Goal: Task Accomplishment & Management: Manage account settings

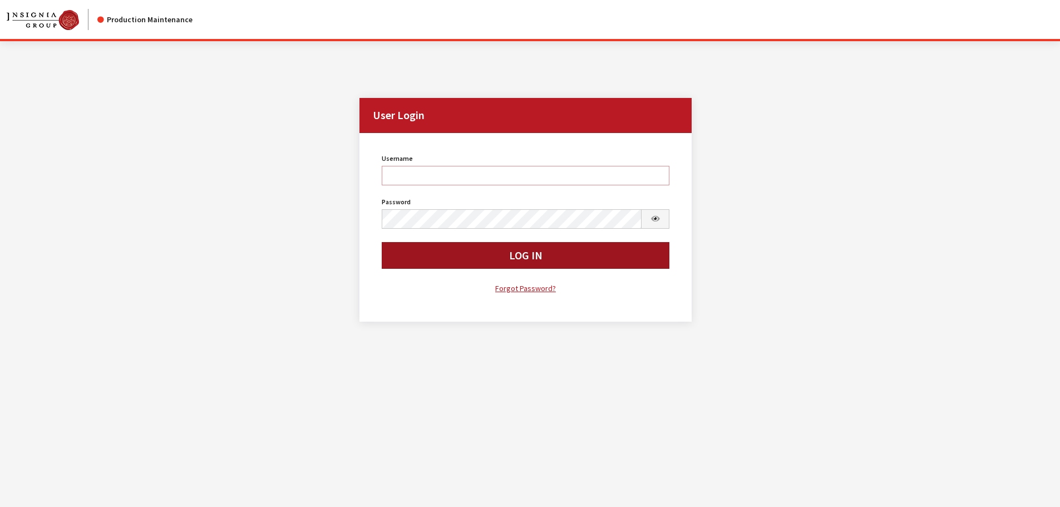
type input "kdorton"
click at [474, 267] on button "Log In" at bounding box center [526, 255] width 288 height 27
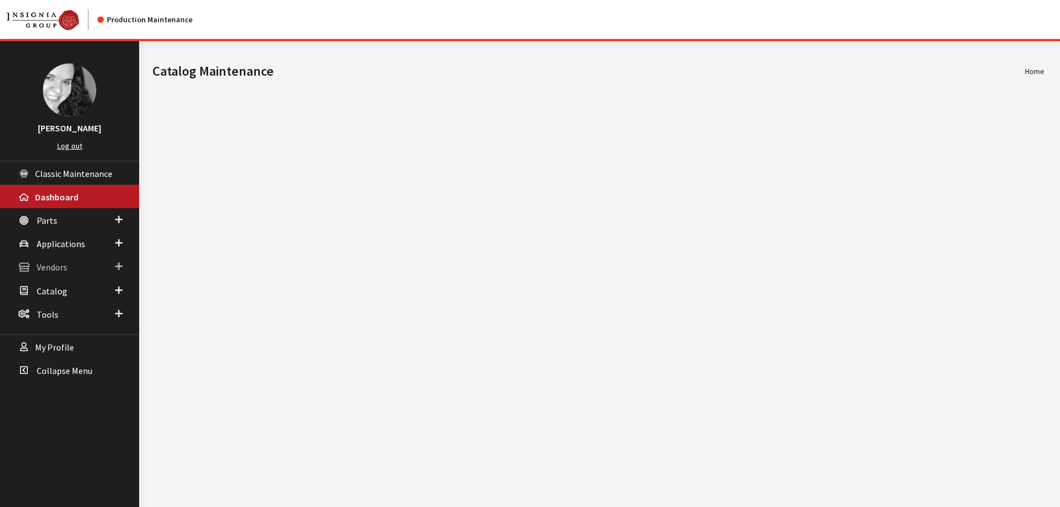
click at [56, 267] on span "Vendors" at bounding box center [52, 267] width 31 height 11
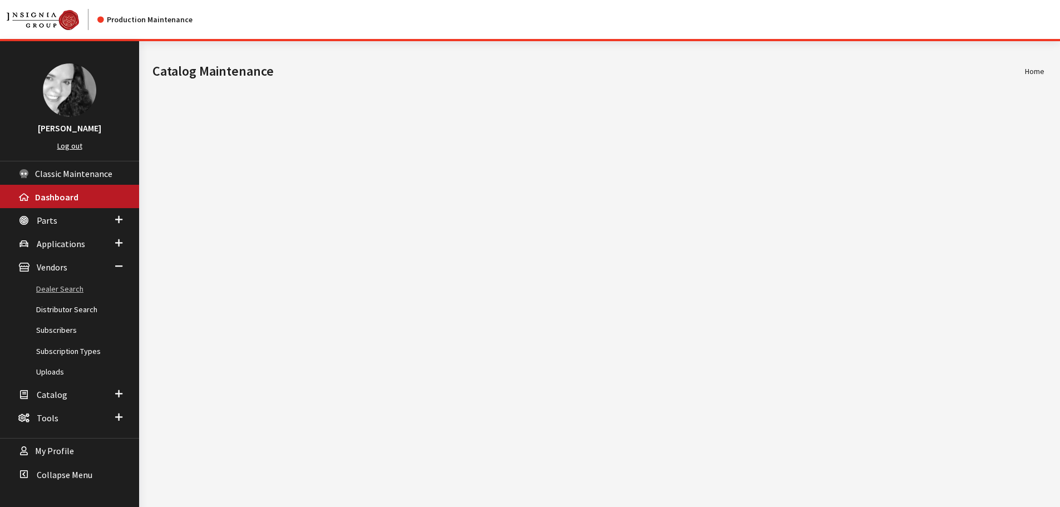
click at [57, 286] on link "Dealer Search" at bounding box center [69, 289] width 139 height 21
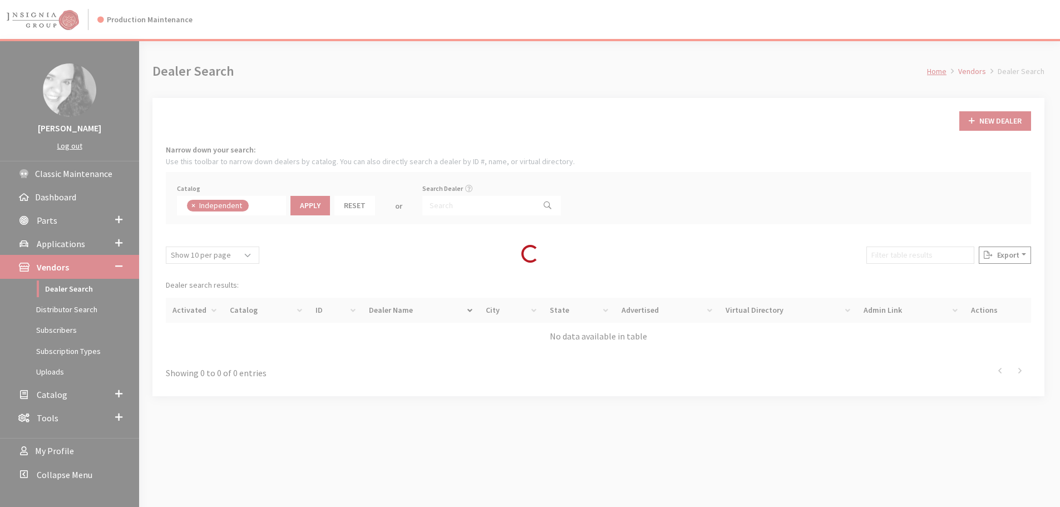
scroll to position [80, 0]
click at [439, 204] on div "Loading..." at bounding box center [530, 253] width 1060 height 507
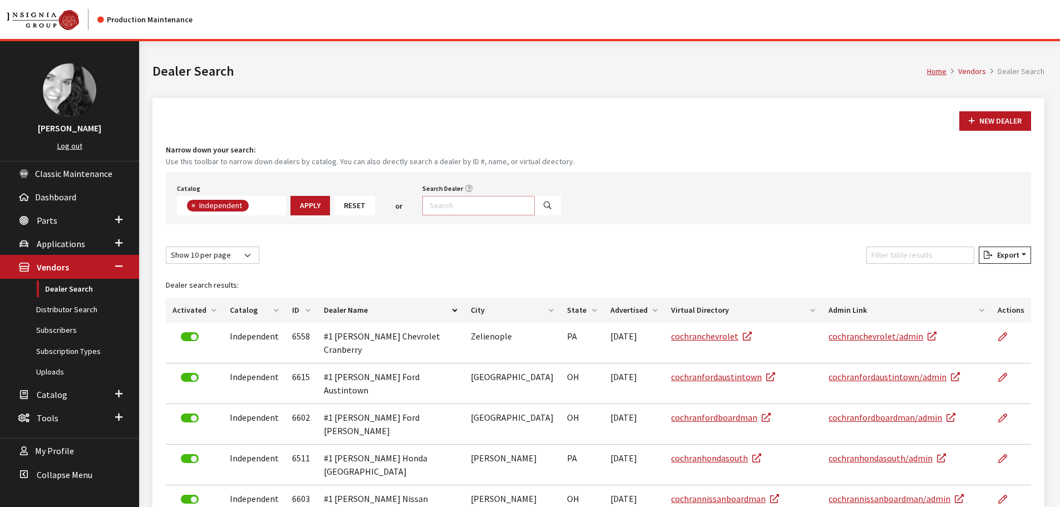
click at [439, 204] on input "Search Dealer" at bounding box center [478, 205] width 112 height 19
type input "west hills"
select select
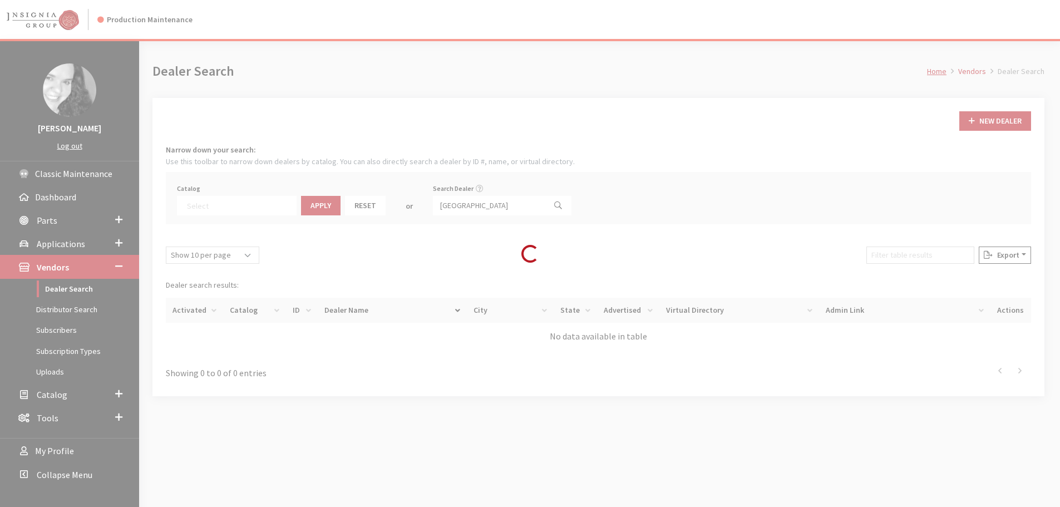
scroll to position [116, 0]
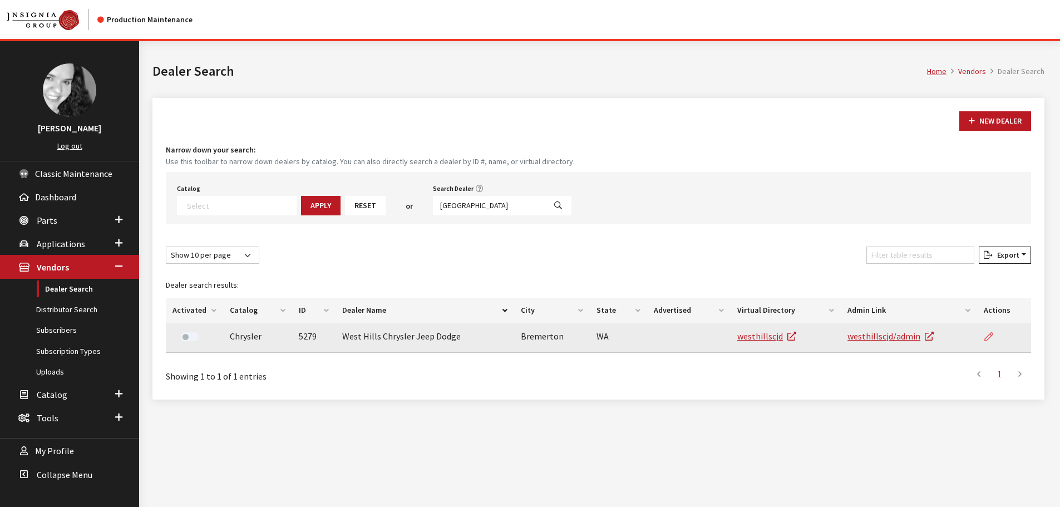
click at [989, 338] on icon at bounding box center [988, 337] width 9 height 9
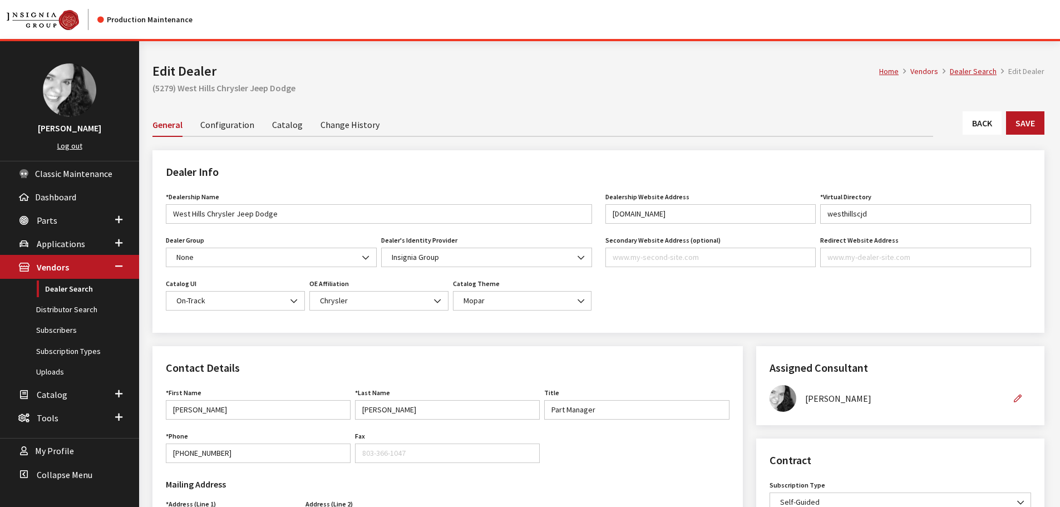
click at [988, 126] on link "Back" at bounding box center [982, 122] width 39 height 23
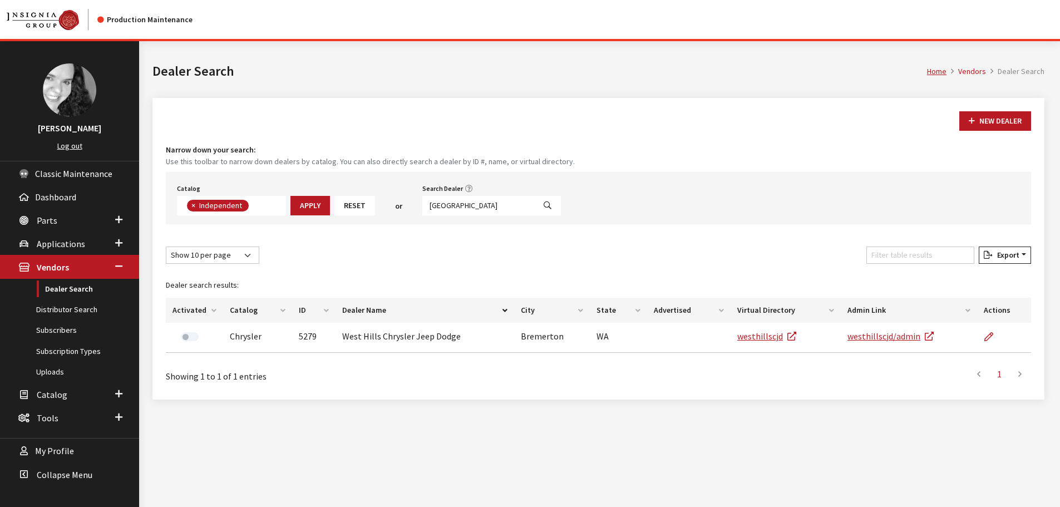
scroll to position [81, 0]
click at [466, 201] on input "west hills" at bounding box center [478, 205] width 112 height 19
type input "deery b"
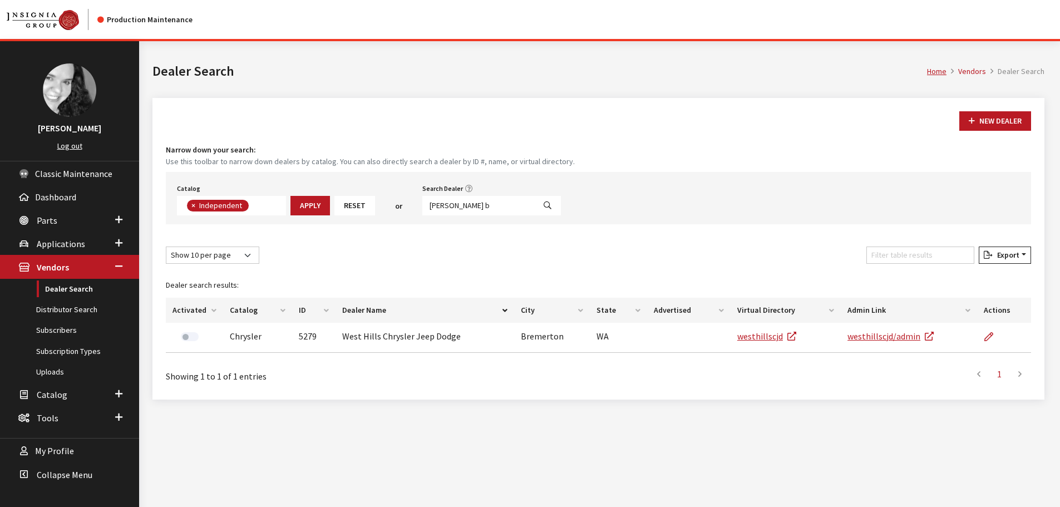
select select
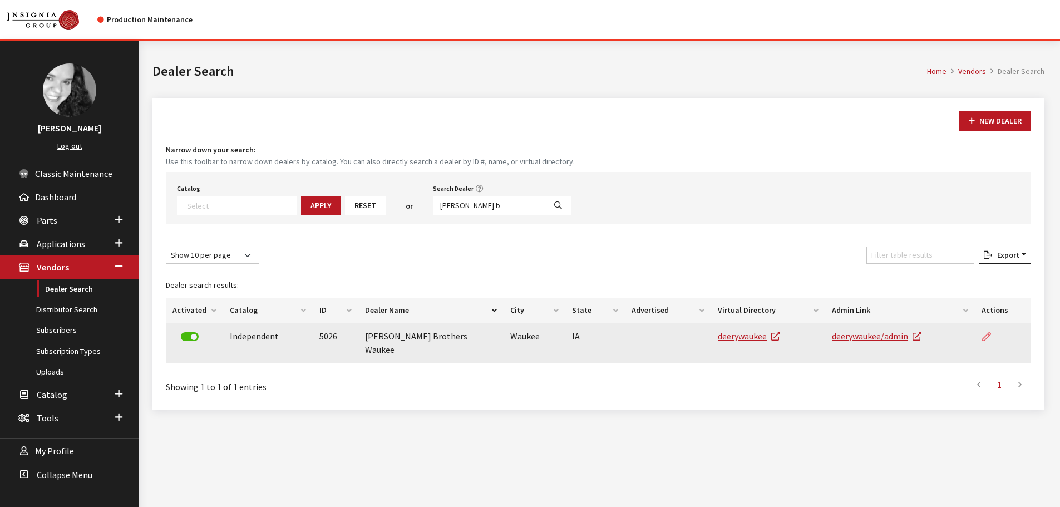
click at [986, 337] on icon at bounding box center [986, 337] width 9 height 9
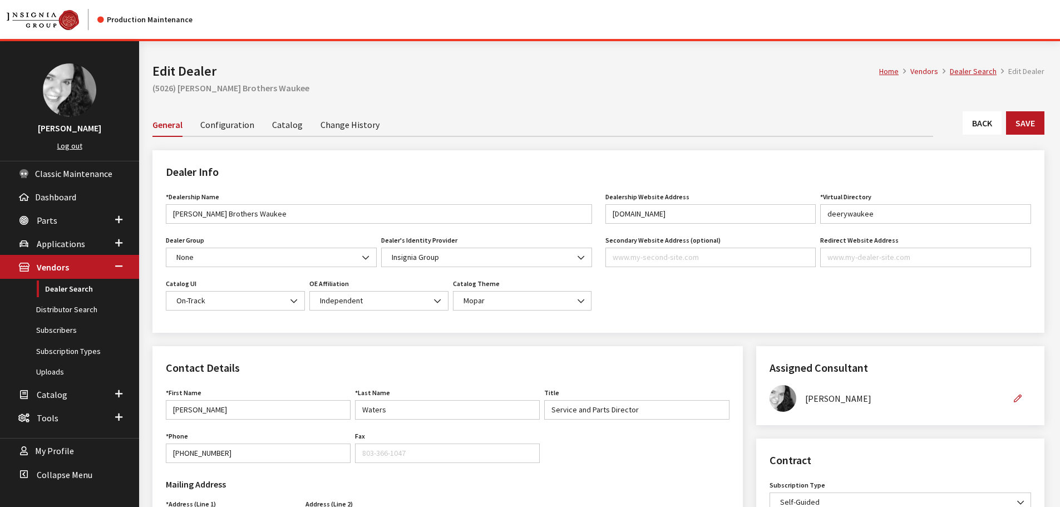
click at [991, 124] on link "Back" at bounding box center [982, 122] width 39 height 23
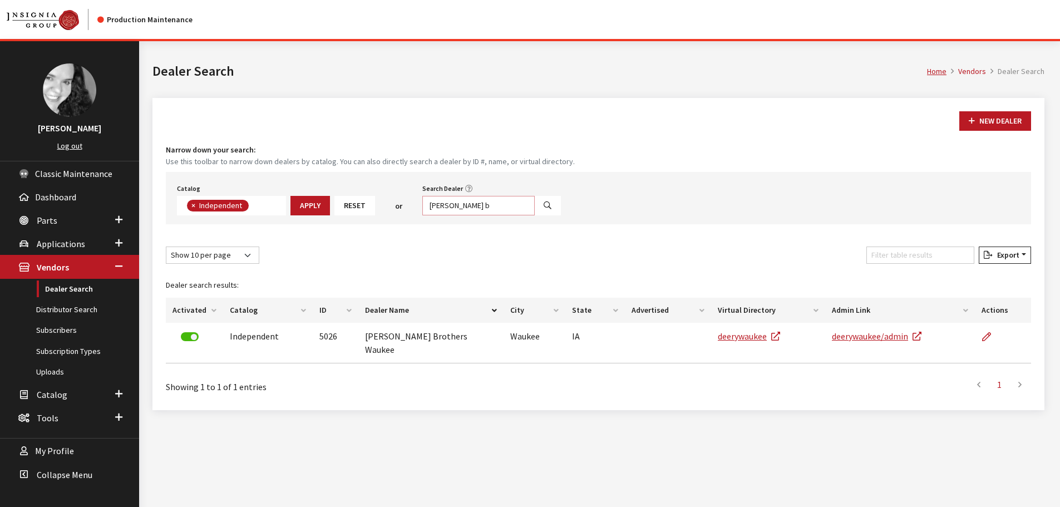
scroll to position [81, 0]
click at [469, 203] on input "deery b" at bounding box center [478, 205] width 112 height 19
type input "tutton"
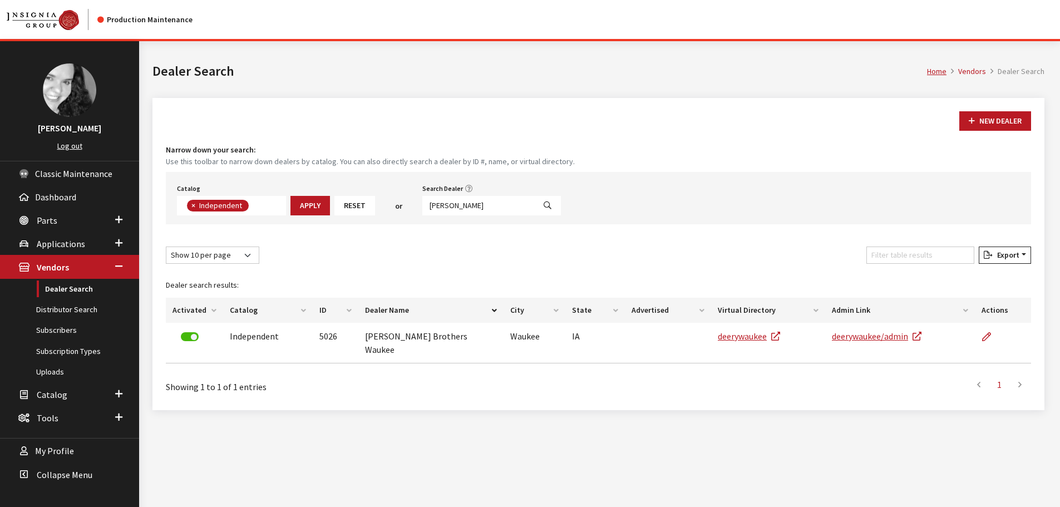
select select
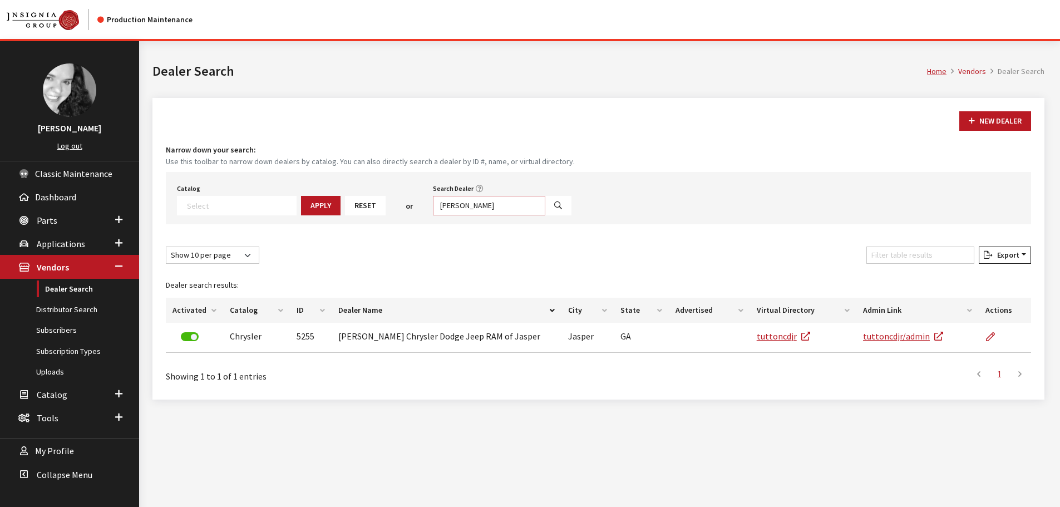
click at [461, 205] on input "tutton" at bounding box center [489, 205] width 112 height 19
type input "wooster"
select select
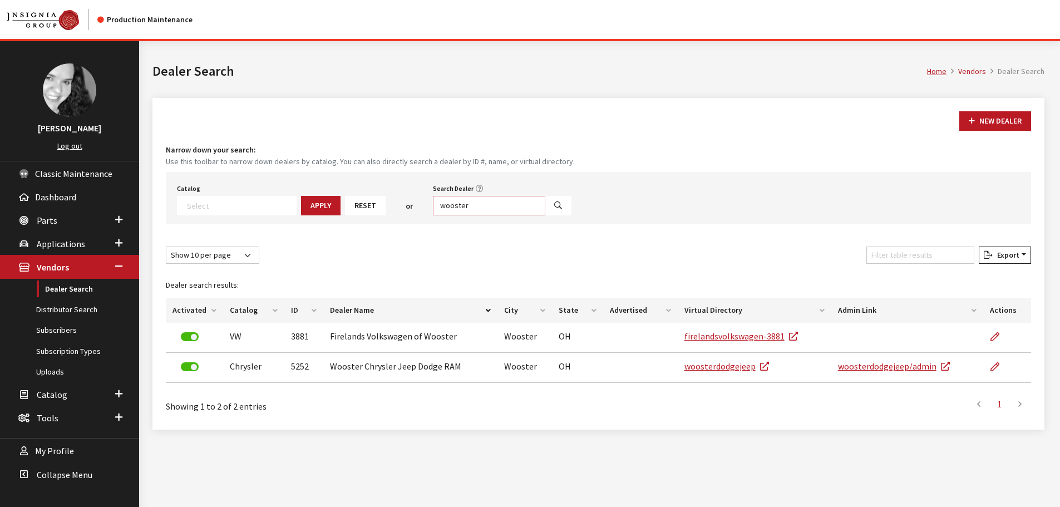
click at [465, 202] on input "wooster" at bounding box center [489, 205] width 112 height 19
type input "frank bouch"
select select
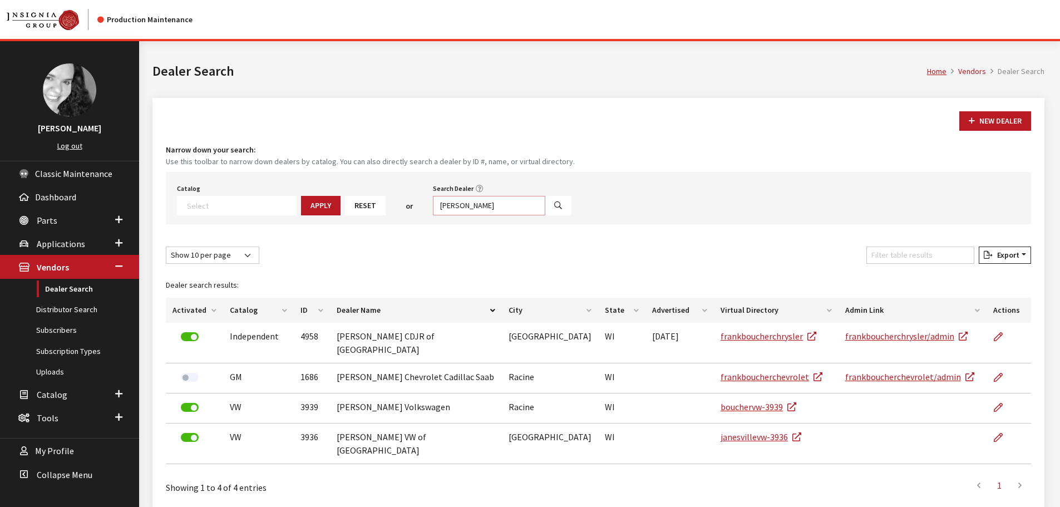
click at [472, 204] on input "frank bouch" at bounding box center [489, 205] width 112 height 19
type input "bob allen"
select select
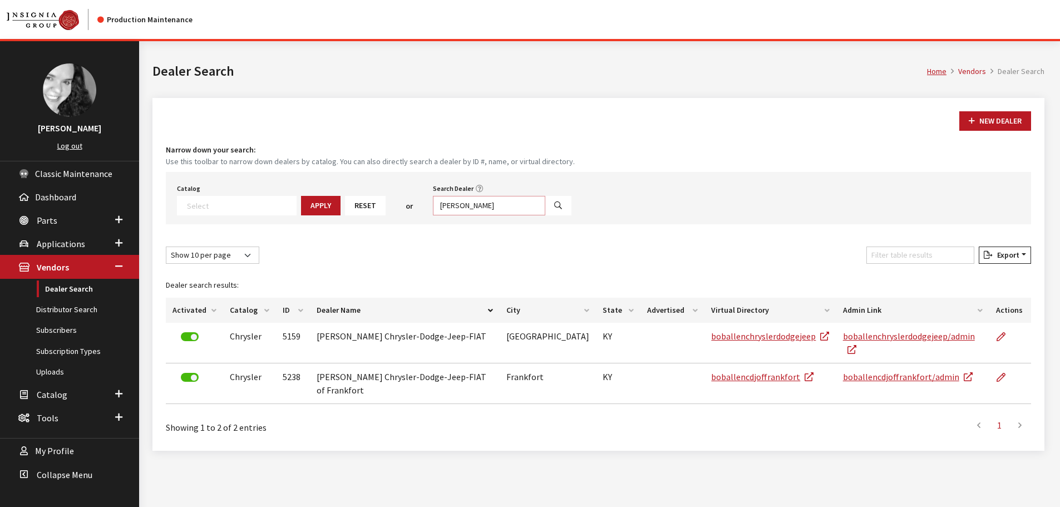
click at [457, 207] on input "bob allen" at bounding box center [489, 205] width 112 height 19
type input "earnhardt"
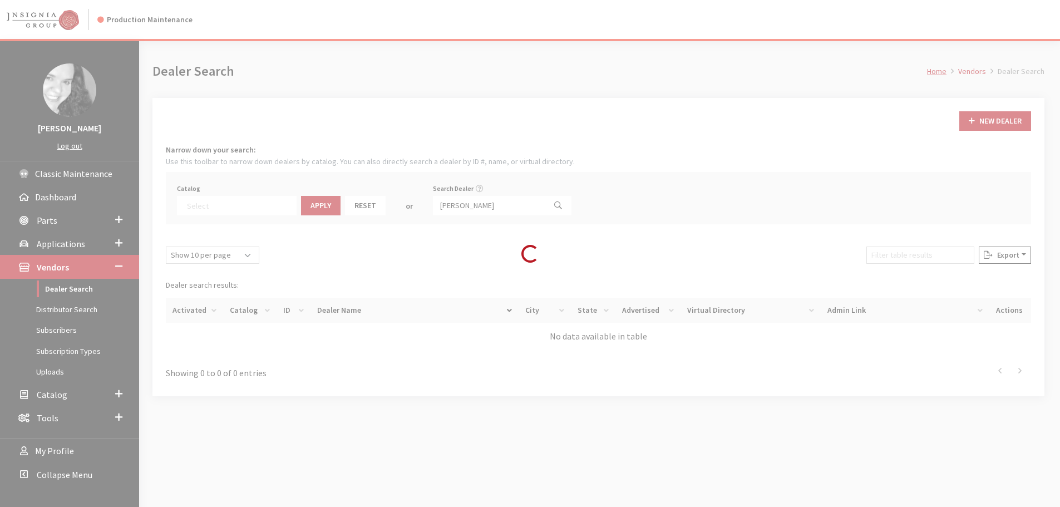
select select
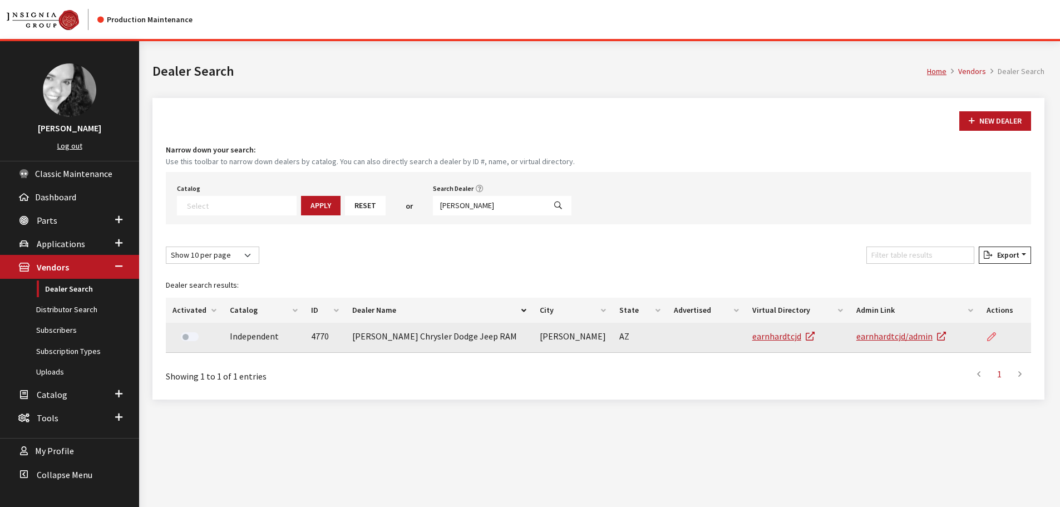
click at [989, 338] on icon at bounding box center [991, 337] width 9 height 9
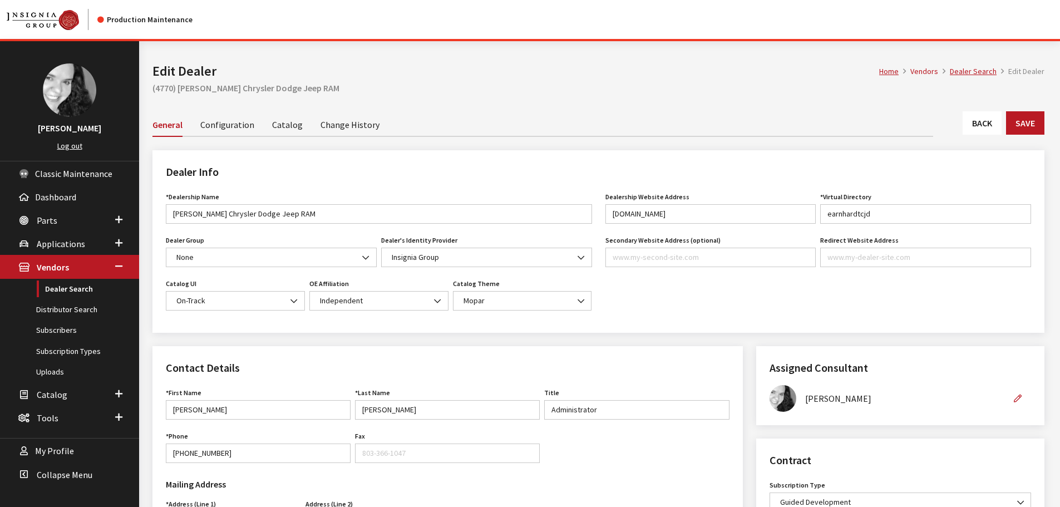
click at [986, 124] on link "Back" at bounding box center [982, 122] width 39 height 23
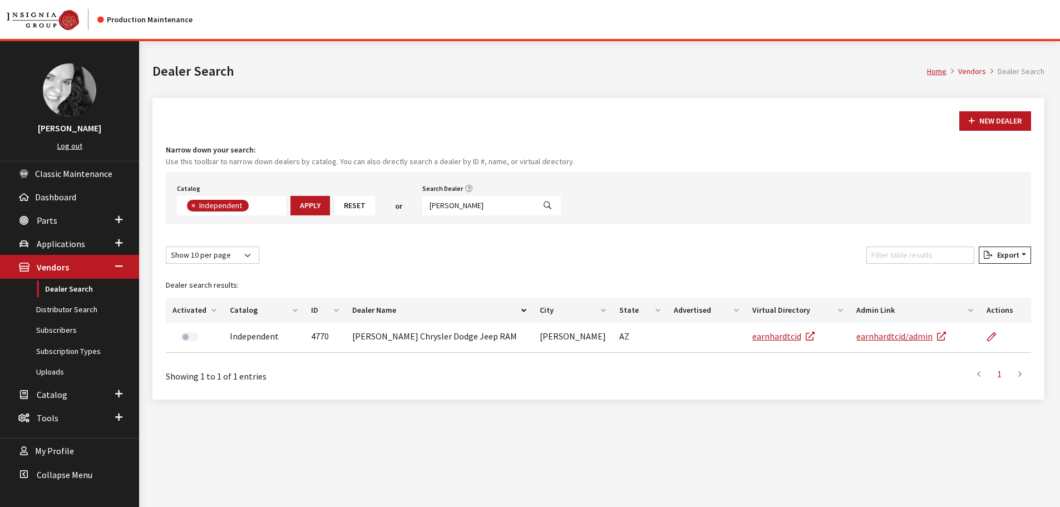
scroll to position [81, 0]
click at [466, 206] on input "[PERSON_NAME]" at bounding box center [478, 205] width 112 height 19
click at [466, 206] on input "earnhardt" at bounding box center [478, 205] width 112 height 19
type input "white pla"
select select
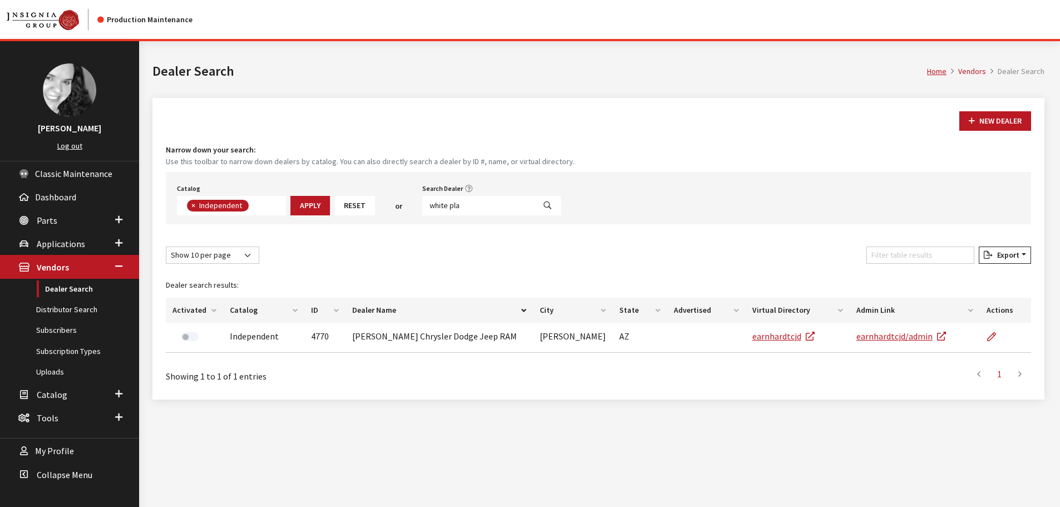
scroll to position [116, 0]
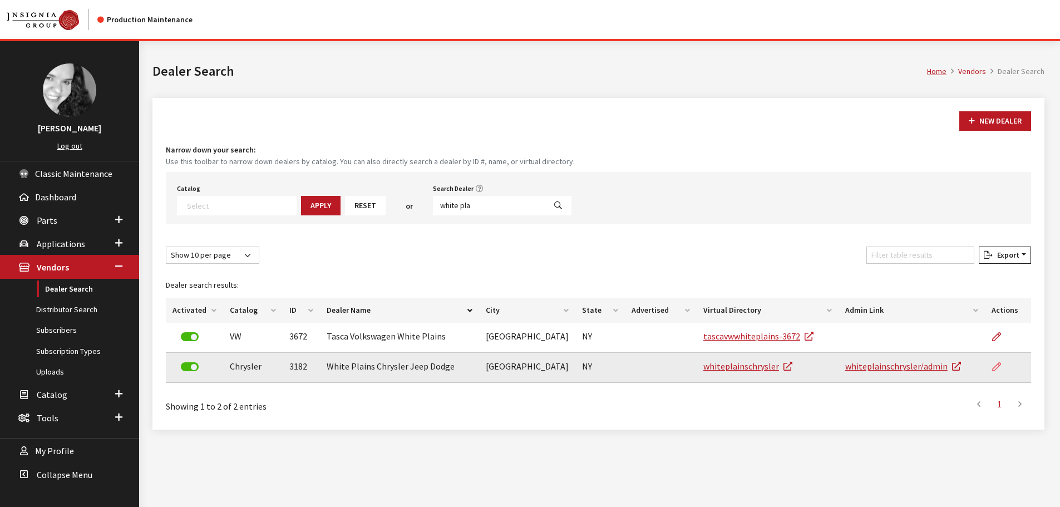
click at [995, 368] on icon at bounding box center [996, 367] width 9 height 9
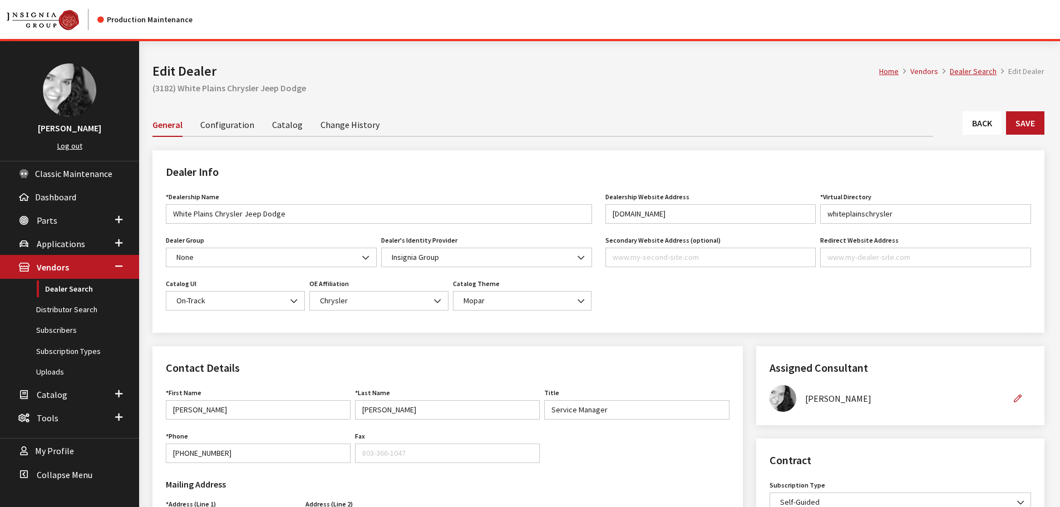
click at [995, 132] on link "Back" at bounding box center [982, 122] width 39 height 23
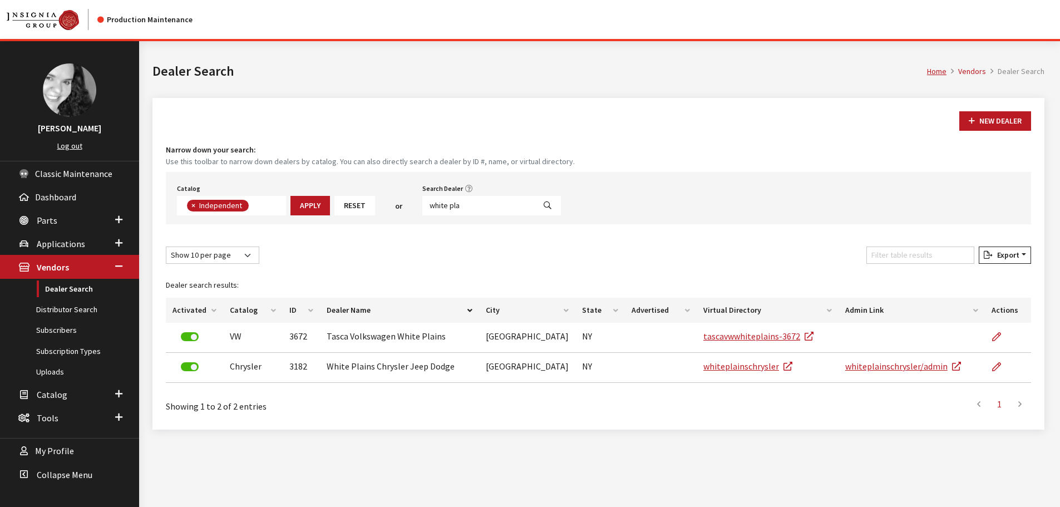
scroll to position [81, 0]
click at [487, 208] on input "white pla" at bounding box center [478, 205] width 112 height 19
type input "winter have"
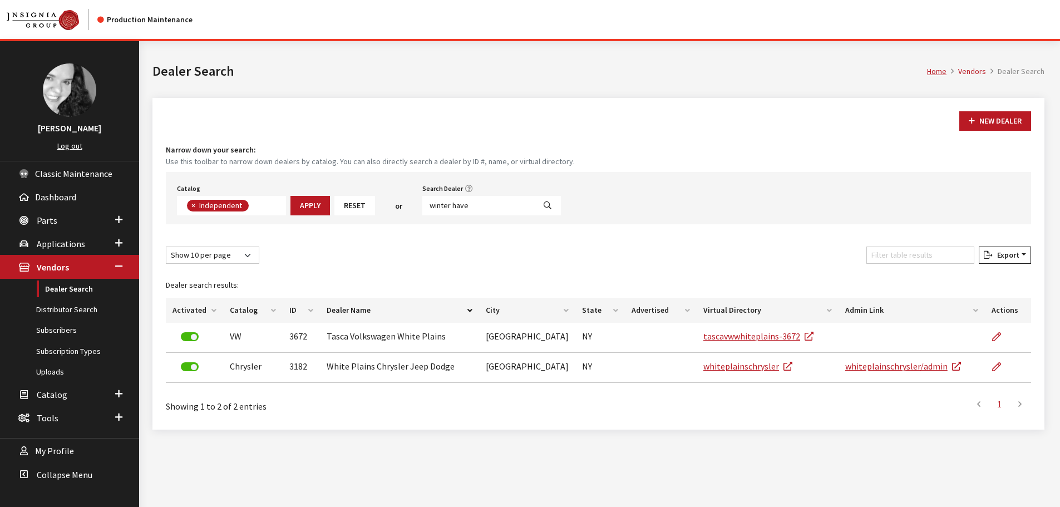
select select
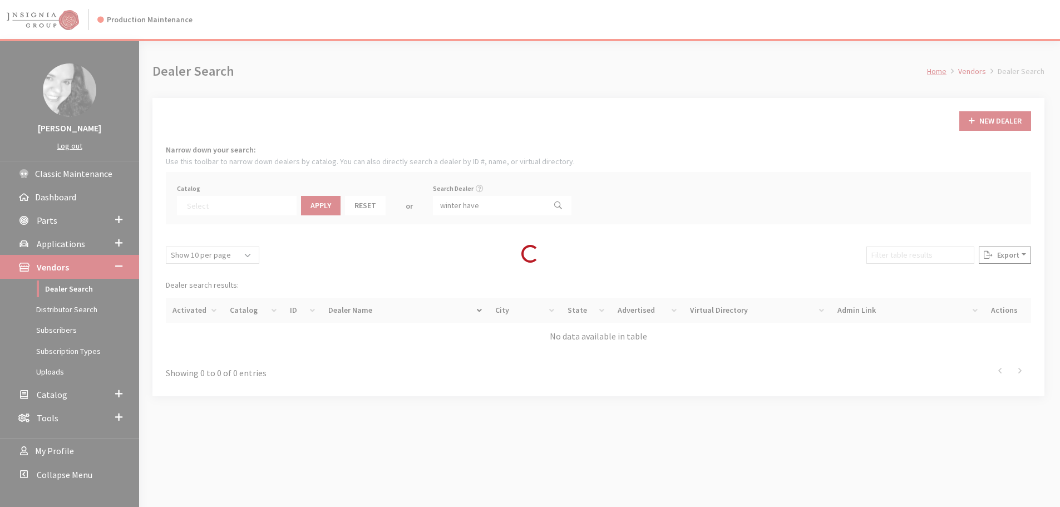
scroll to position [116, 0]
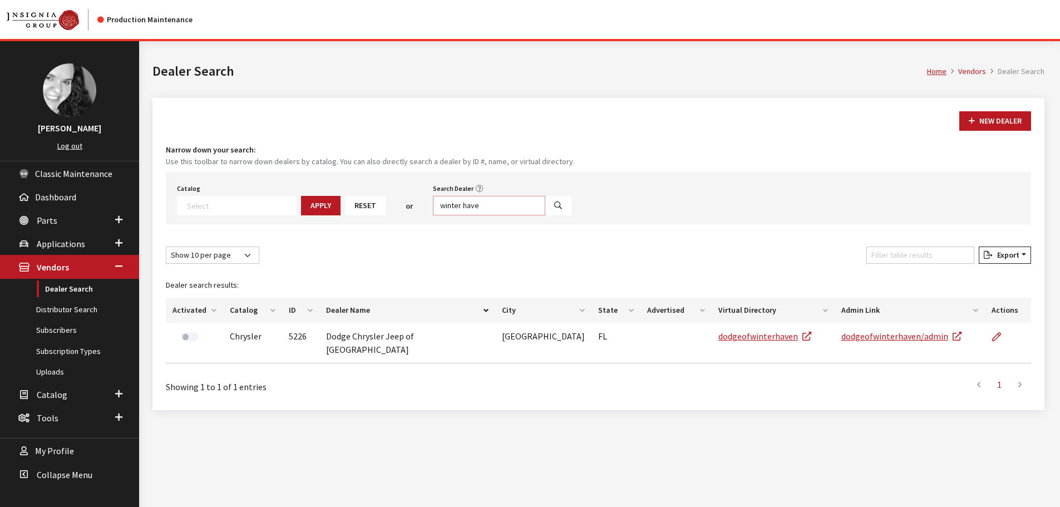
click at [482, 208] on input "winter have" at bounding box center [489, 205] width 112 height 19
type input "mckay"
select select
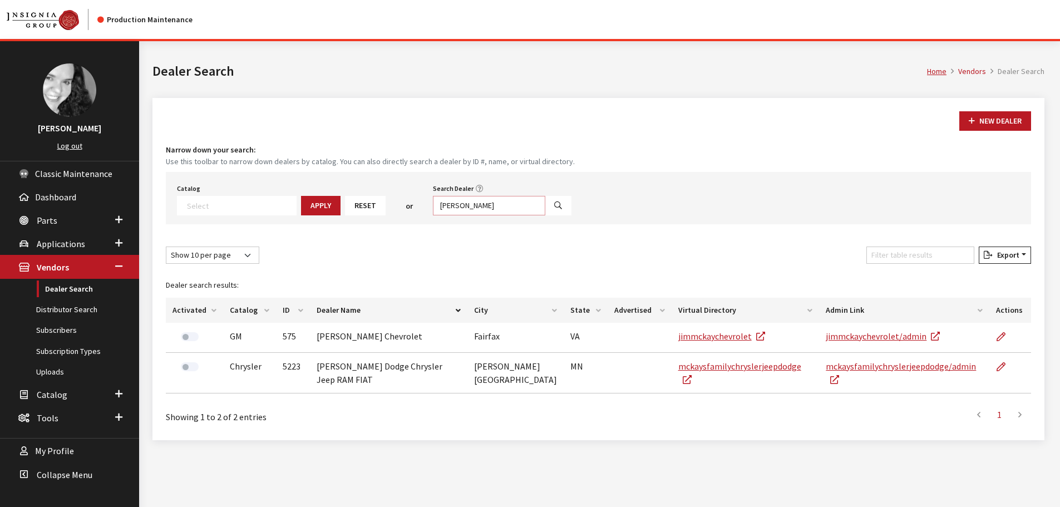
click at [462, 203] on input "mckay" at bounding box center [489, 205] width 112 height 19
click at [456, 206] on input "mckay" at bounding box center [489, 205] width 112 height 19
type input "[PERSON_NAME]"
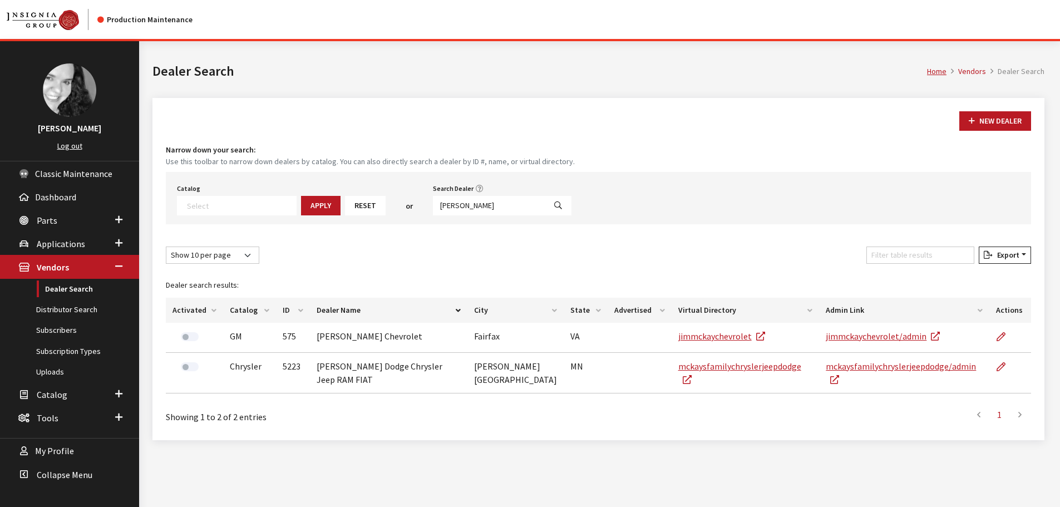
select select
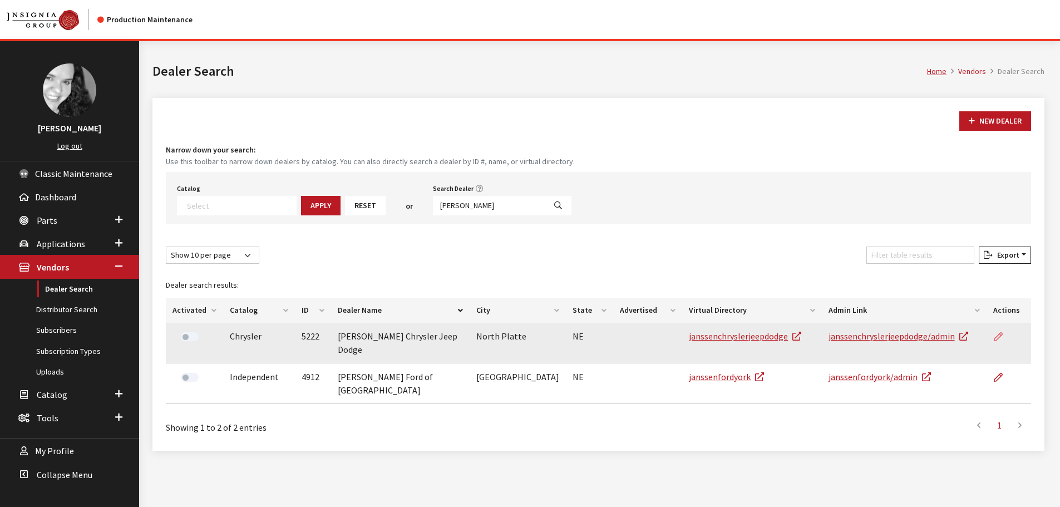
click at [999, 334] on icon at bounding box center [998, 337] width 9 height 9
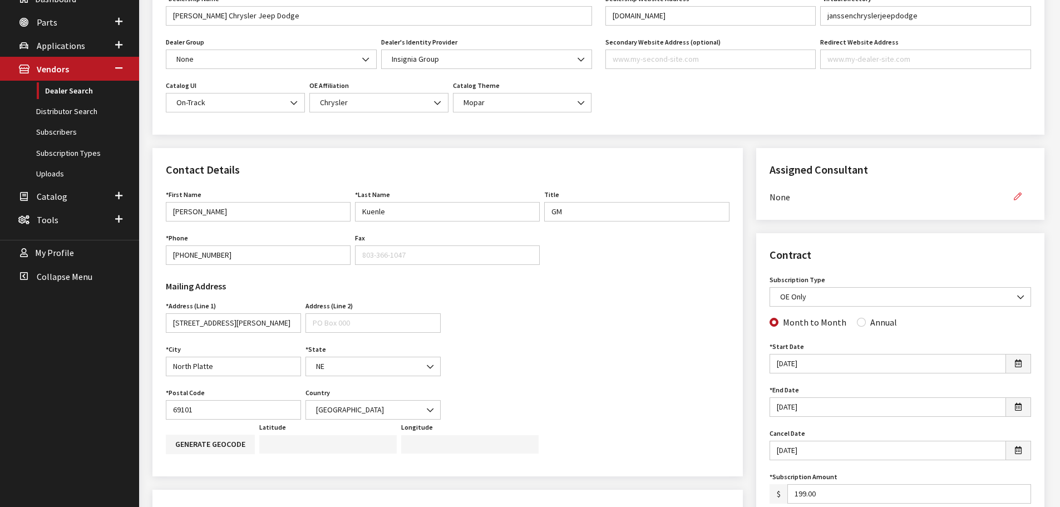
scroll to position [223, 0]
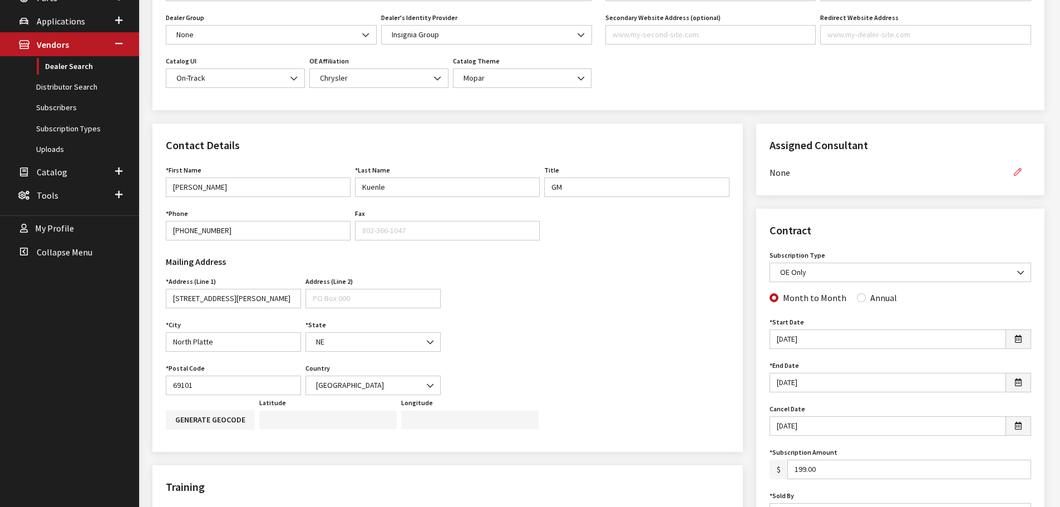
click at [1018, 171] on icon "button" at bounding box center [1018, 173] width 8 height 8
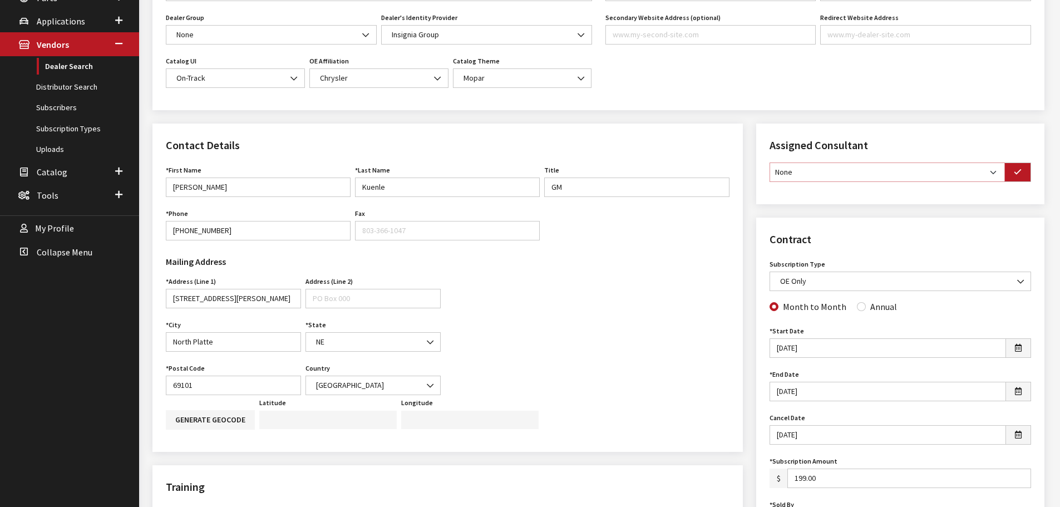
click at [984, 173] on select "None [PERSON_NAME] [PERSON_NAME] [PERSON_NAME] [PERSON_NAME] [PERSON_NAME]" at bounding box center [887, 171] width 235 height 19
select select "30"
click at [770, 162] on select "None [PERSON_NAME] [PERSON_NAME] [PERSON_NAME] [PERSON_NAME] [PERSON_NAME]" at bounding box center [887, 171] width 235 height 19
click at [1018, 174] on icon "button" at bounding box center [1018, 173] width 8 height 8
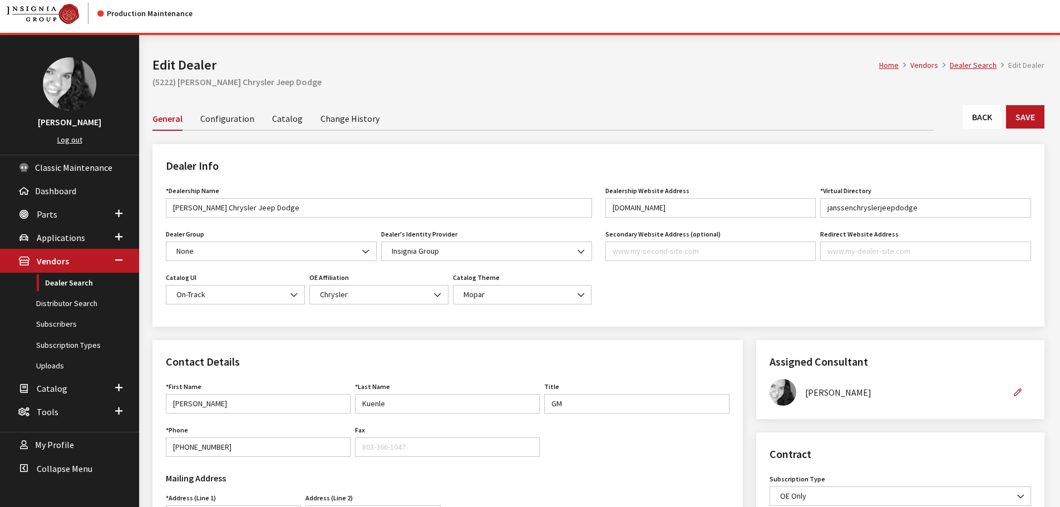
scroll to position [0, 0]
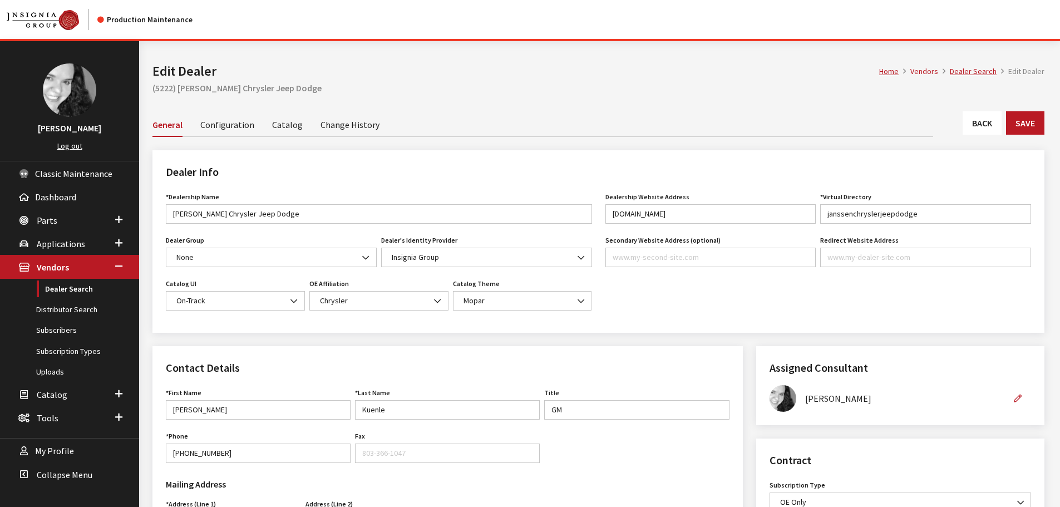
click at [990, 126] on link "Back" at bounding box center [982, 122] width 39 height 23
click at [1018, 120] on button "Save" at bounding box center [1025, 122] width 38 height 23
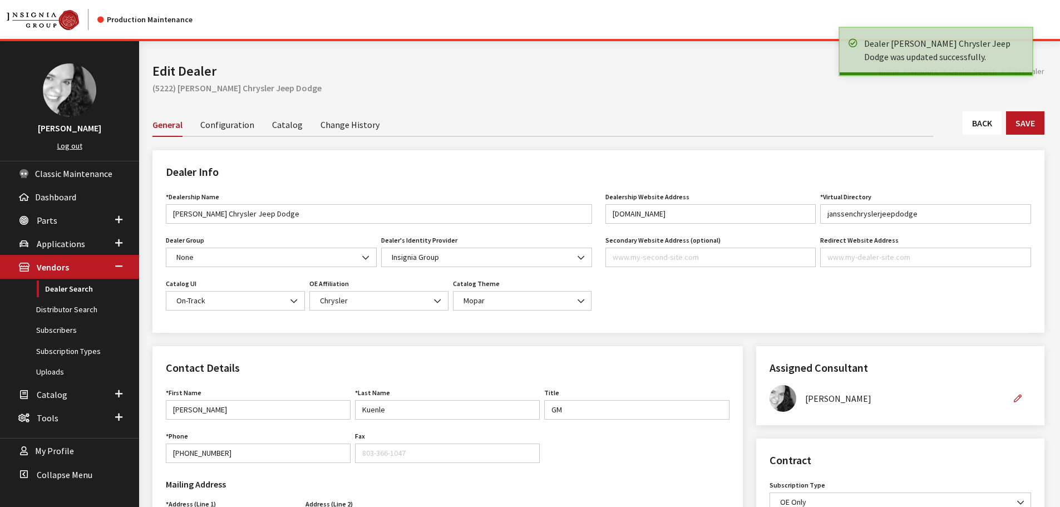
click at [989, 125] on link "Back" at bounding box center [982, 122] width 39 height 23
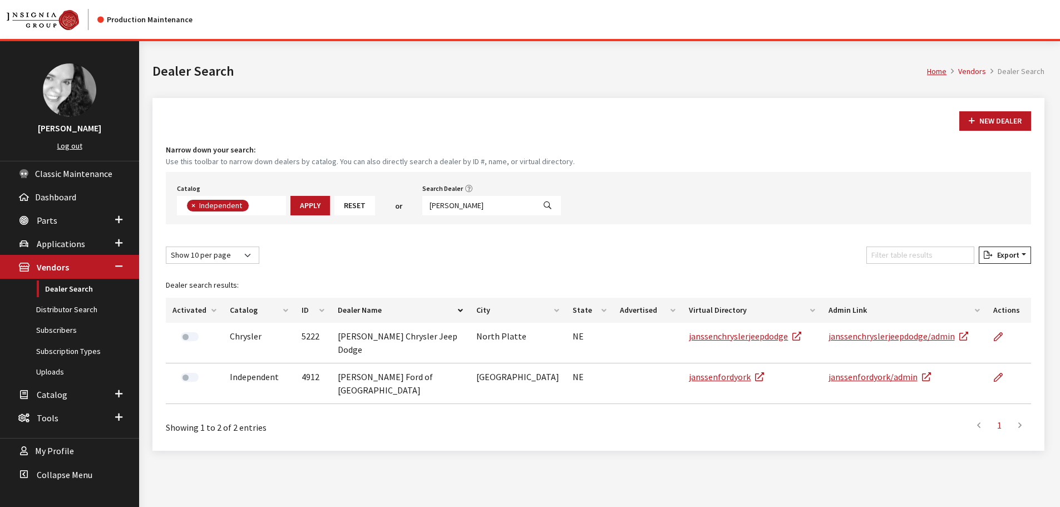
scroll to position [81, 0]
click at [453, 209] on input "janssen" at bounding box center [478, 205] width 112 height 19
type input "waseca"
select select
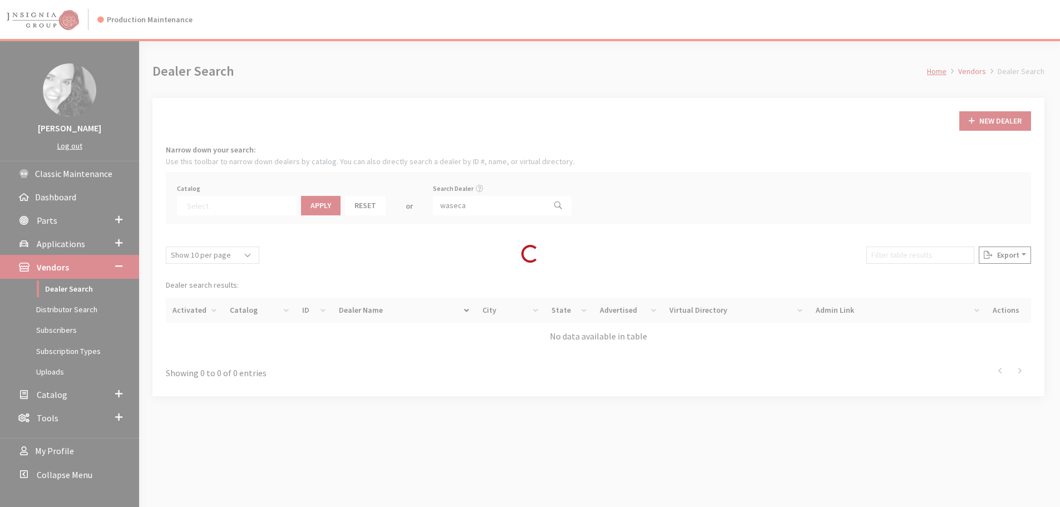
scroll to position [116, 0]
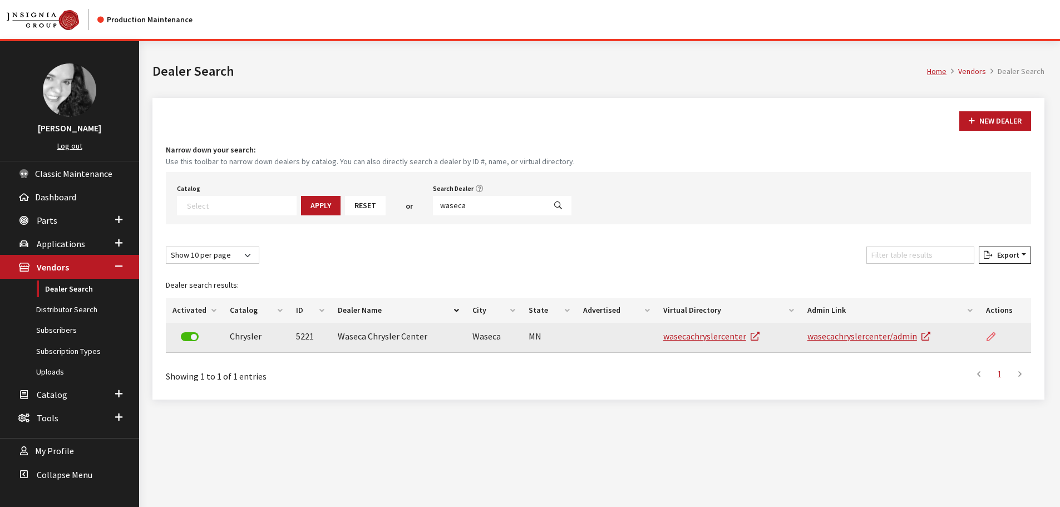
click at [995, 342] on link at bounding box center [995, 337] width 19 height 28
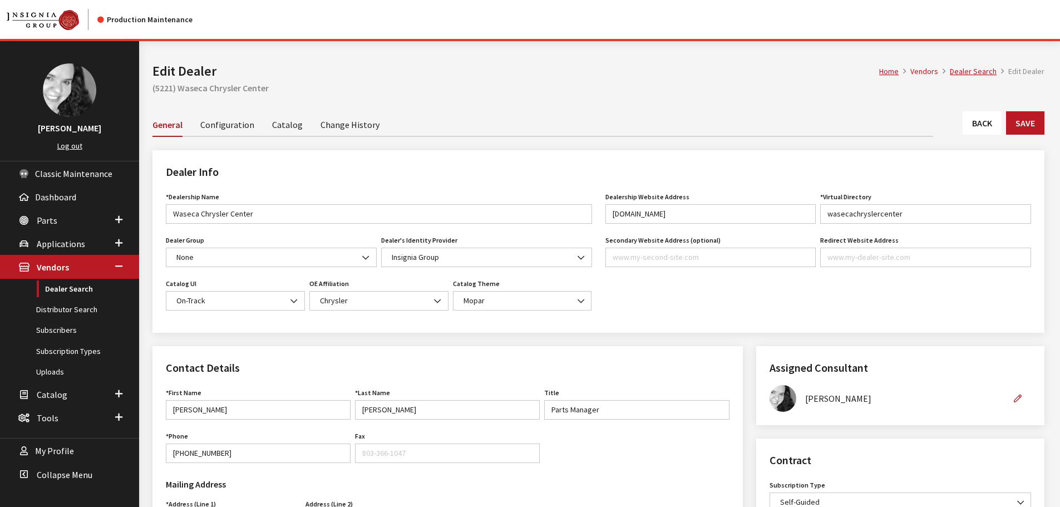
click at [982, 126] on link "Back" at bounding box center [982, 122] width 39 height 23
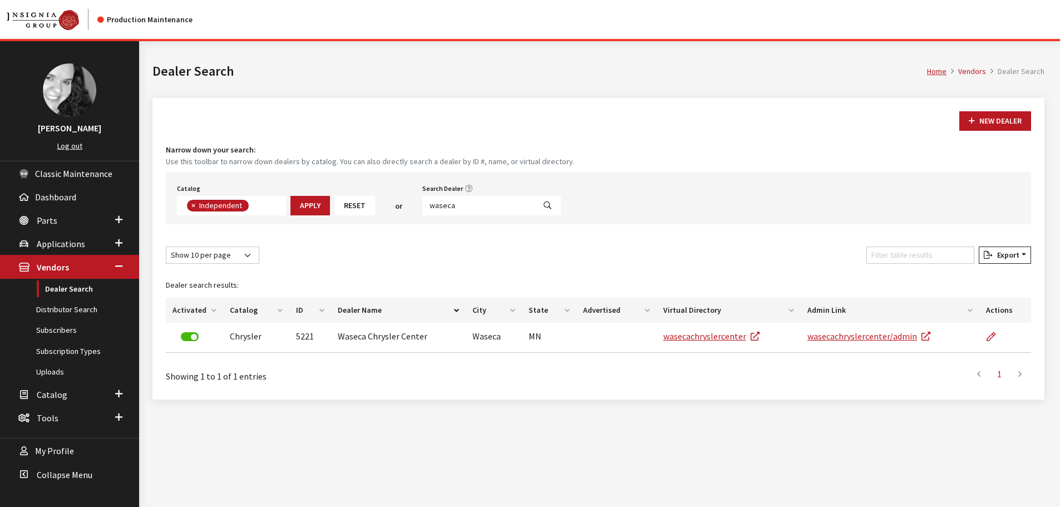
scroll to position [81, 0]
click at [460, 207] on input "waseca" at bounding box center [478, 205] width 112 height 19
type input "[PERSON_NAME] ch"
select select
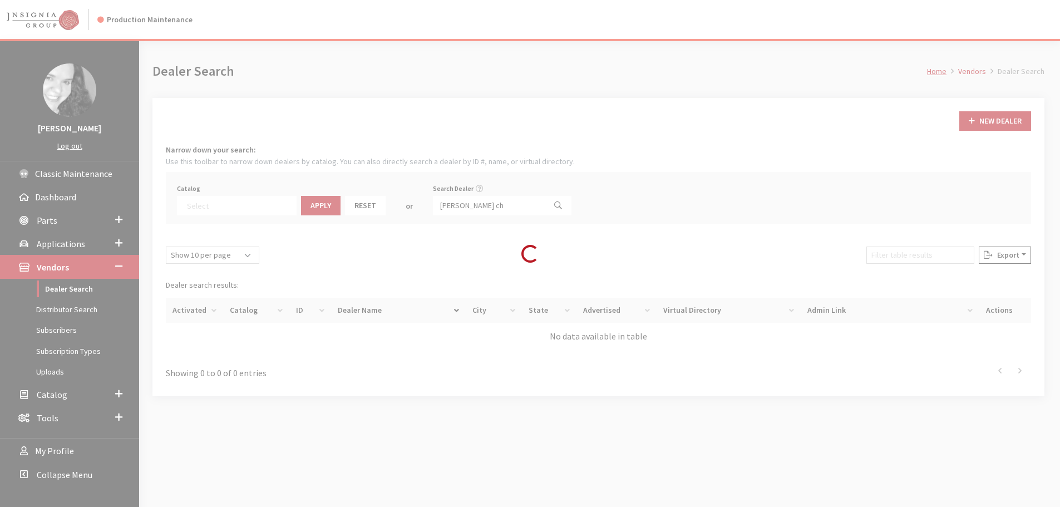
scroll to position [116, 0]
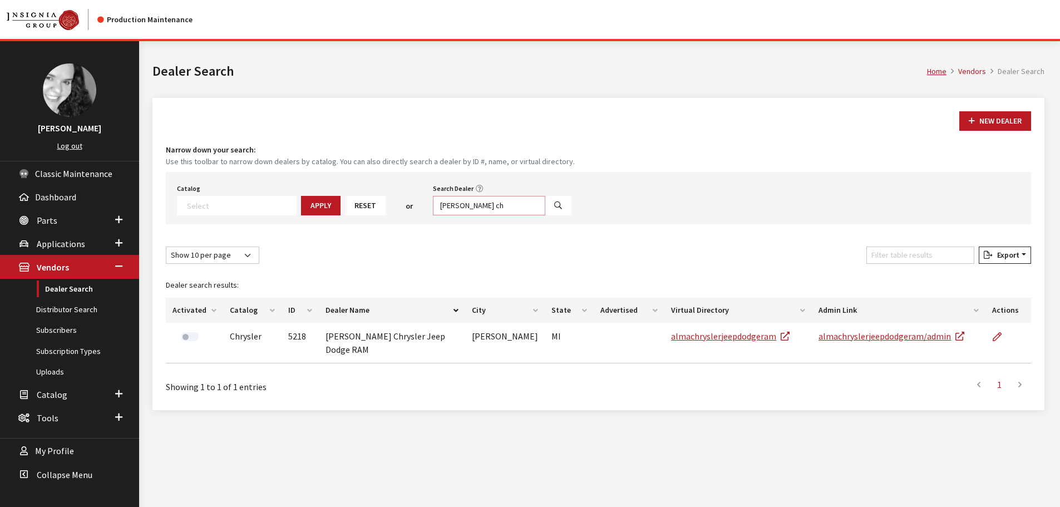
click at [462, 202] on input "[PERSON_NAME] ch" at bounding box center [489, 205] width 112 height 19
type input "rodeo"
select select
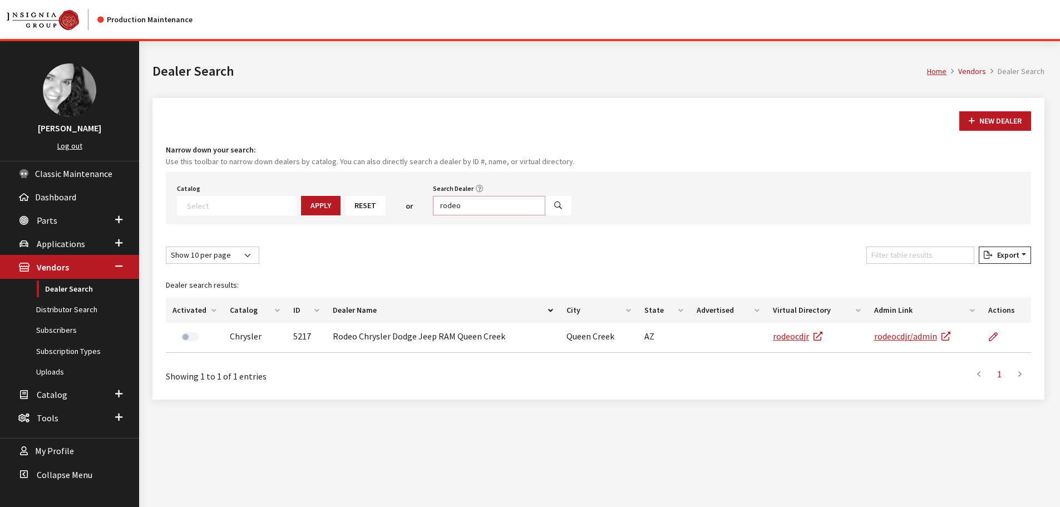
click at [467, 206] on input "rodeo" at bounding box center [489, 205] width 112 height 19
type input "sawyer mot"
select select
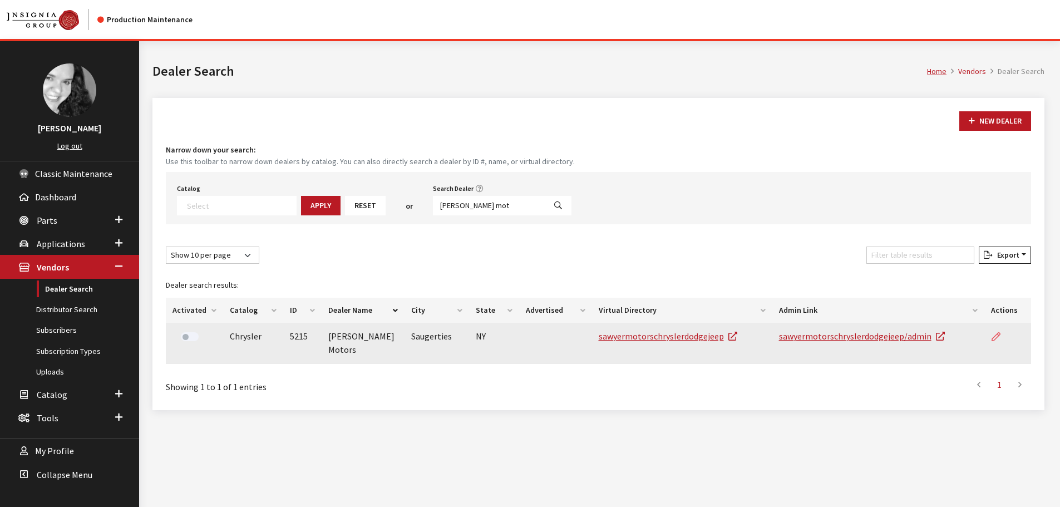
click at [995, 339] on icon at bounding box center [996, 337] width 9 height 9
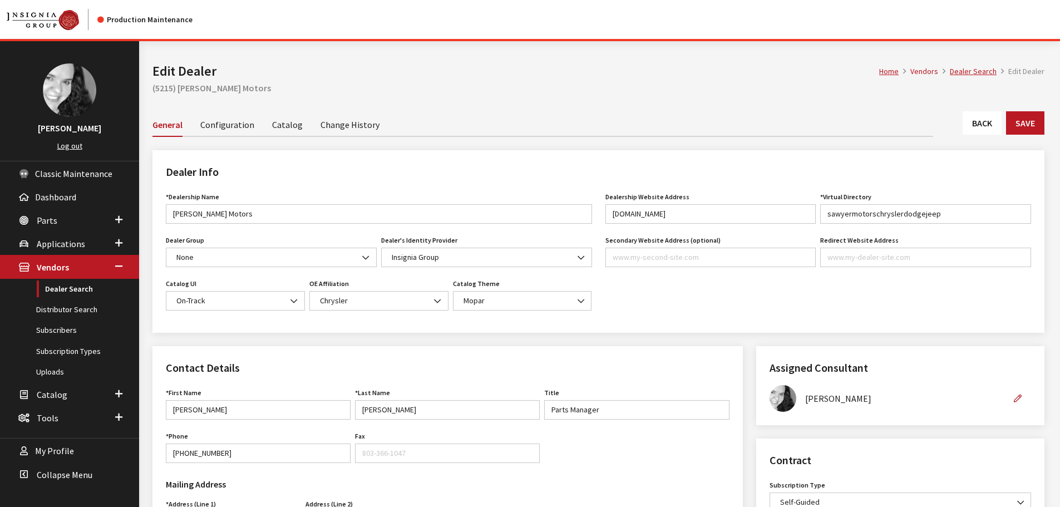
click at [996, 134] on link "Back" at bounding box center [982, 122] width 39 height 23
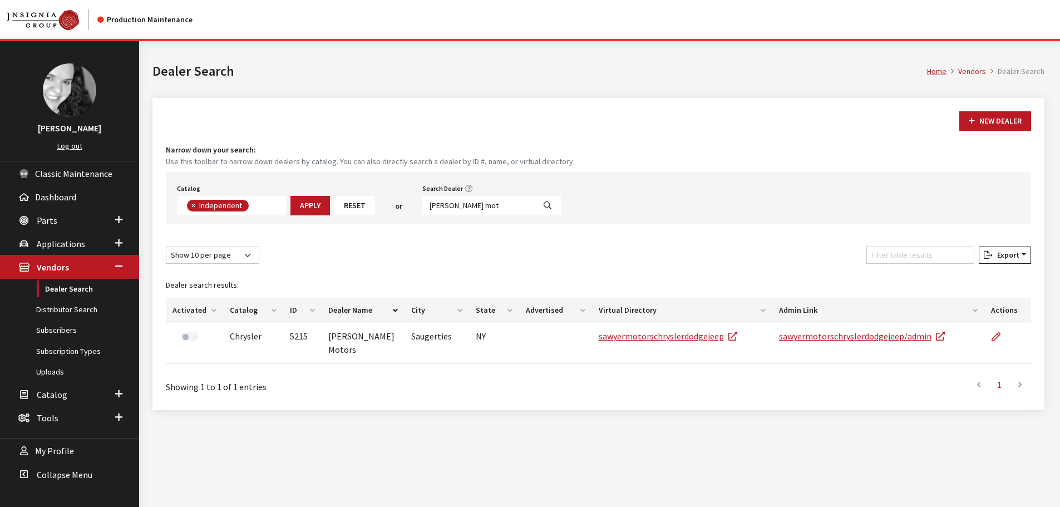
scroll to position [81, 0]
click at [443, 204] on input "sawyer mot" at bounding box center [478, 205] width 112 height 19
type input "haasz"
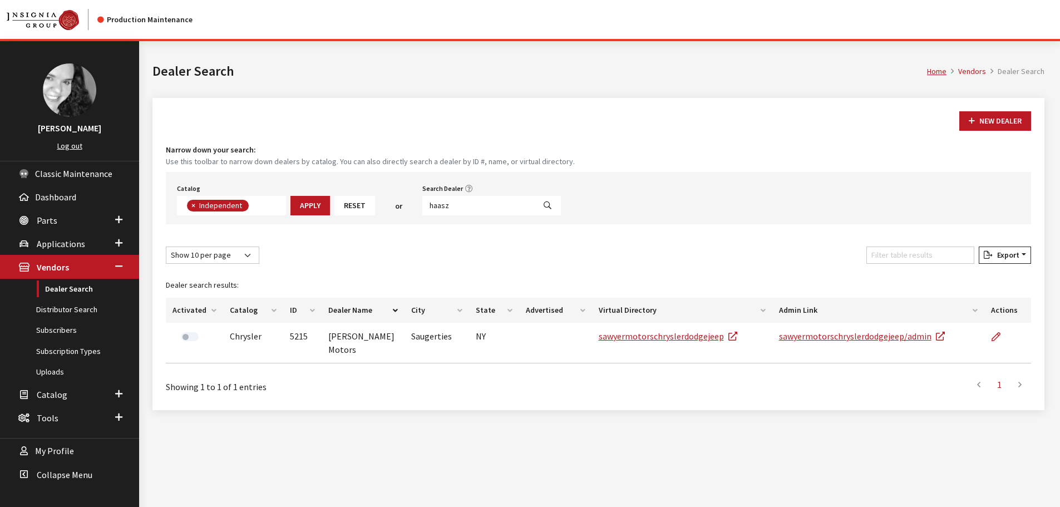
select select
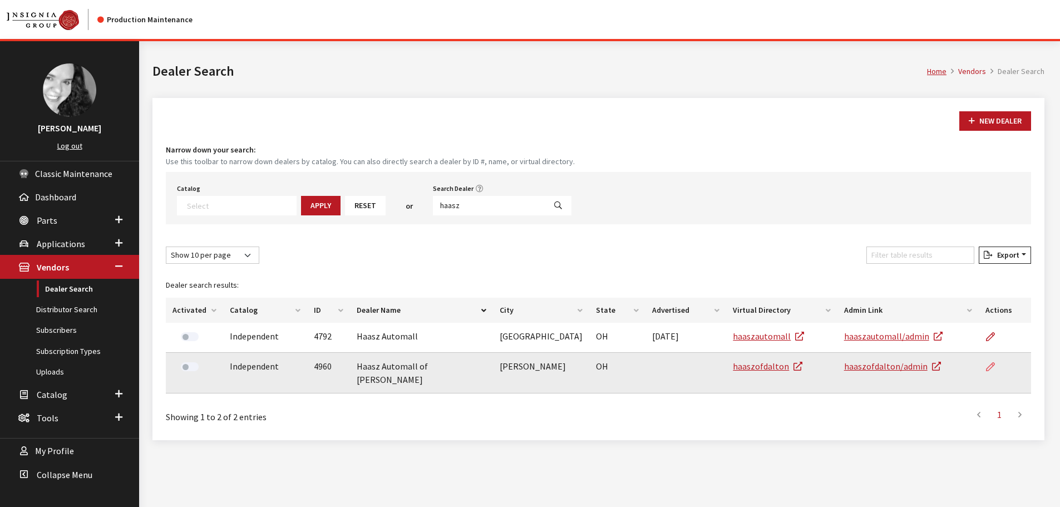
click at [989, 364] on icon at bounding box center [990, 367] width 9 height 9
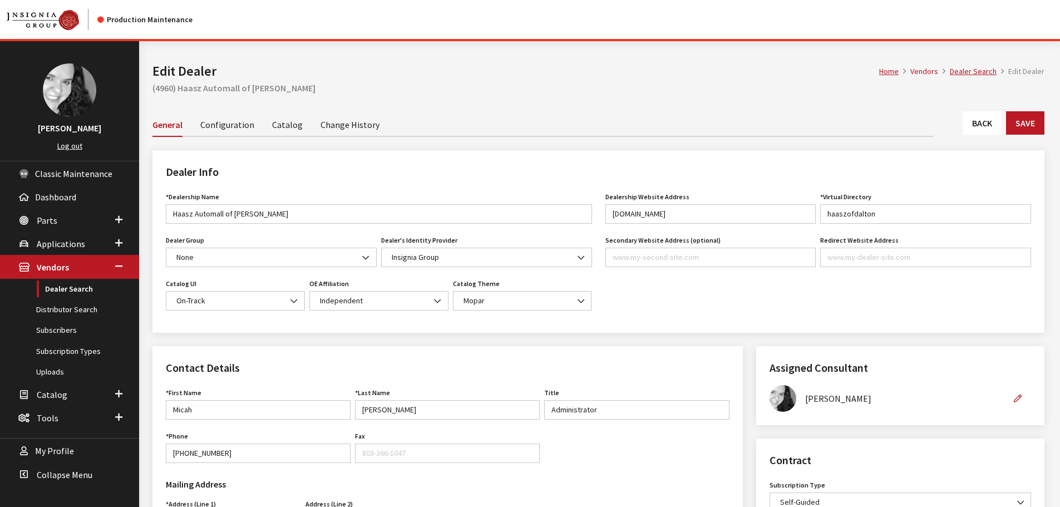
click at [991, 129] on link "Back" at bounding box center [982, 122] width 39 height 23
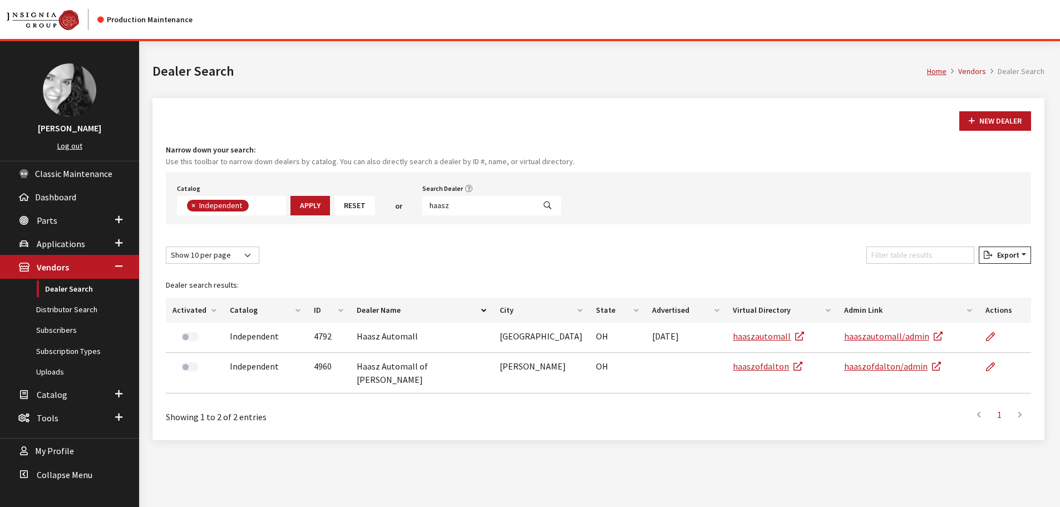
scroll to position [81, 0]
click at [450, 206] on input "haasz" at bounding box center [478, 205] width 112 height 19
type input "[PERSON_NAME]"
select select
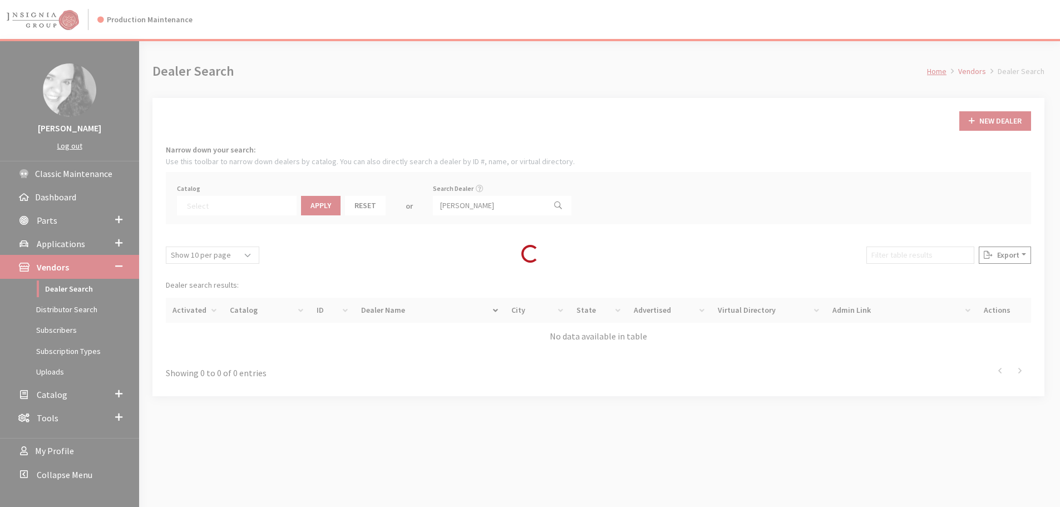
scroll to position [116, 0]
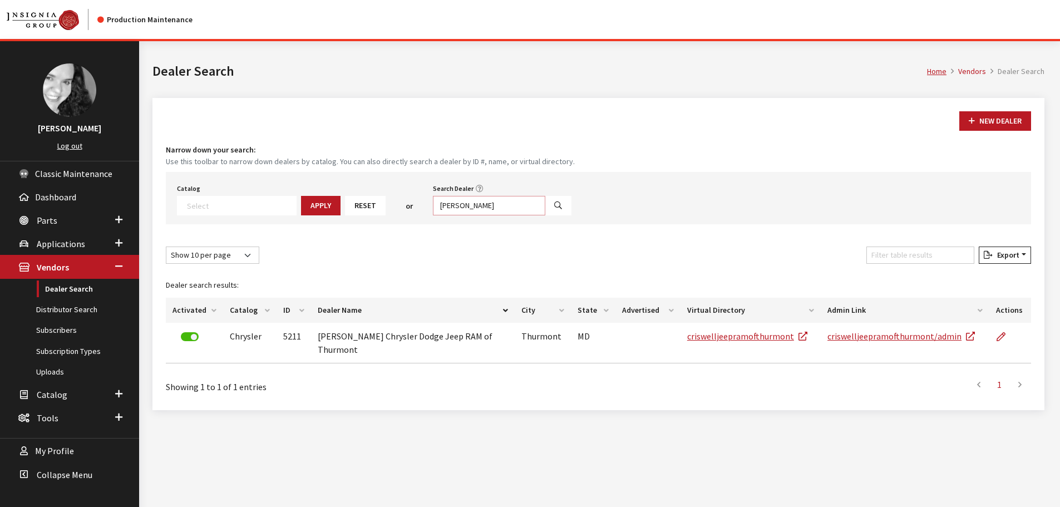
click at [461, 200] on input "criswell" at bounding box center [489, 205] width 112 height 19
type input "st. mar"
select select
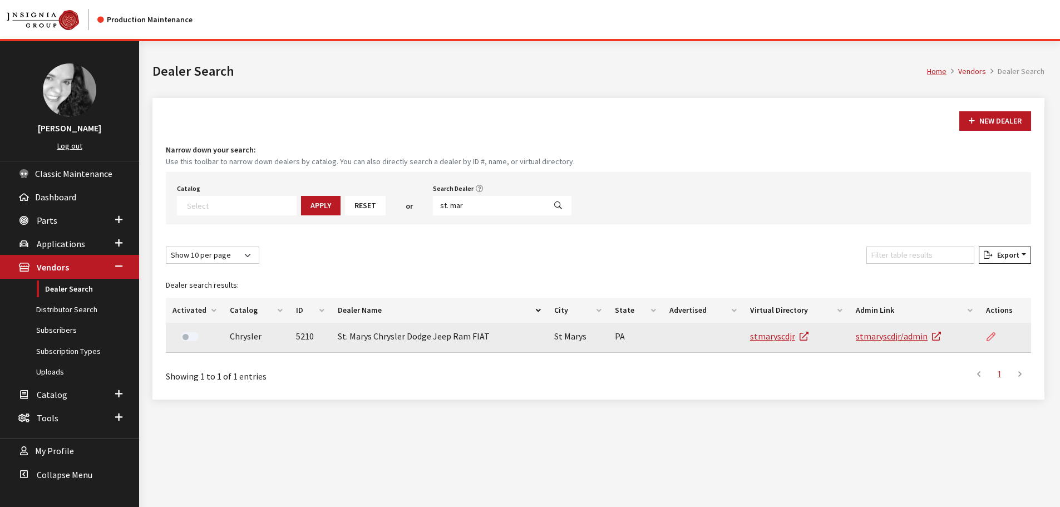
click at [990, 339] on icon at bounding box center [991, 337] width 9 height 9
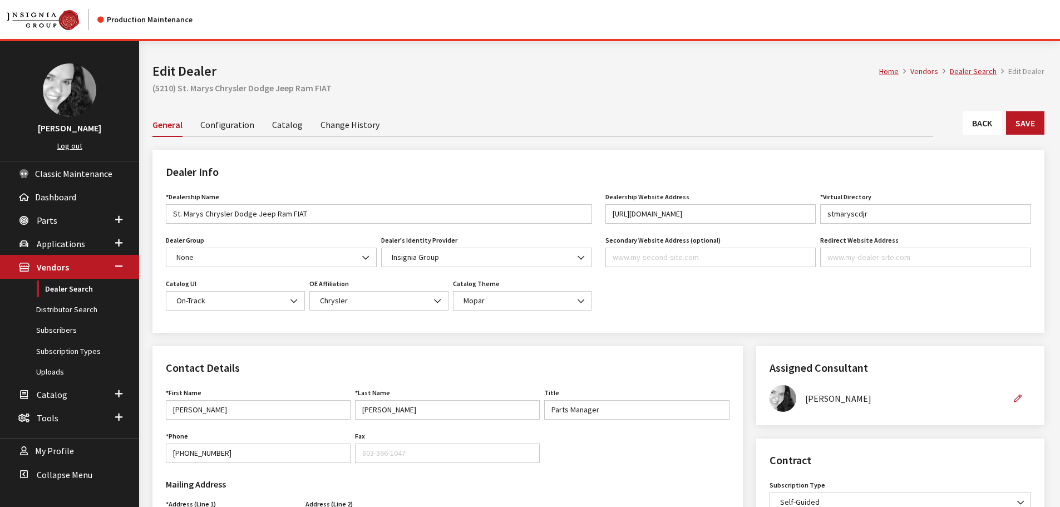
click at [967, 127] on link "Back" at bounding box center [982, 122] width 39 height 23
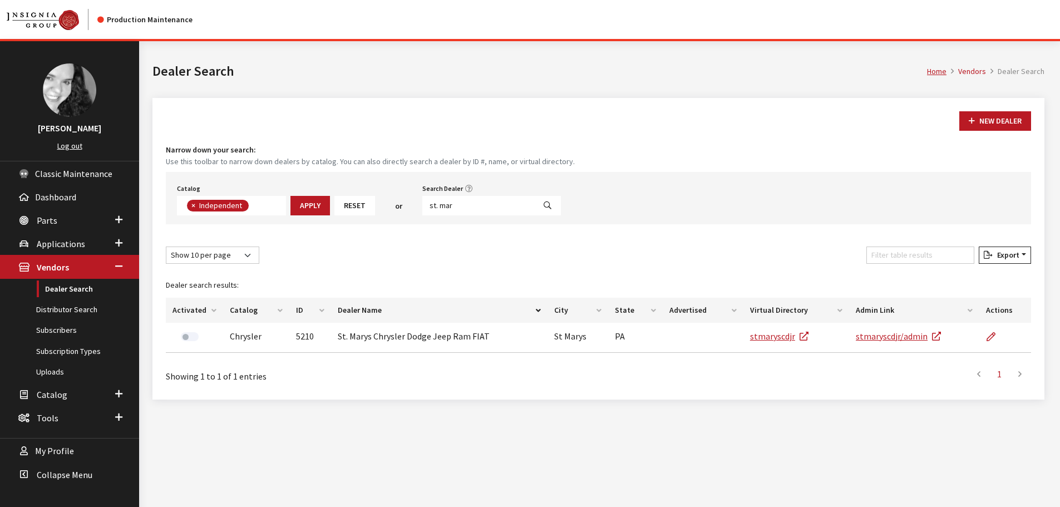
scroll to position [81, 0]
click at [470, 209] on input "st. mar" at bounding box center [478, 205] width 112 height 19
type input "tom o'"
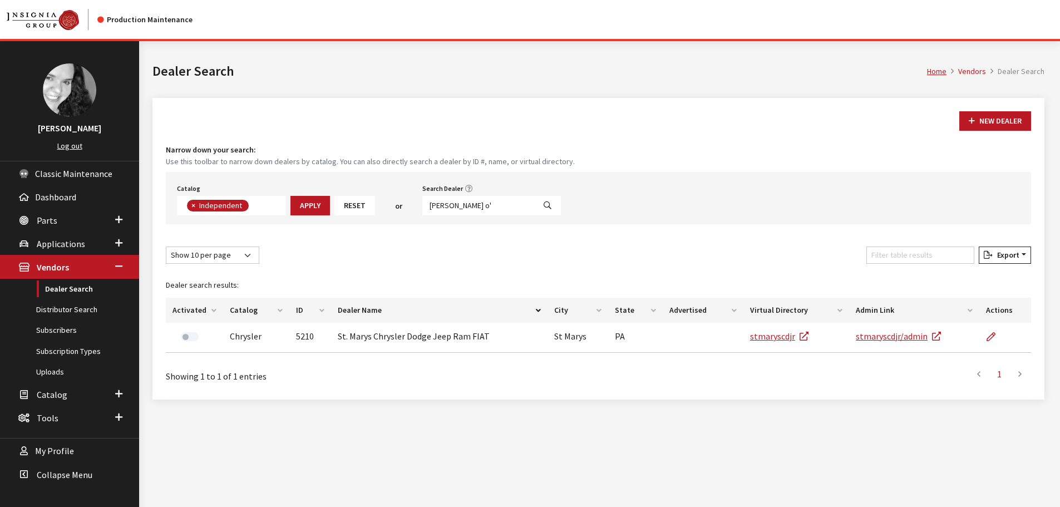
select select
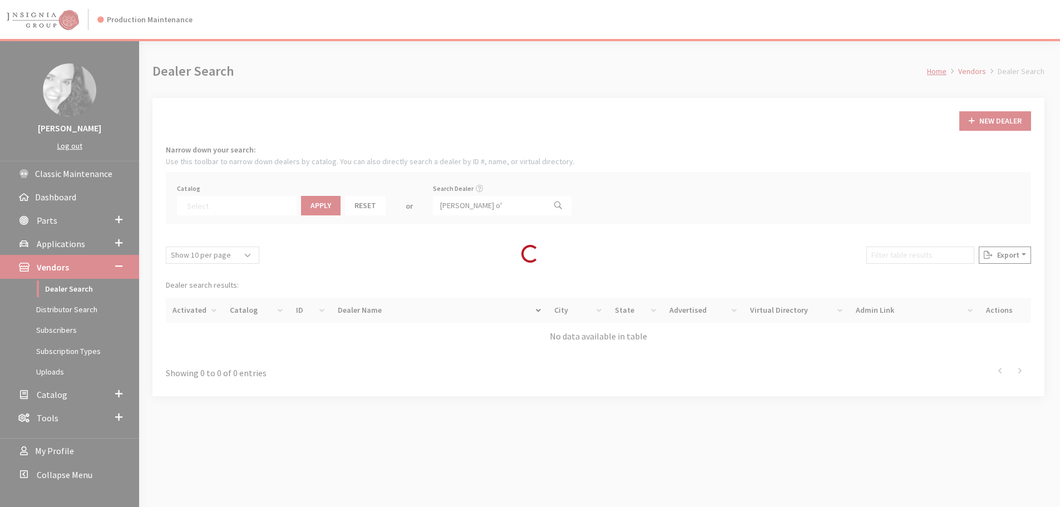
scroll to position [116, 0]
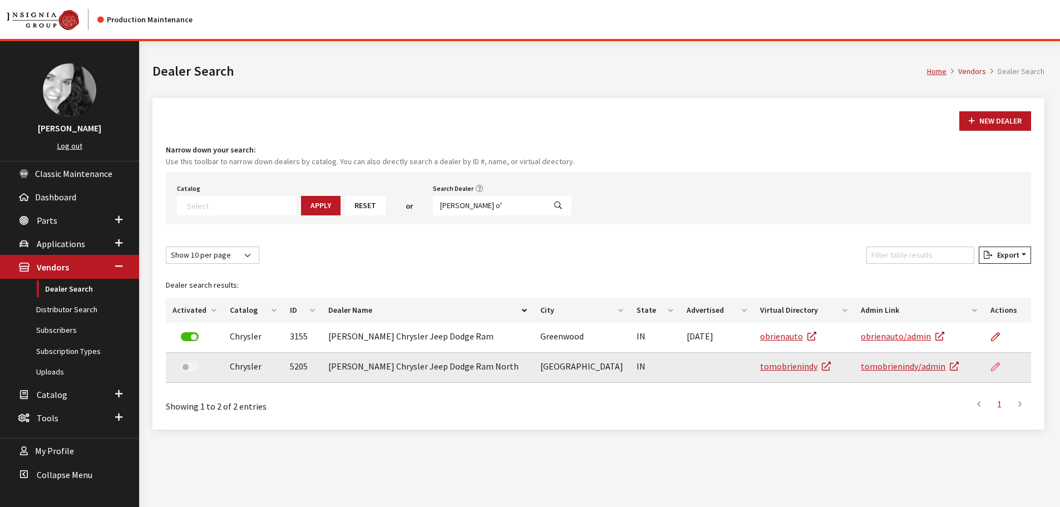
click at [999, 365] on icon at bounding box center [995, 367] width 9 height 9
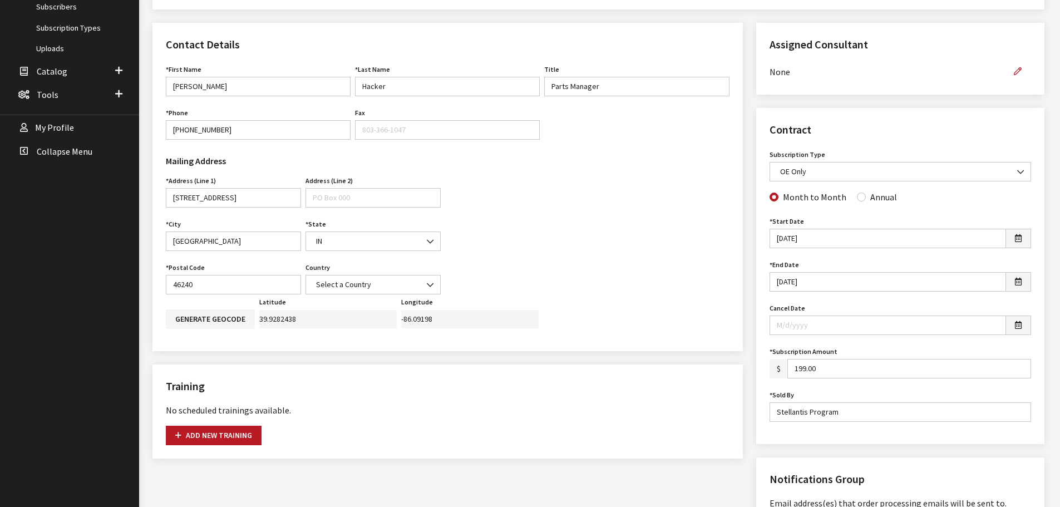
scroll to position [334, 0]
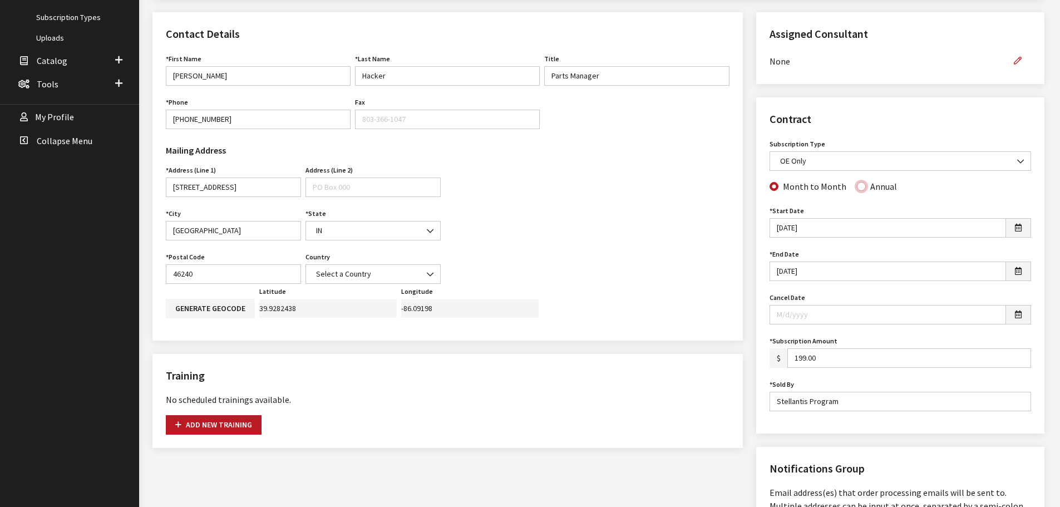
click at [857, 188] on input "Annual" at bounding box center [861, 186] width 9 height 9
radio input "true"
click at [1018, 55] on button "button" at bounding box center [1017, 60] width 27 height 19
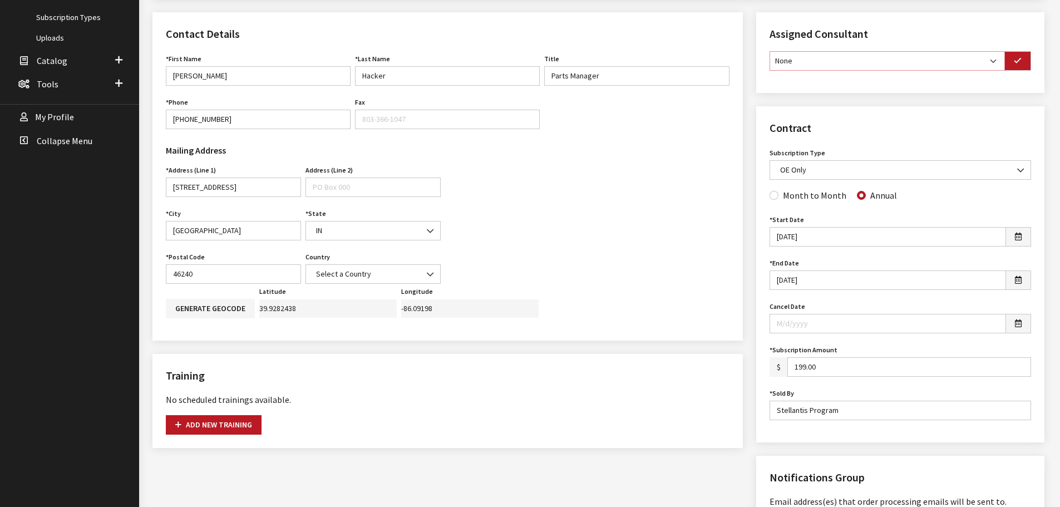
click at [993, 63] on select "None Brian Gulbrandson Dave West Khrys Dorton Kurt Daugherty Roger Schmidt" at bounding box center [887, 60] width 235 height 19
select select "30"
click at [770, 51] on select "None Brian Gulbrandson Dave West Khrys Dorton Kurt Daugherty Roger Schmidt" at bounding box center [887, 60] width 235 height 19
click at [1015, 65] on icon "button" at bounding box center [1018, 61] width 8 height 8
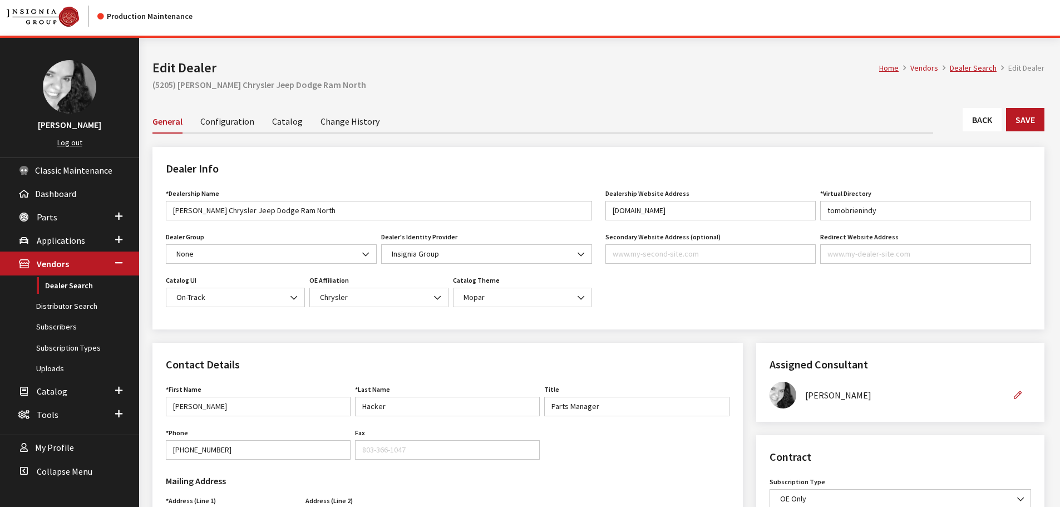
scroll to position [0, 0]
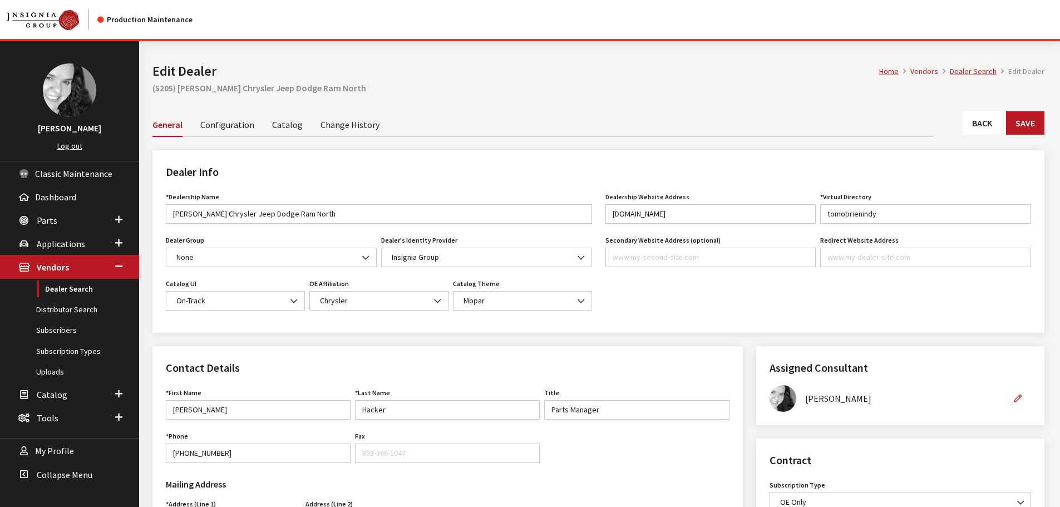
click at [334, 123] on link "Change History" at bounding box center [350, 123] width 59 height 23
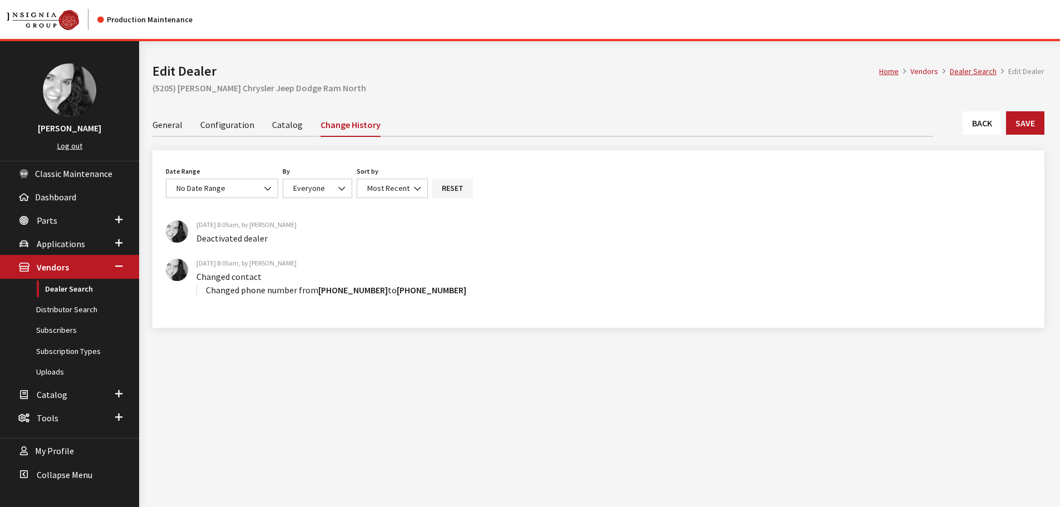
click at [165, 127] on link "General" at bounding box center [167, 123] width 30 height 23
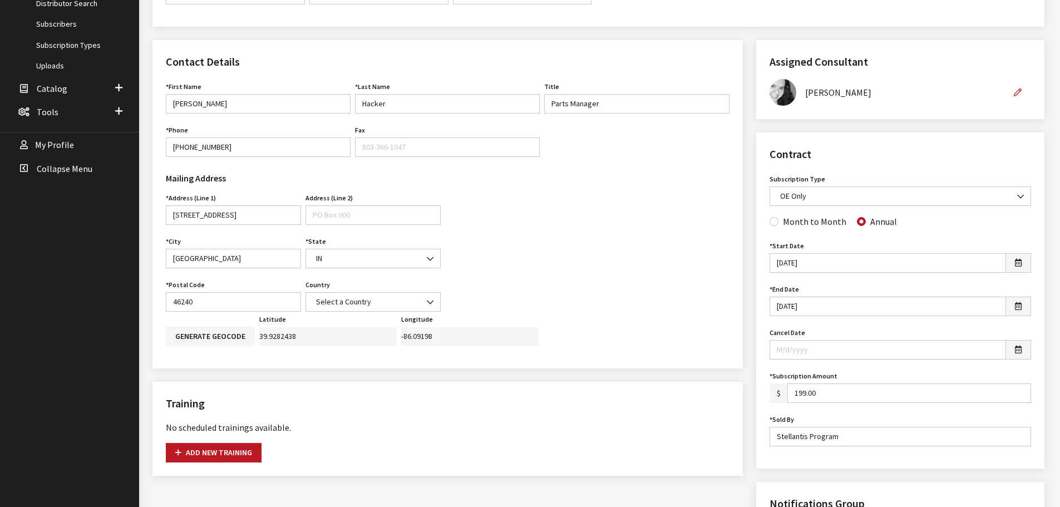
scroll to position [390, 0]
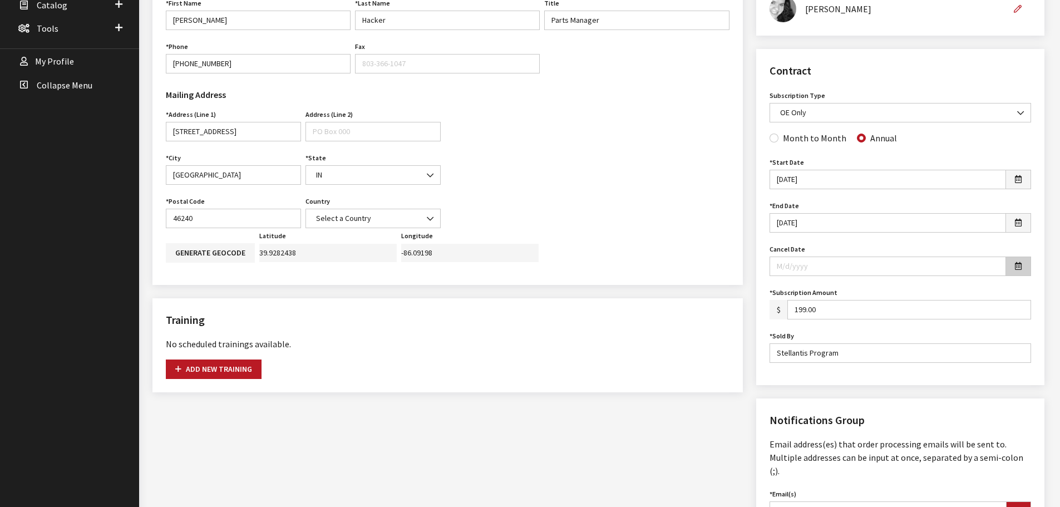
click at [1022, 265] on button "button" at bounding box center [1018, 266] width 26 height 19
click at [783, 104] on th "«" at bounding box center [783, 103] width 17 height 17
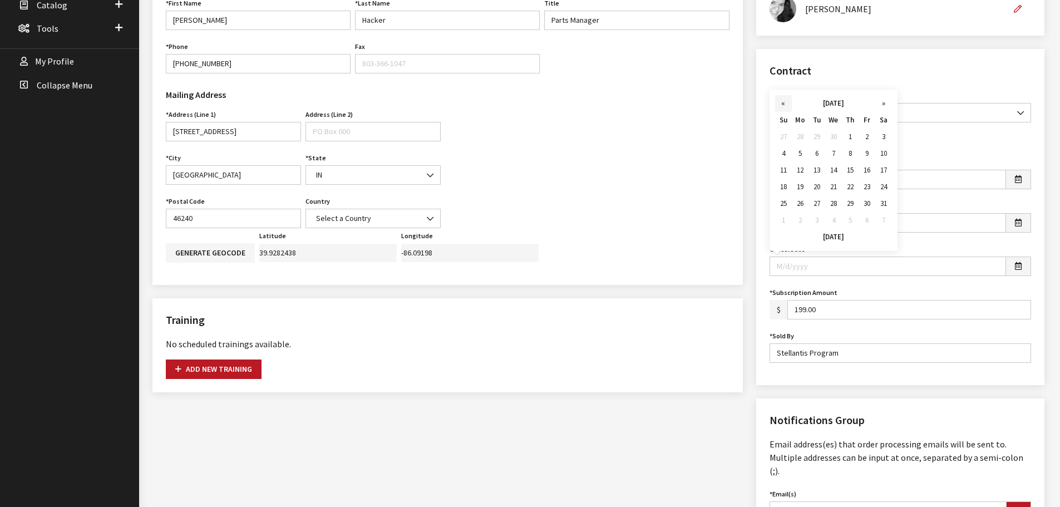
click at [783, 104] on th "«" at bounding box center [783, 103] width 17 height 17
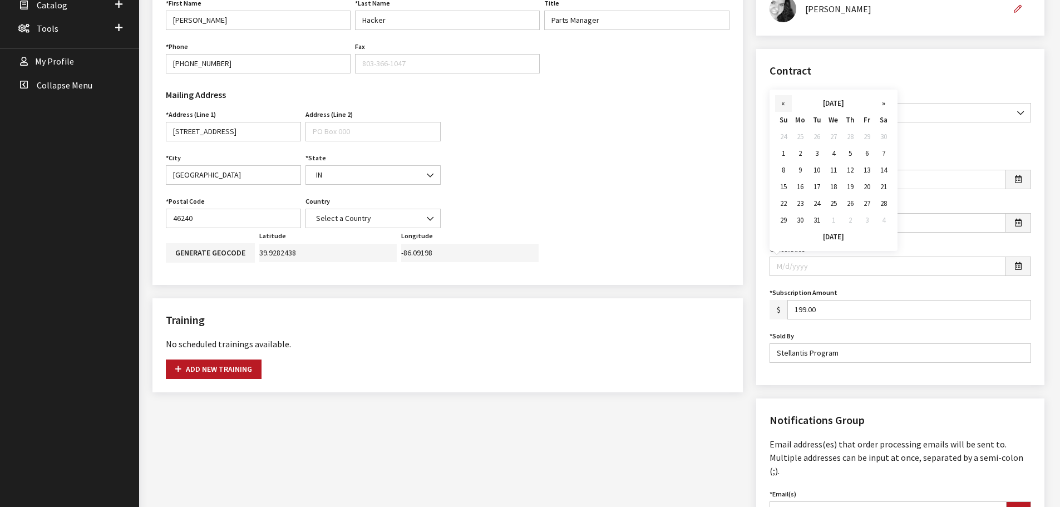
click at [783, 104] on th "«" at bounding box center [783, 103] width 17 height 17
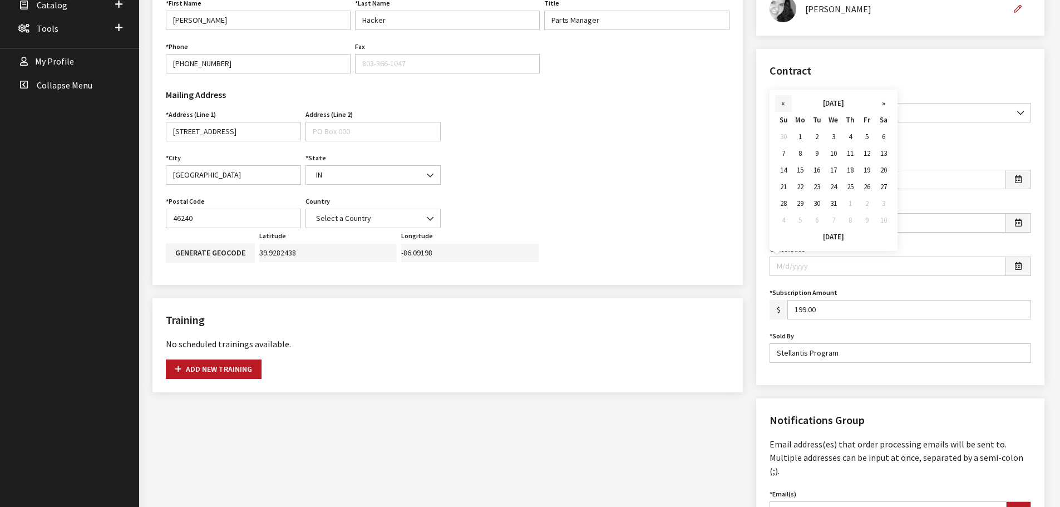
click at [783, 104] on th "«" at bounding box center [783, 103] width 17 height 17
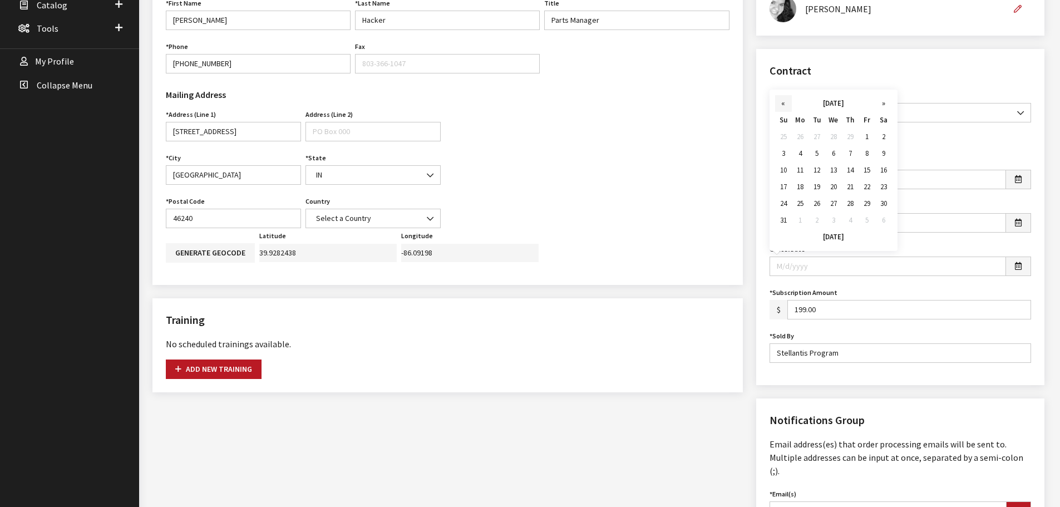
click at [783, 104] on th "«" at bounding box center [783, 103] width 17 height 17
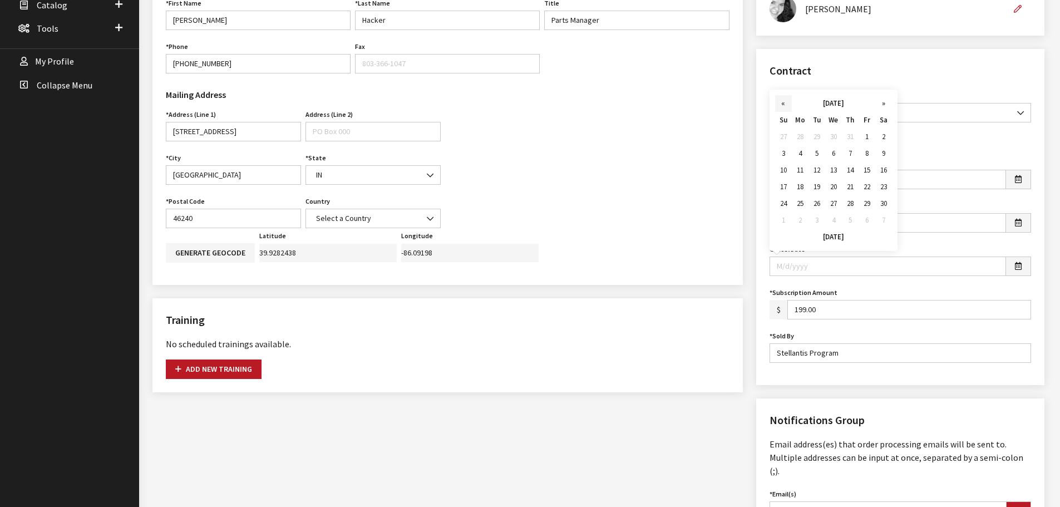
click at [783, 104] on th "«" at bounding box center [783, 103] width 17 height 17
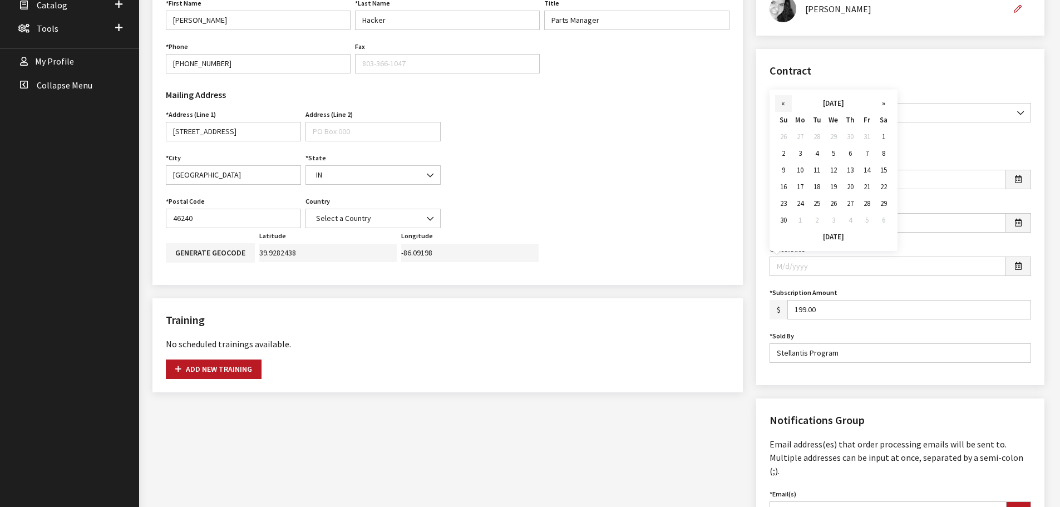
click at [783, 104] on th "«" at bounding box center [783, 103] width 17 height 17
click at [815, 203] on td "28" at bounding box center [816, 203] width 17 height 17
type input "02/28/2023"
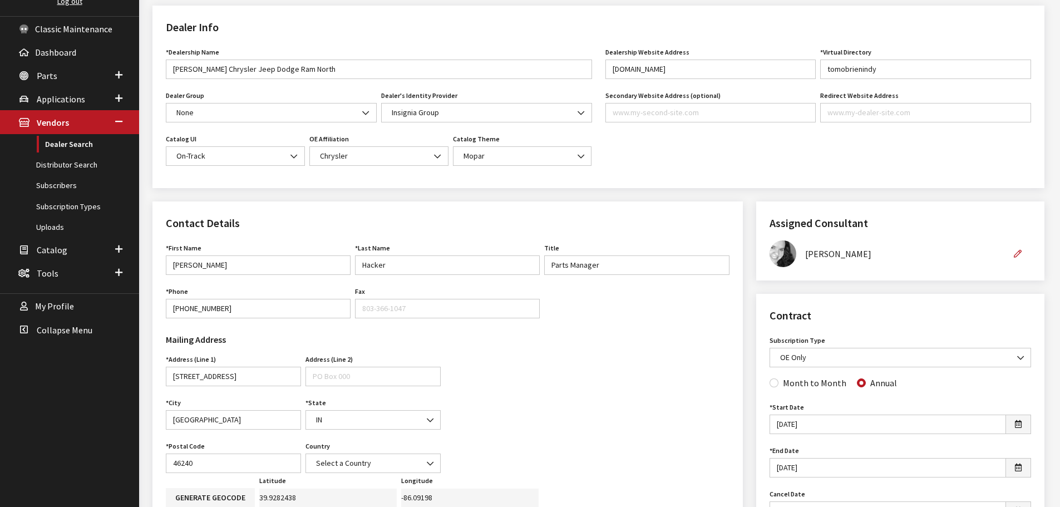
scroll to position [56, 0]
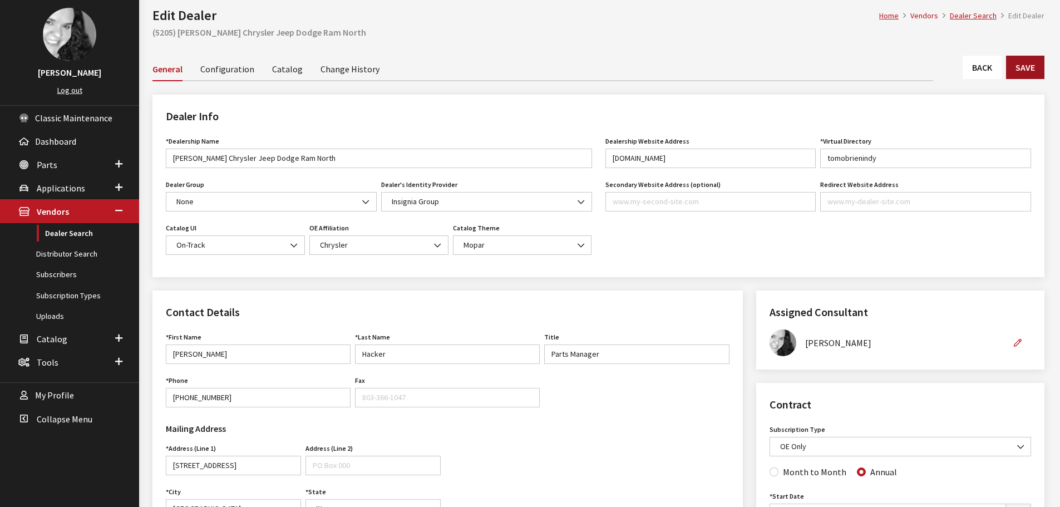
click at [1037, 67] on button "Save" at bounding box center [1025, 67] width 38 height 23
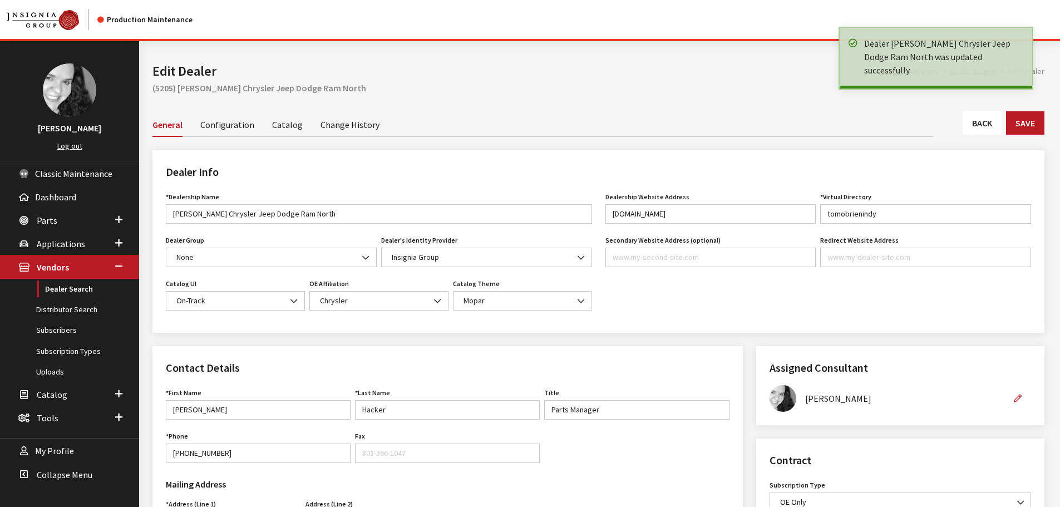
click at [991, 122] on link "Back" at bounding box center [982, 122] width 39 height 23
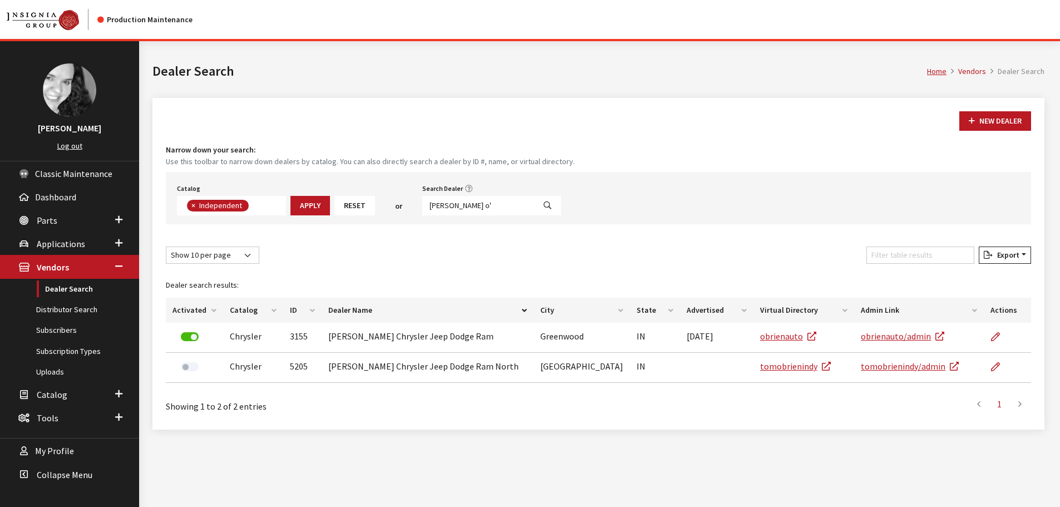
scroll to position [81, 0]
click at [459, 209] on input "[PERSON_NAME] o'" at bounding box center [478, 205] width 112 height 19
type input "[PERSON_NAME]"
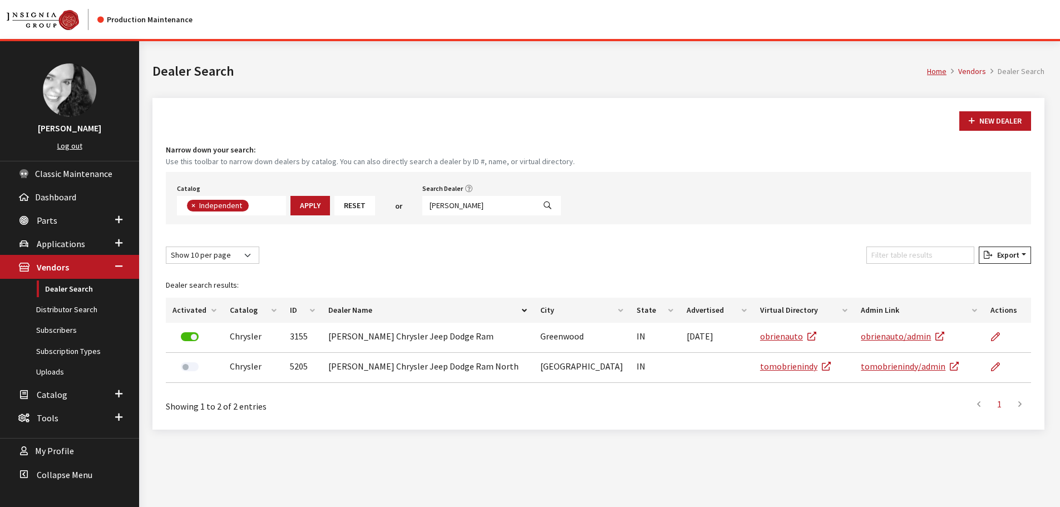
select select
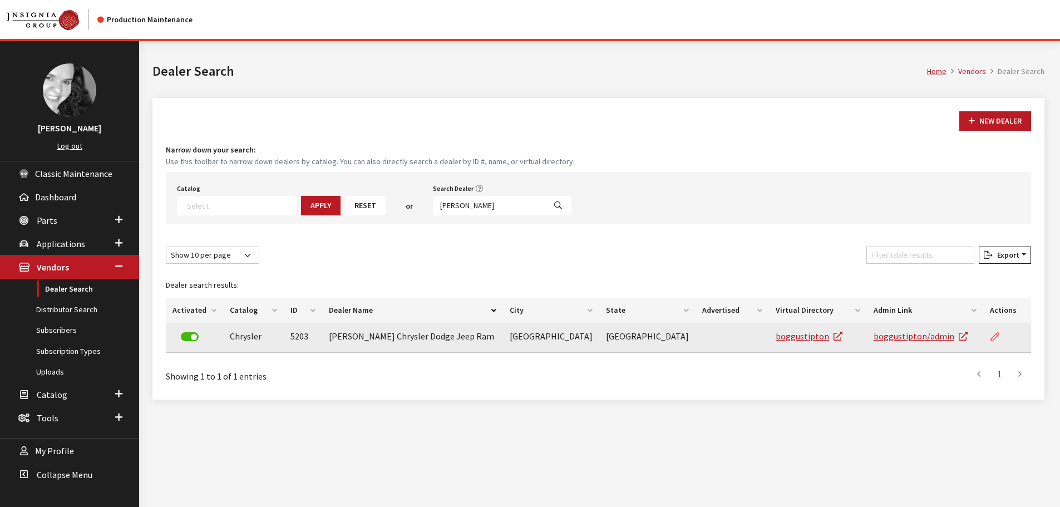
click at [993, 336] on icon at bounding box center [994, 337] width 9 height 9
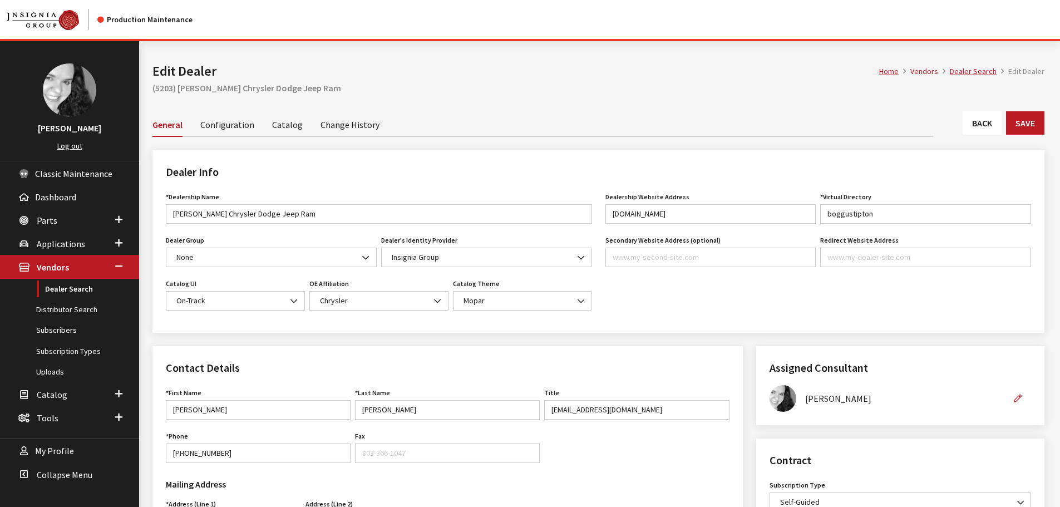
click at [980, 128] on link "Back" at bounding box center [982, 122] width 39 height 23
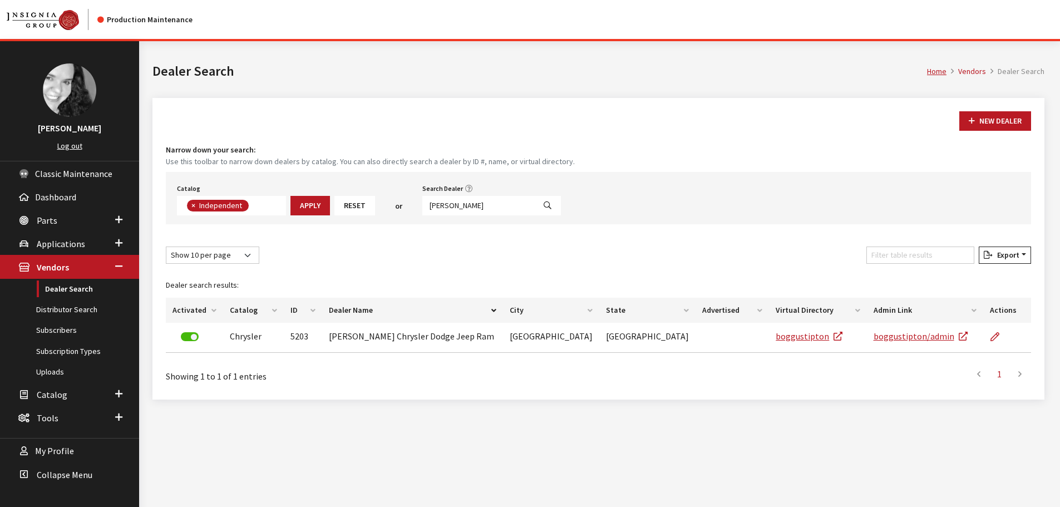
scroll to position [81, 0]
click at [452, 211] on input "[PERSON_NAME]" at bounding box center [478, 205] width 112 height 19
type input "[PERSON_NAME]"
select select
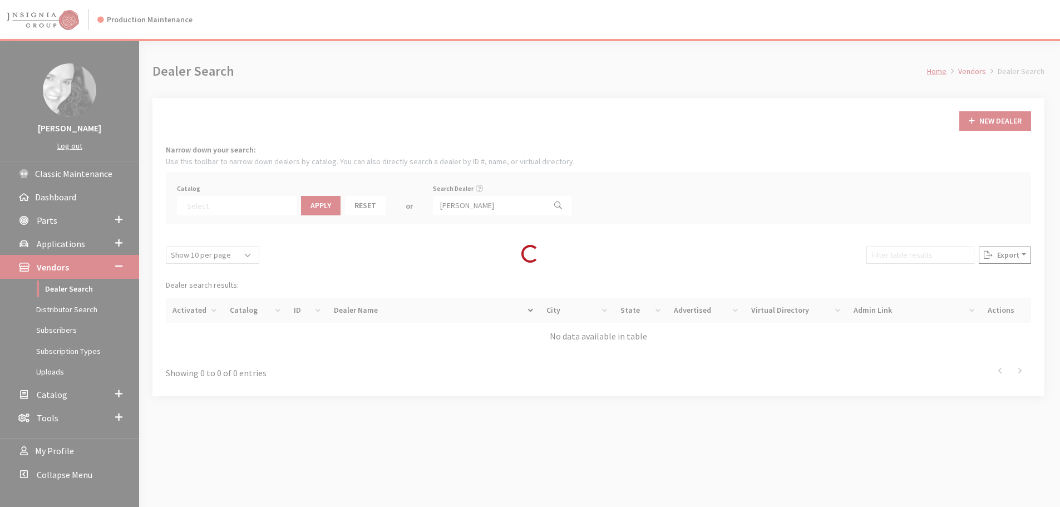
scroll to position [116, 0]
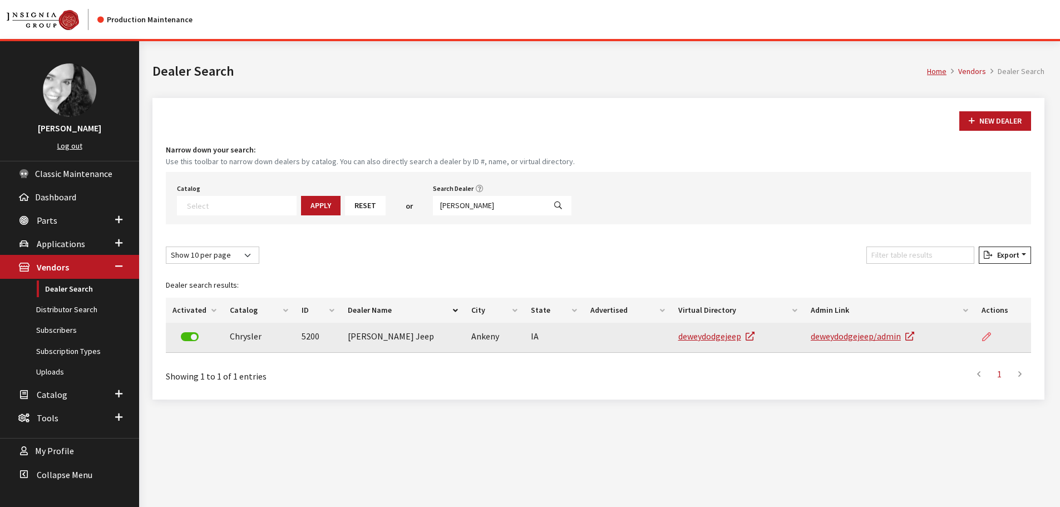
click at [989, 337] on icon at bounding box center [986, 337] width 9 height 9
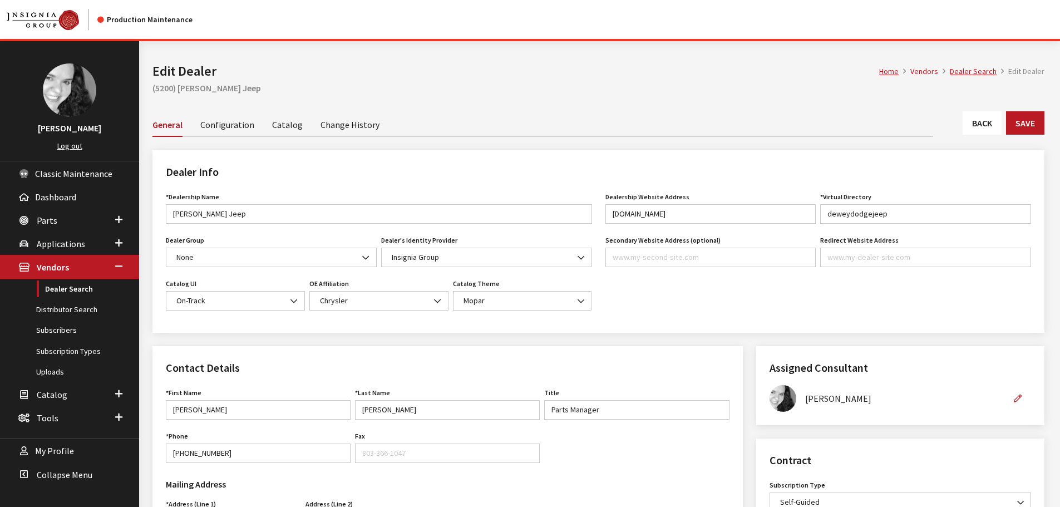
click at [974, 126] on link "Back" at bounding box center [982, 122] width 39 height 23
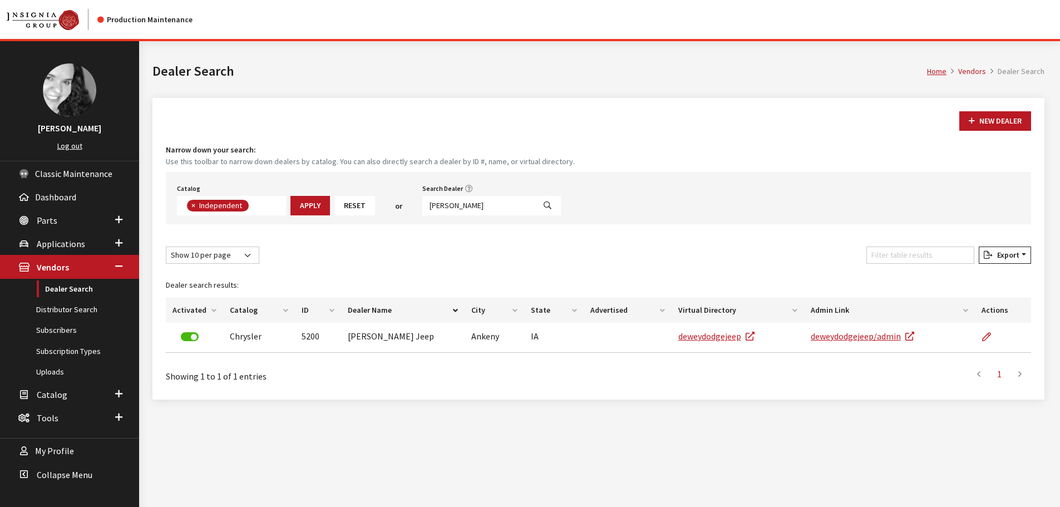
scroll to position [81, 0]
click at [452, 207] on input "[PERSON_NAME]" at bounding box center [478, 205] width 112 height 19
click at [452, 207] on input "dewey" at bounding box center [478, 205] width 112 height 19
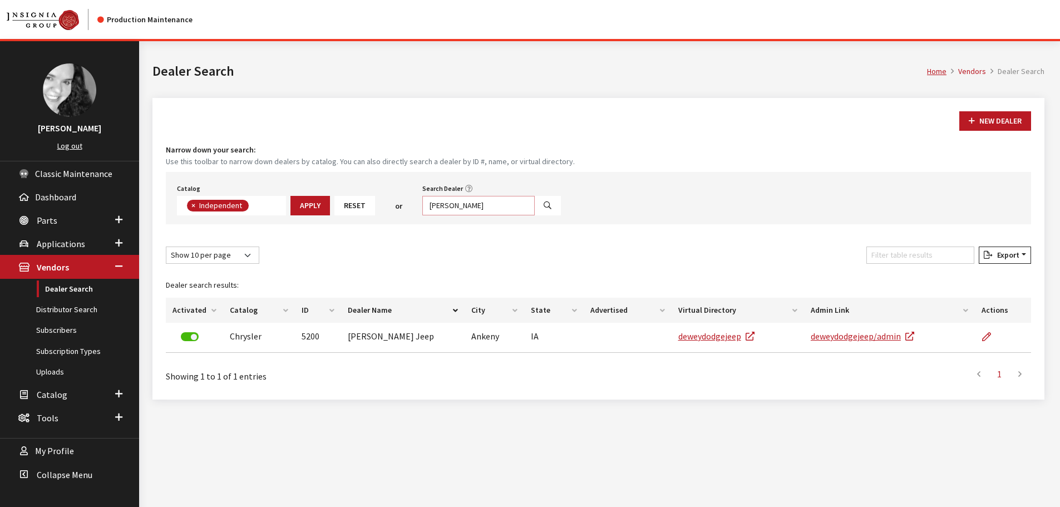
click at [452, 207] on input "dewey" at bounding box center [478, 205] width 112 height 19
type input "jerry ulm"
select select
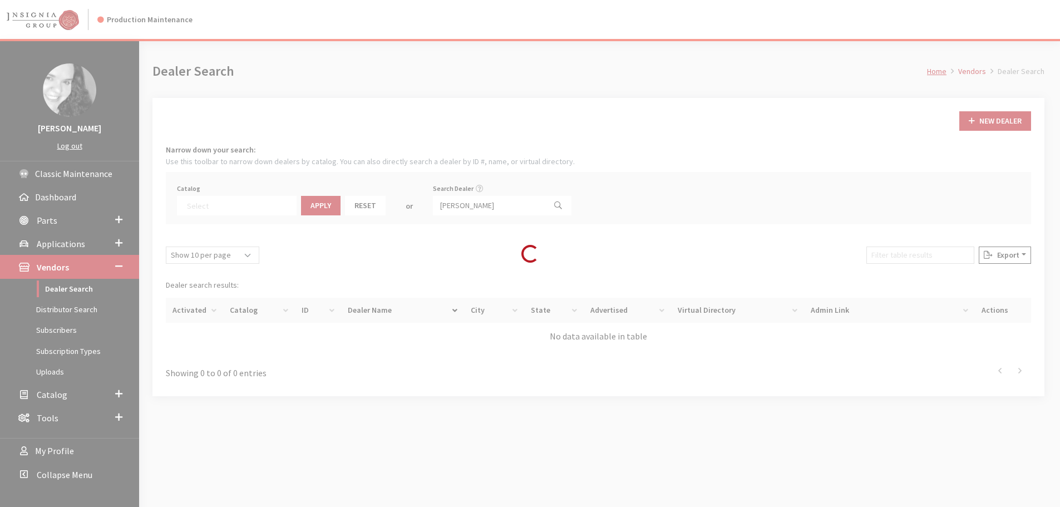
scroll to position [116, 0]
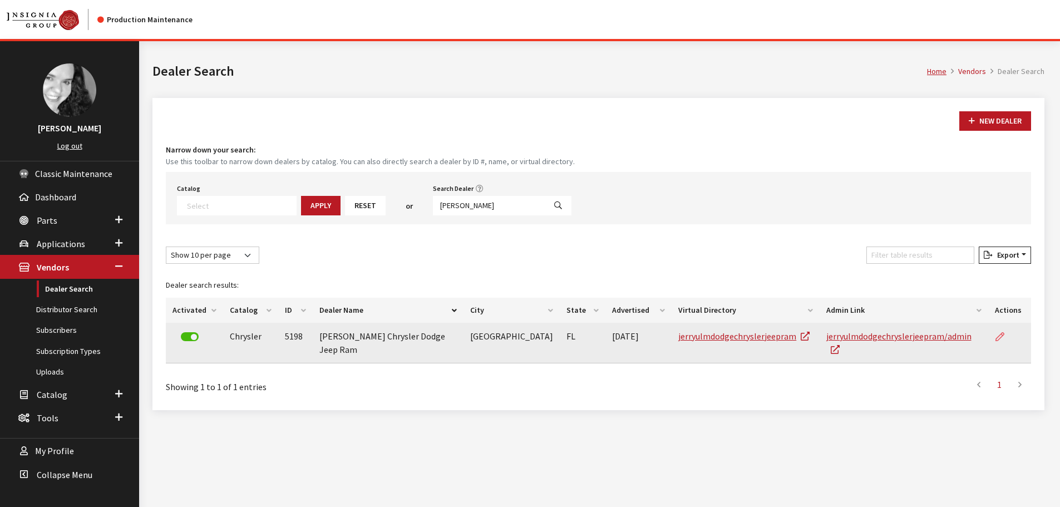
click at [998, 338] on icon at bounding box center [999, 337] width 9 height 9
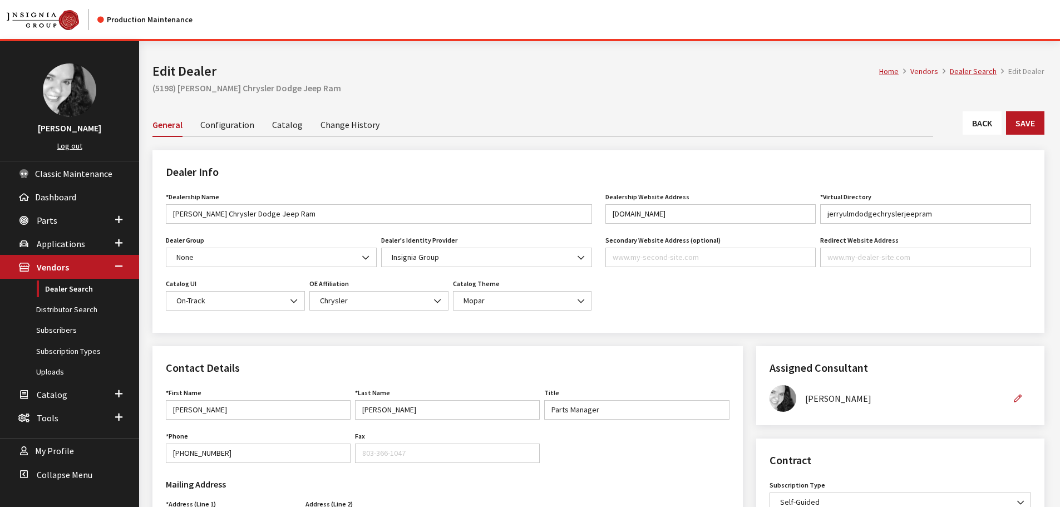
click at [980, 127] on link "Back" at bounding box center [982, 122] width 39 height 23
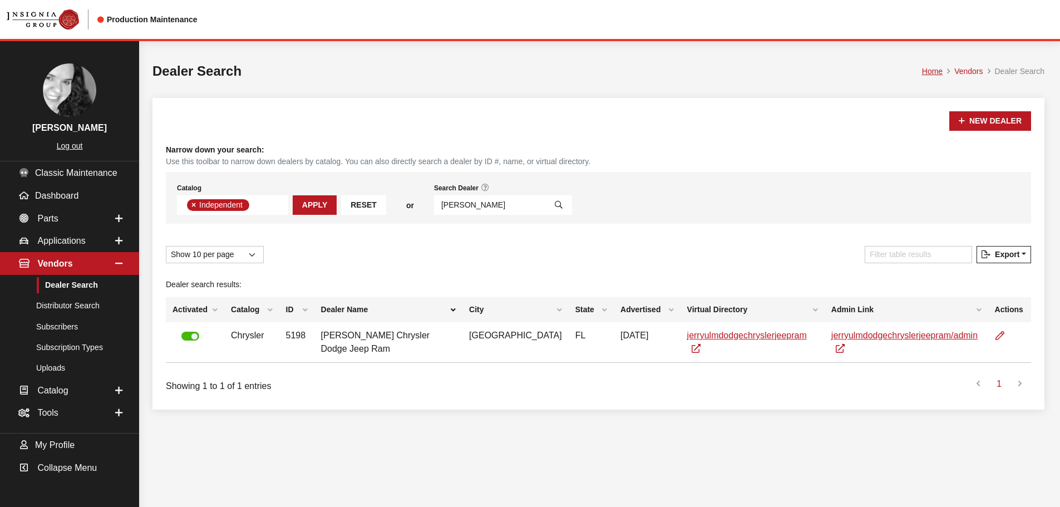
scroll to position [81, 0]
click at [464, 206] on input "jerry ulm" at bounding box center [490, 204] width 112 height 19
type input "franklin ch"
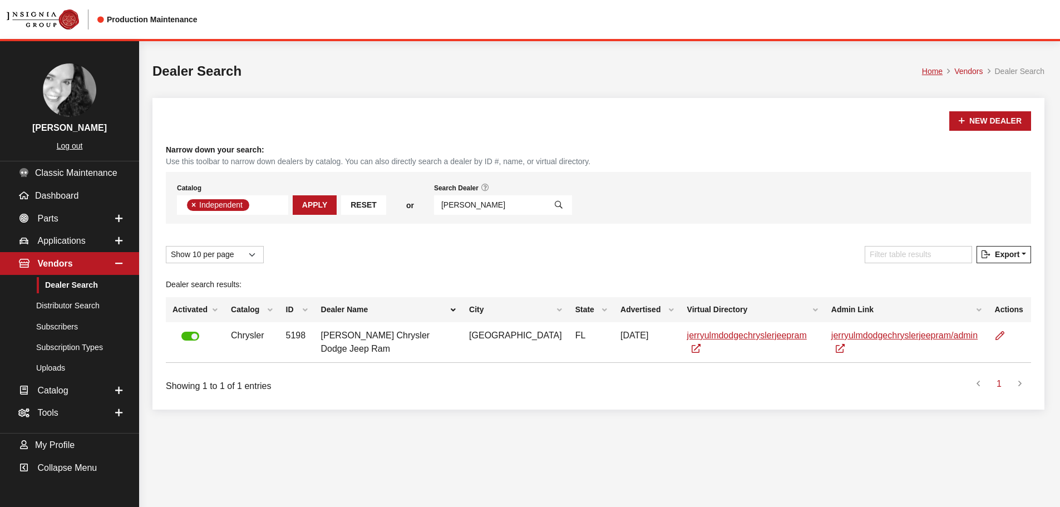
select select
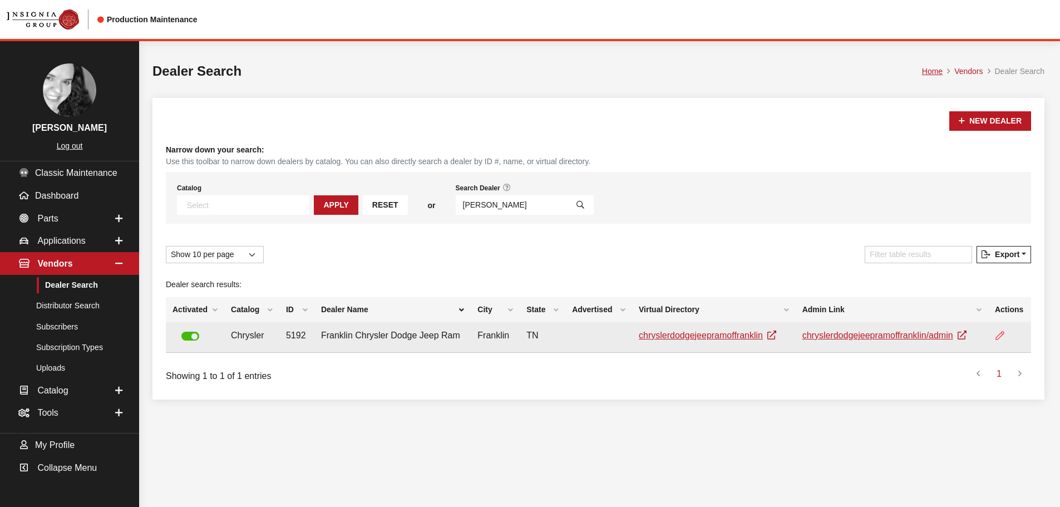
click at [1001, 337] on icon at bounding box center [999, 336] width 9 height 9
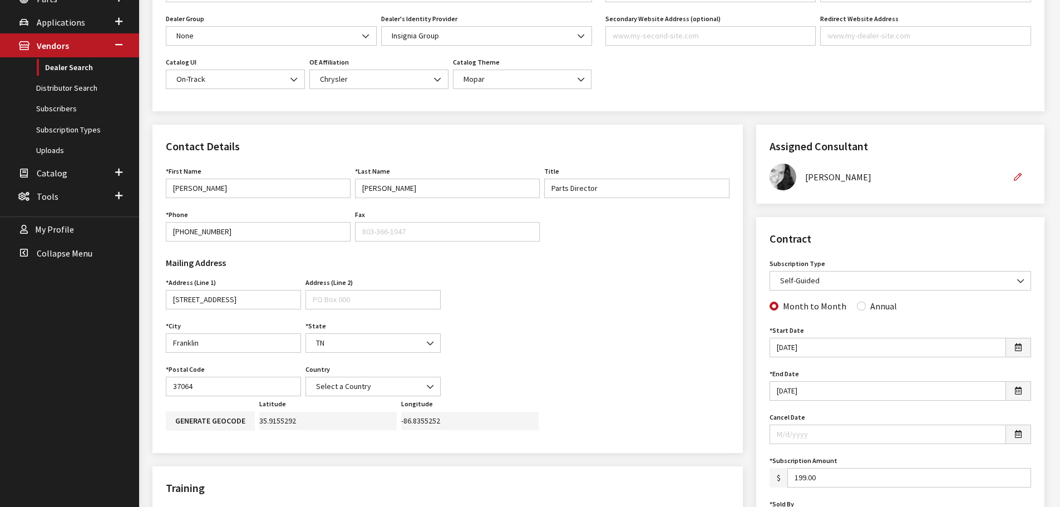
scroll to position [223, 0]
click at [857, 307] on input "Annual" at bounding box center [861, 304] width 9 height 9
radio input "true"
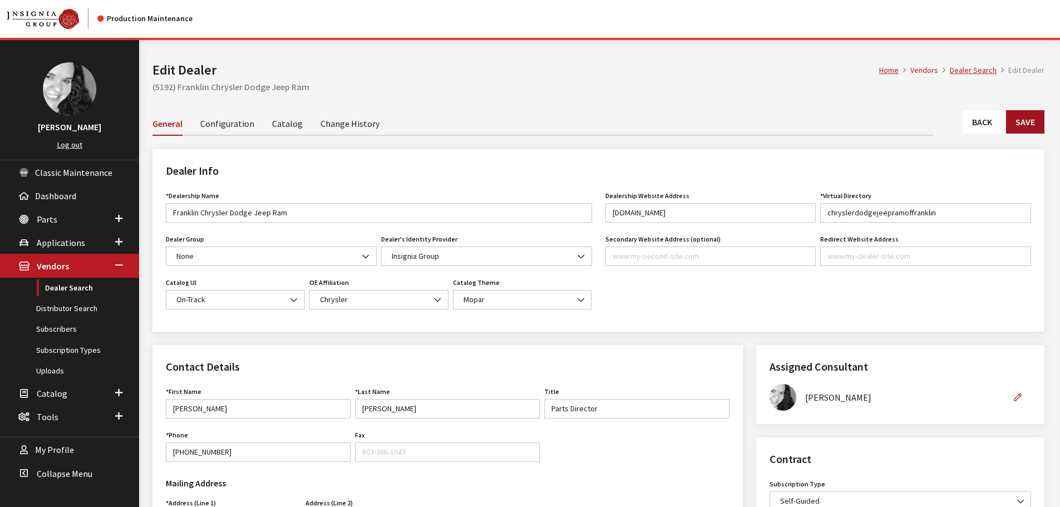
scroll to position [0, 0]
click at [1023, 125] on button "Save" at bounding box center [1025, 122] width 38 height 23
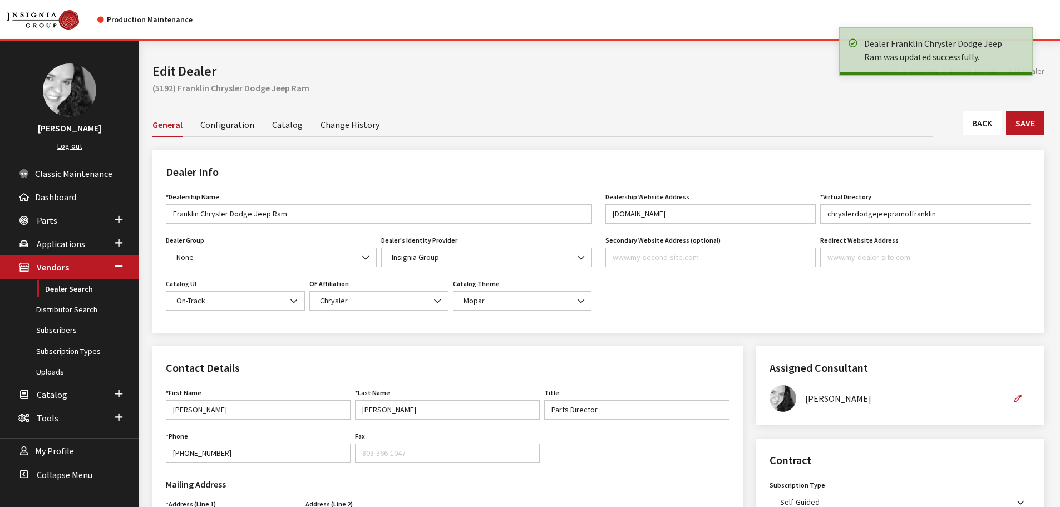
drag, startPoint x: 0, startPoint y: 0, endPoint x: 980, endPoint y: 125, distance: 987.8
click at [980, 125] on link "Back" at bounding box center [982, 122] width 39 height 23
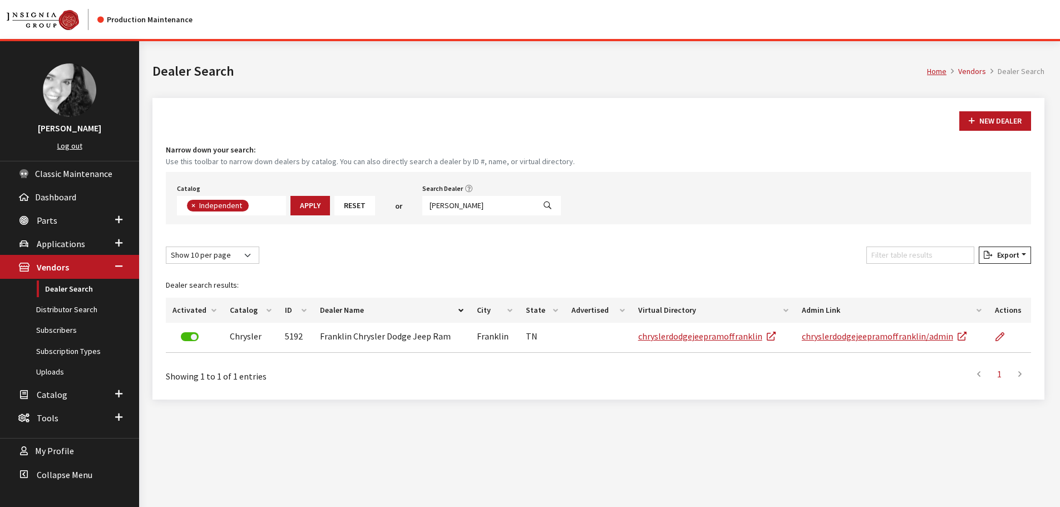
scroll to position [81, 0]
click at [471, 206] on input "[PERSON_NAME]" at bounding box center [478, 205] width 112 height 19
type input "c"
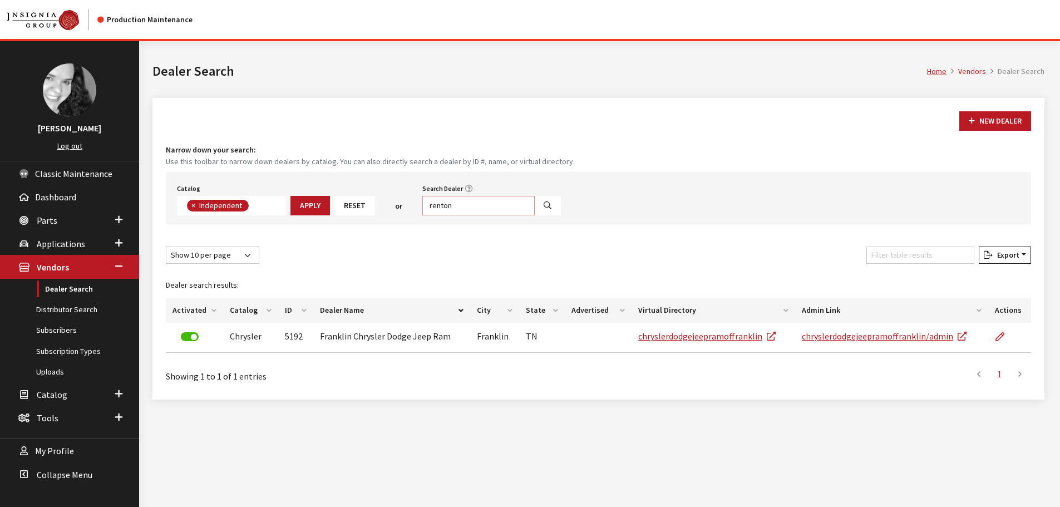
type input "renton"
select select
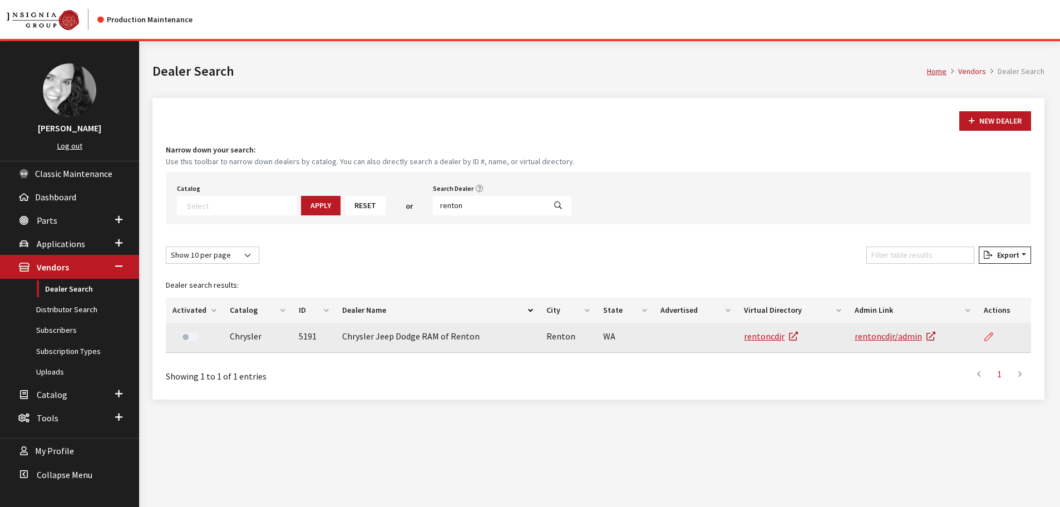
click at [990, 340] on icon at bounding box center [988, 337] width 9 height 9
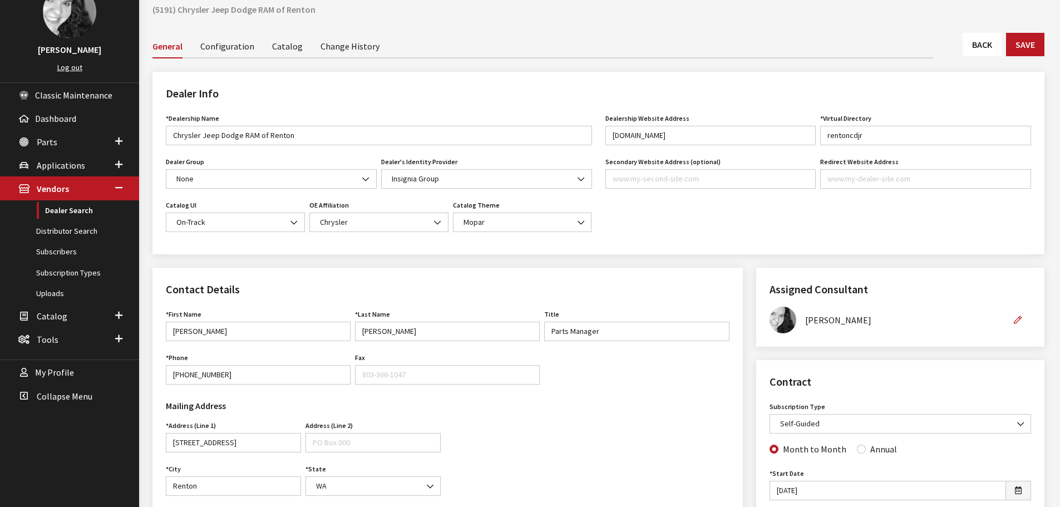
scroll to position [56, 0]
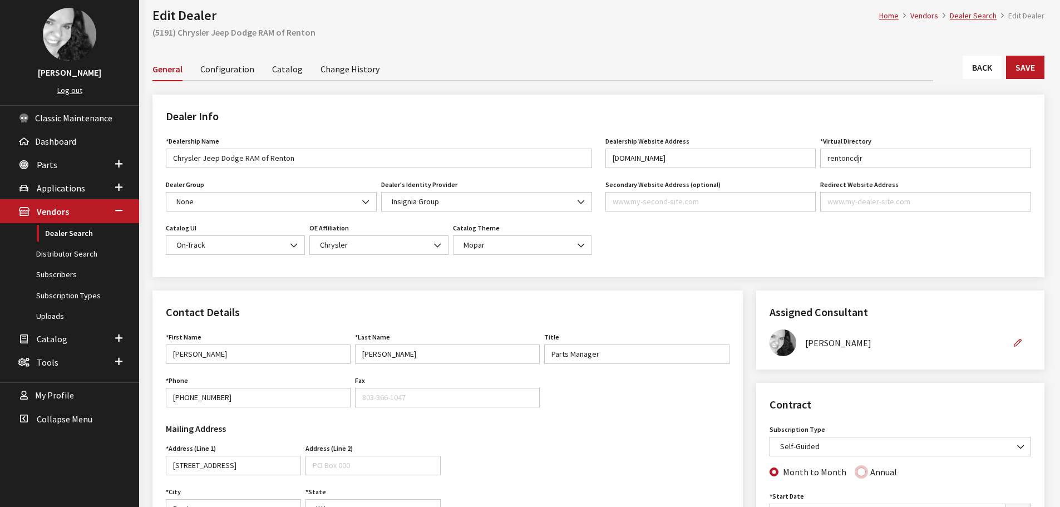
click at [860, 472] on input "Annual" at bounding box center [861, 471] width 9 height 9
radio input "true"
click at [1016, 78] on button "Save" at bounding box center [1025, 67] width 38 height 23
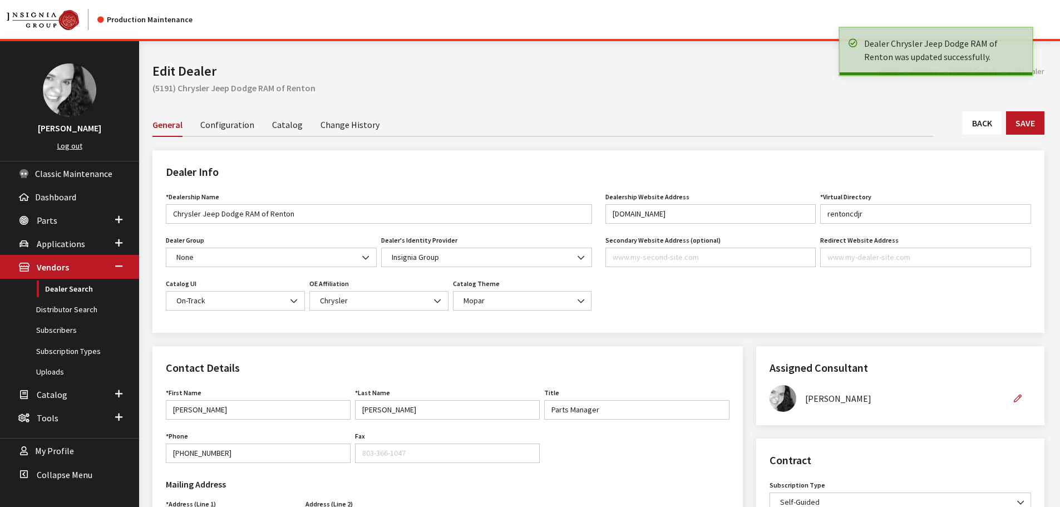
click at [988, 120] on link "Back" at bounding box center [982, 122] width 39 height 23
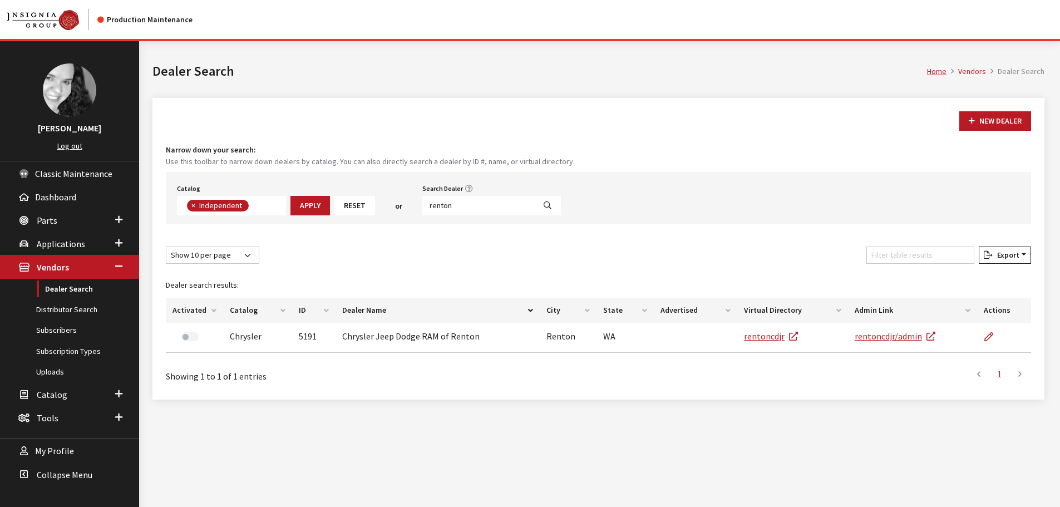
scroll to position [81, 0]
click at [451, 205] on input "renton" at bounding box center [478, 205] width 112 height 19
type input "billion"
select select
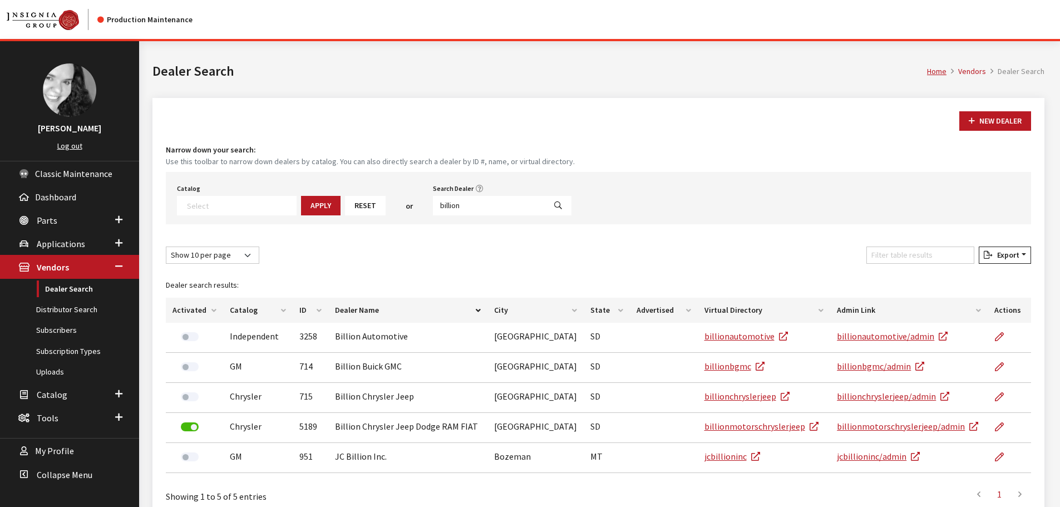
scroll to position [56, 0]
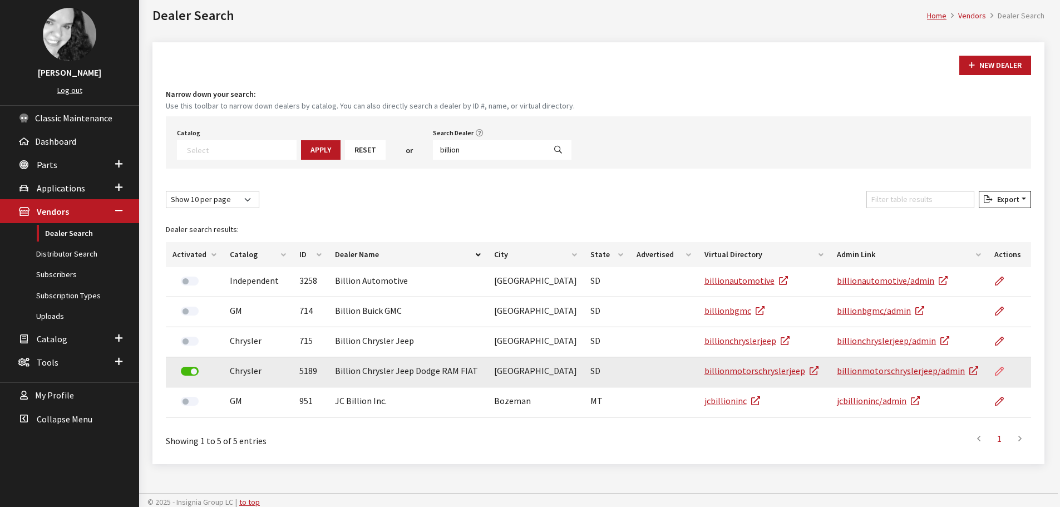
click at [1003, 373] on icon at bounding box center [999, 371] width 9 height 9
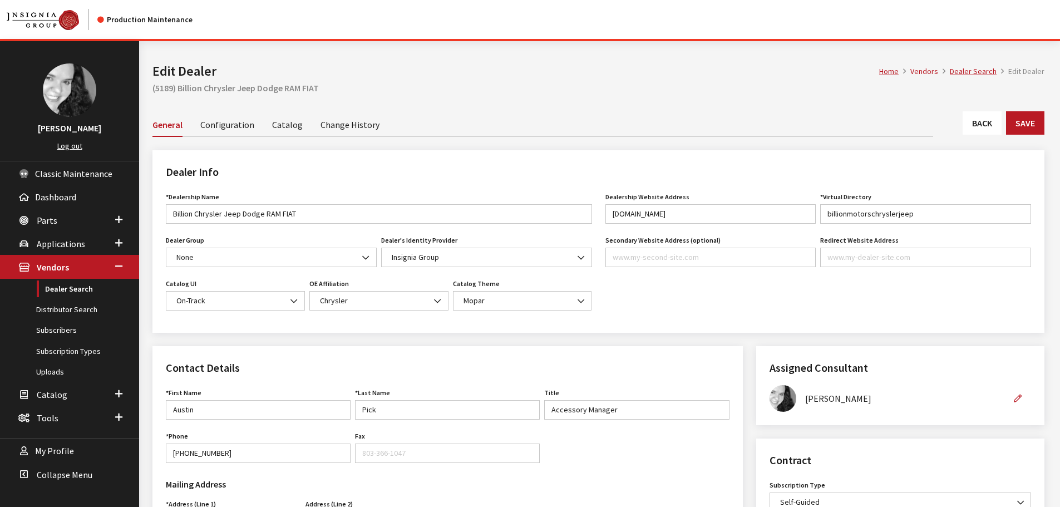
click at [974, 124] on link "Back" at bounding box center [982, 122] width 39 height 23
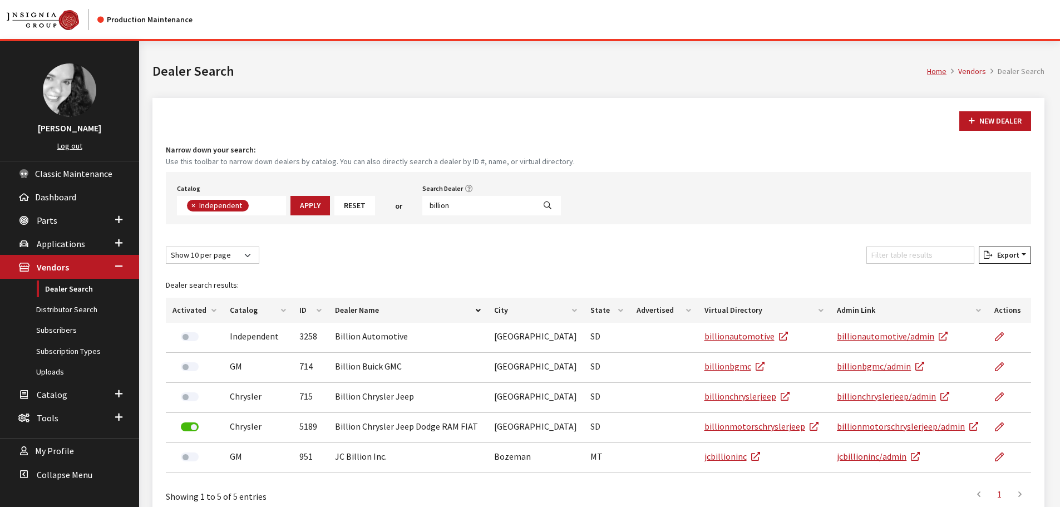
scroll to position [81, 0]
click at [460, 201] on input "billion" at bounding box center [478, 205] width 112 height 19
type input "reno"
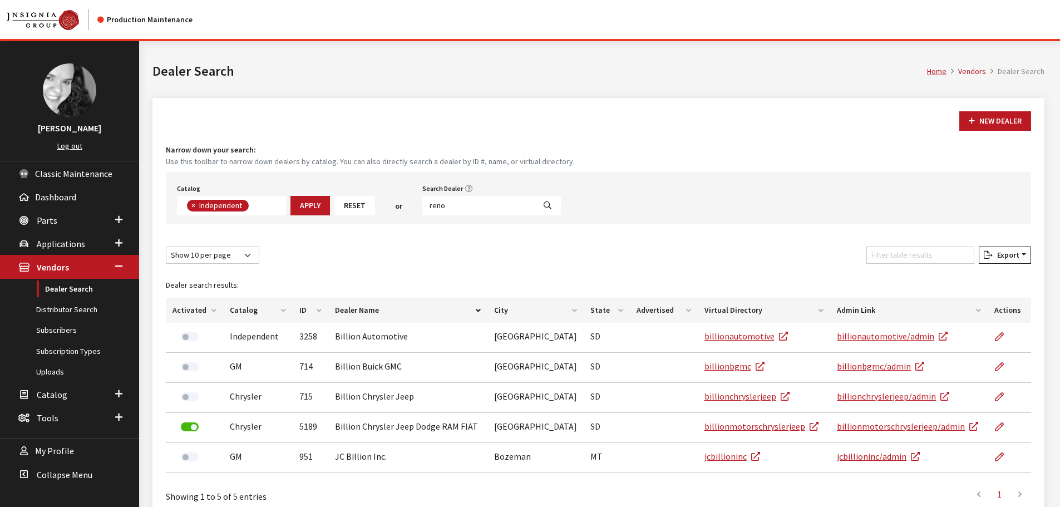
select select
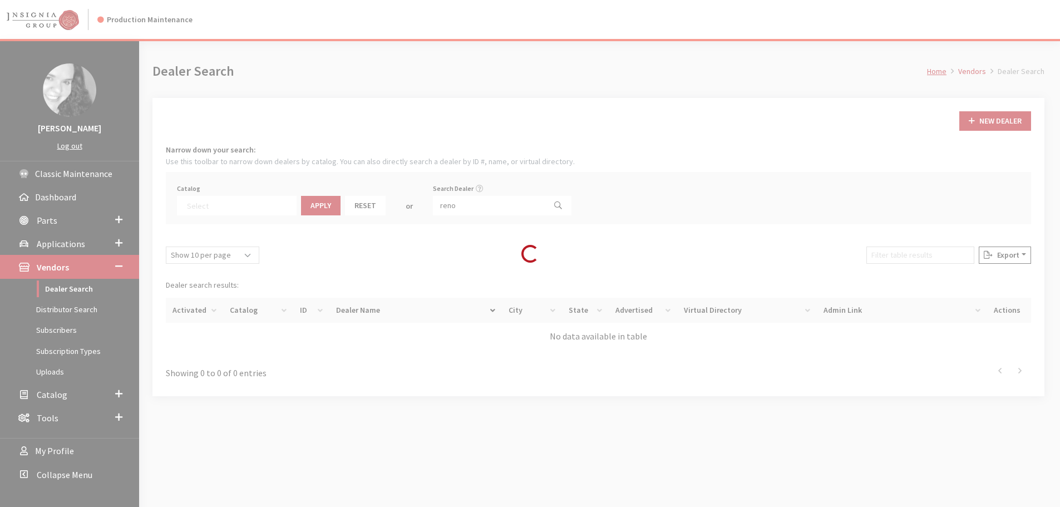
scroll to position [116, 0]
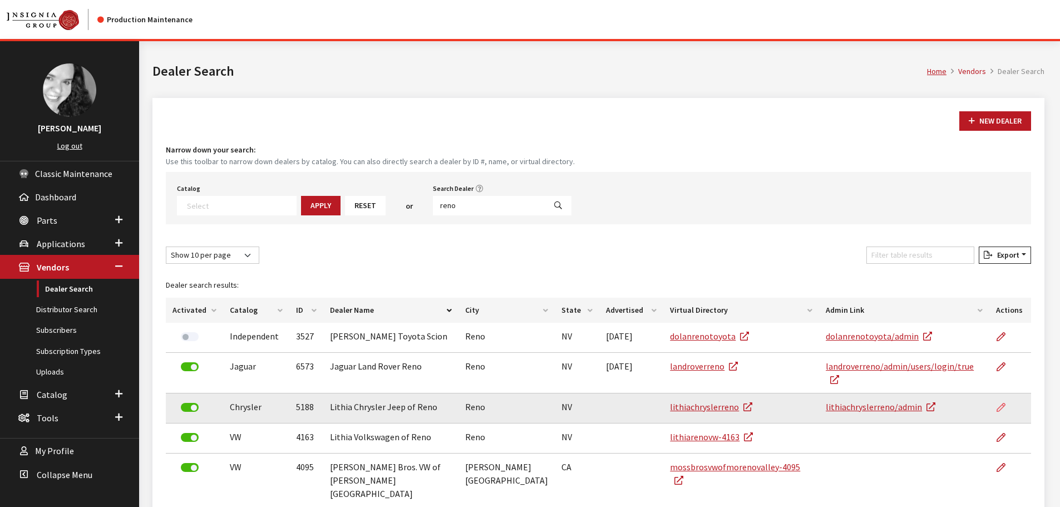
click at [1005, 395] on link at bounding box center [1005, 407] width 19 height 28
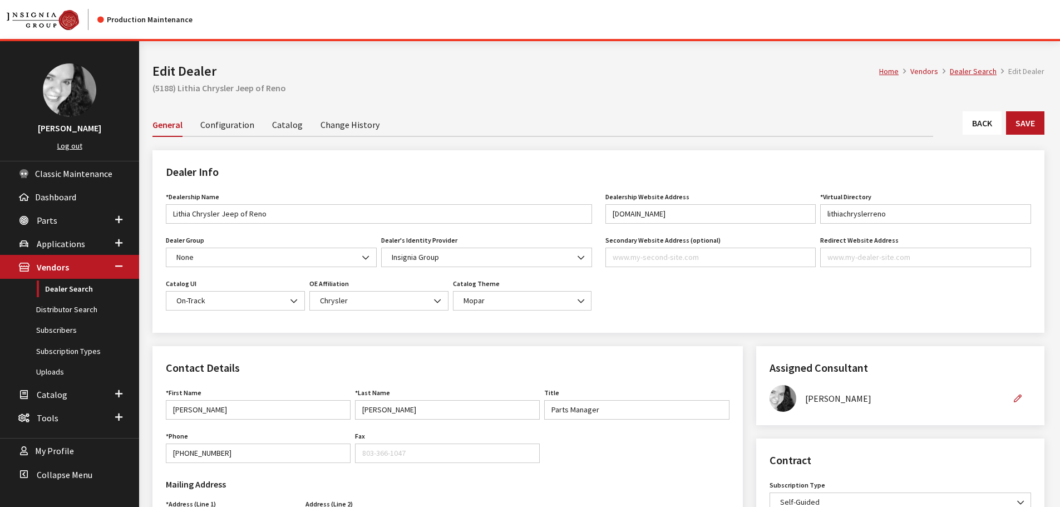
click at [985, 126] on link "Back" at bounding box center [982, 122] width 39 height 23
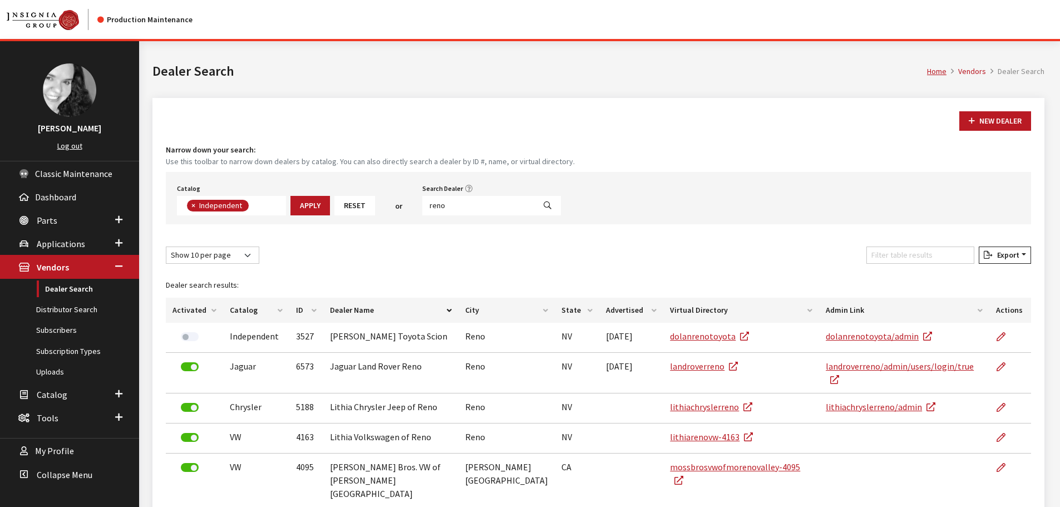
scroll to position [81, 0]
click at [470, 206] on input "reno" at bounding box center [478, 205] width 112 height 19
type input "gladstone"
select select
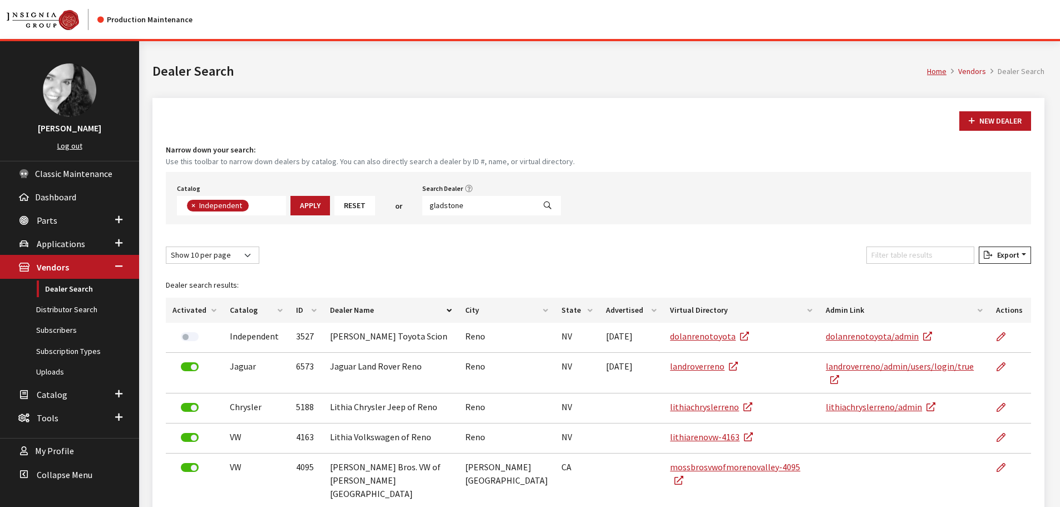
scroll to position [116, 0]
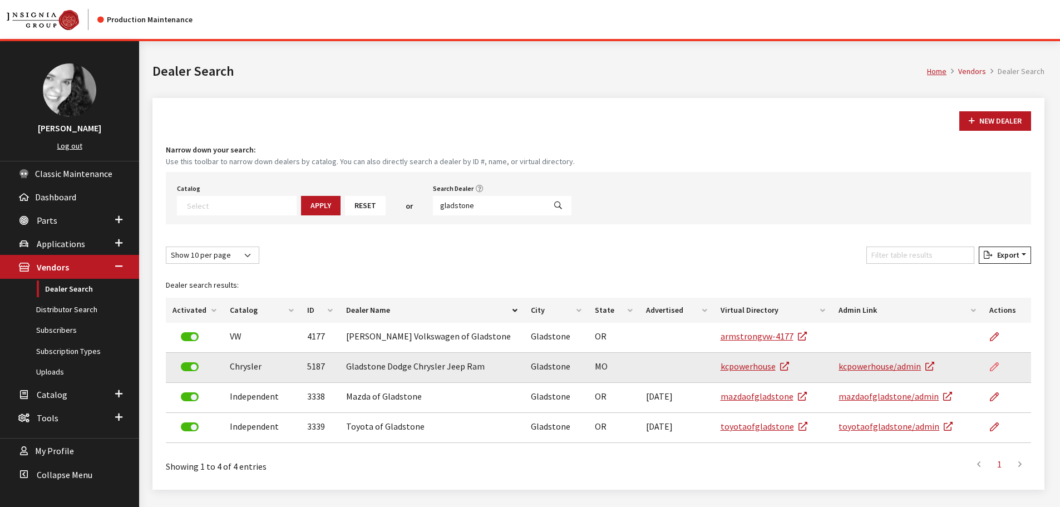
click at [990, 368] on icon at bounding box center [994, 367] width 9 height 9
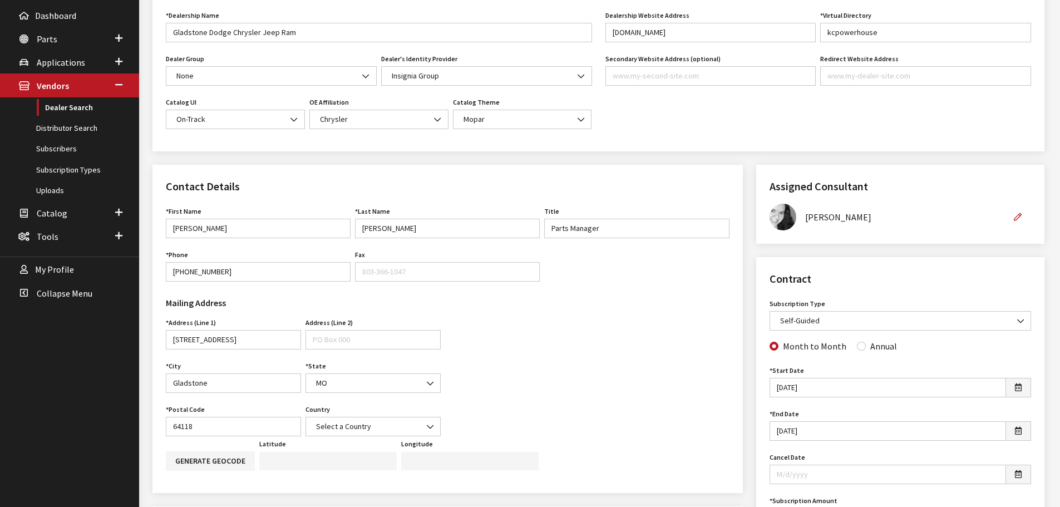
scroll to position [223, 0]
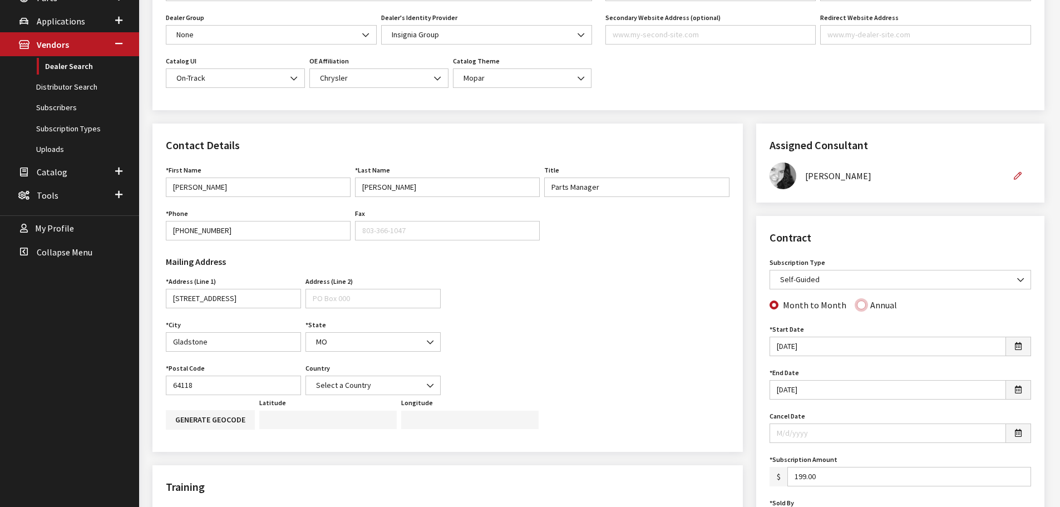
click at [857, 305] on input "Annual" at bounding box center [861, 304] width 9 height 9
radio input "true"
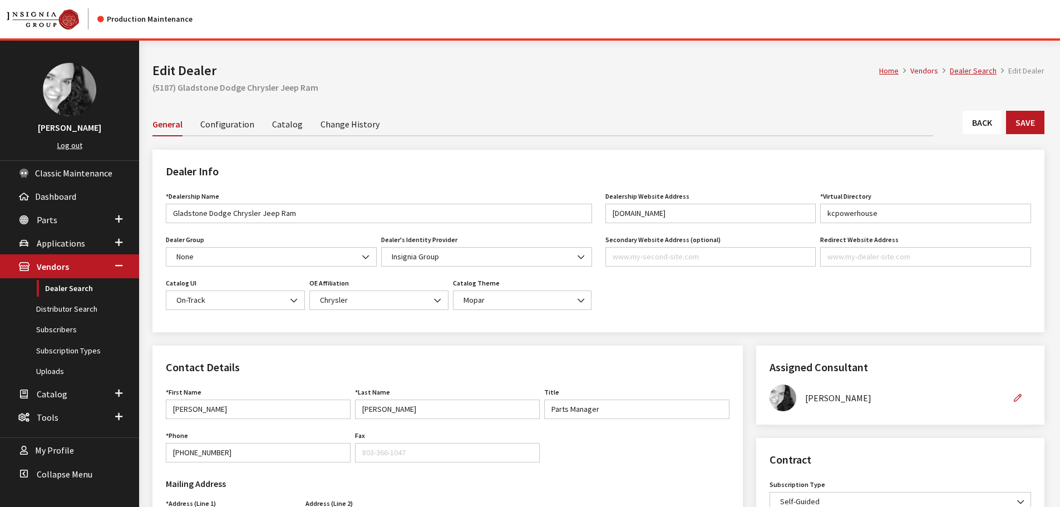
scroll to position [0, 0]
click at [1023, 119] on button "Save" at bounding box center [1025, 122] width 38 height 23
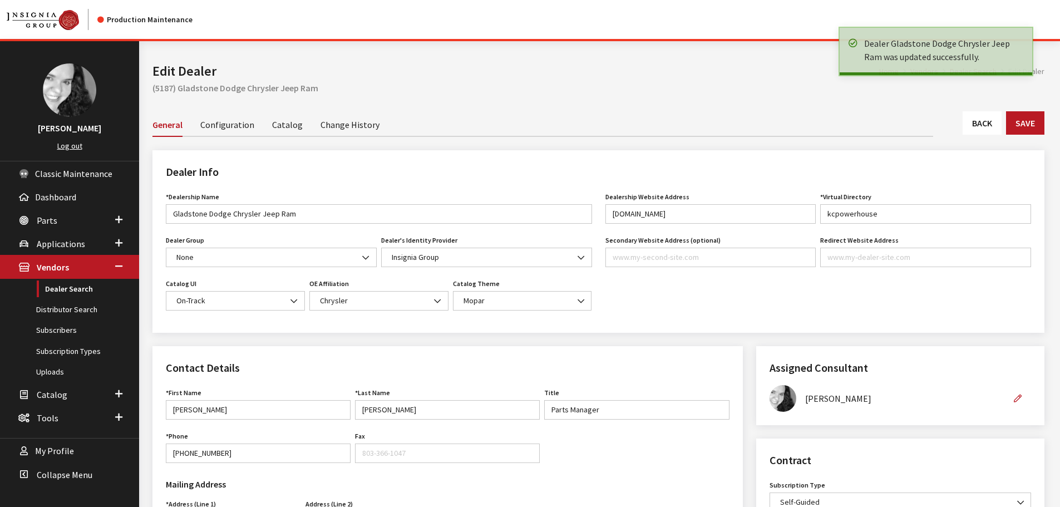
click at [984, 126] on link "Back" at bounding box center [982, 122] width 39 height 23
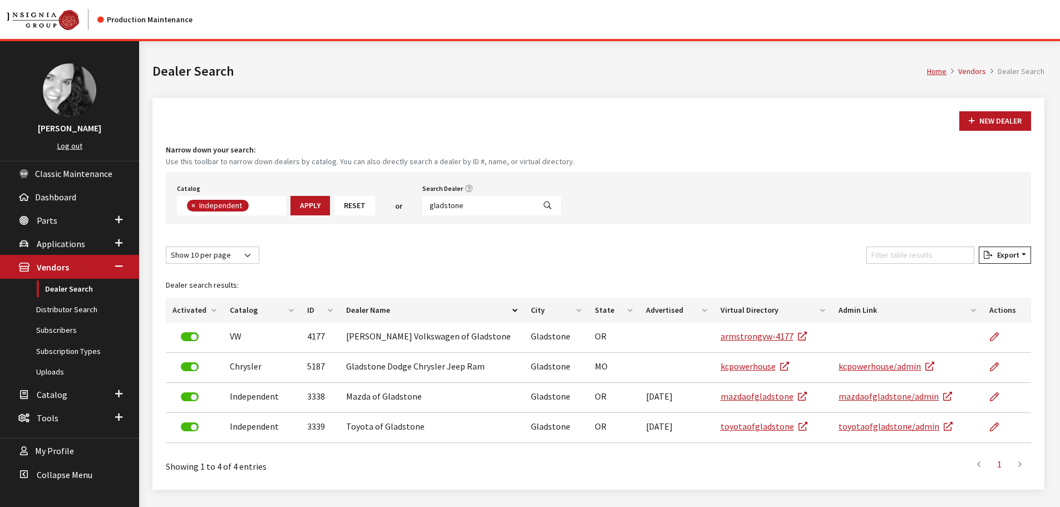
scroll to position [81, 0]
click at [482, 206] on input "gladstone" at bounding box center [478, 205] width 112 height 19
type input "greenway"
select select
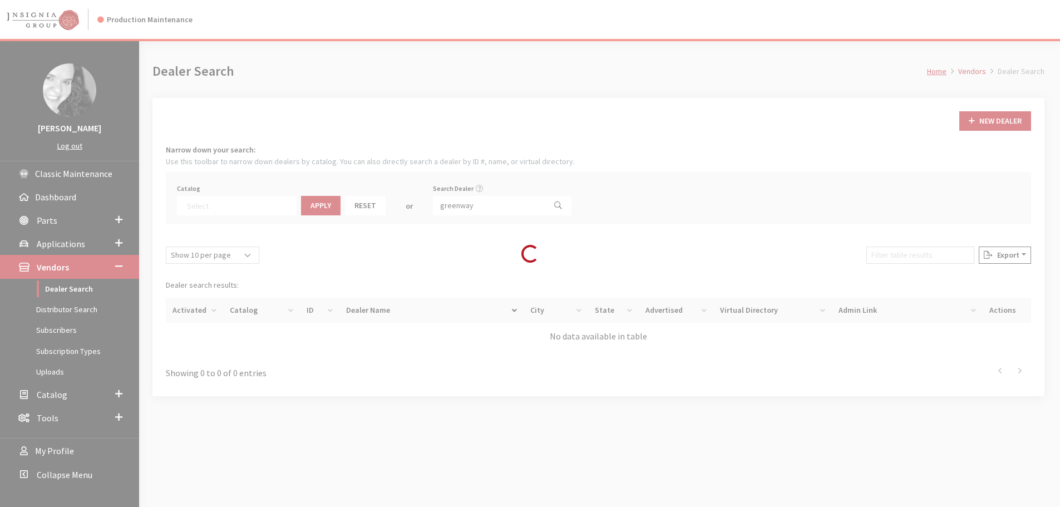
scroll to position [116, 0]
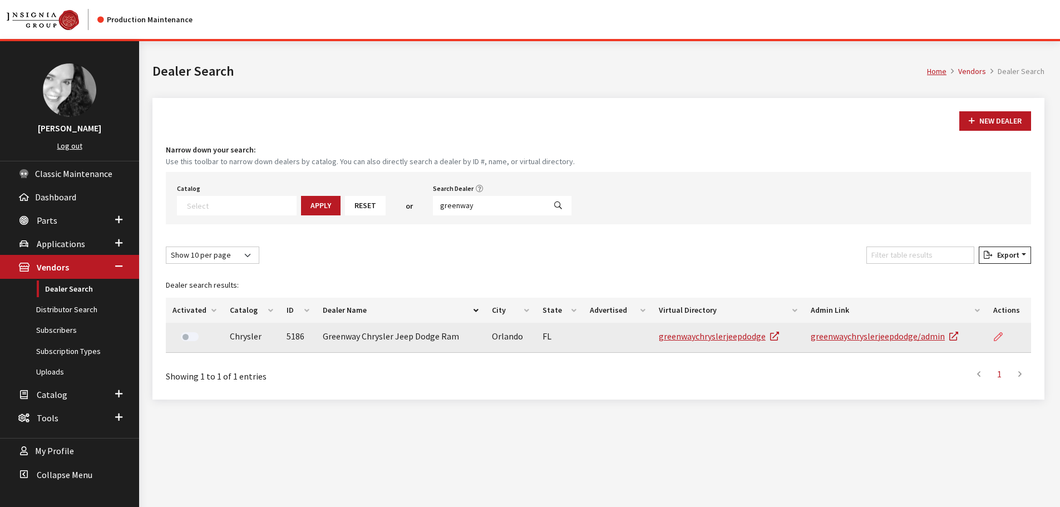
click at [997, 335] on icon at bounding box center [998, 337] width 9 height 9
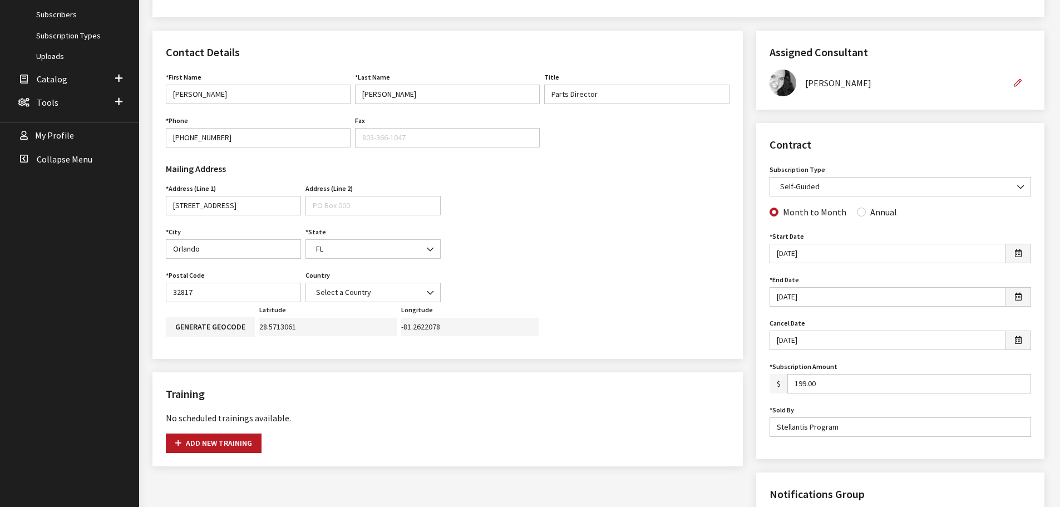
scroll to position [334, 0]
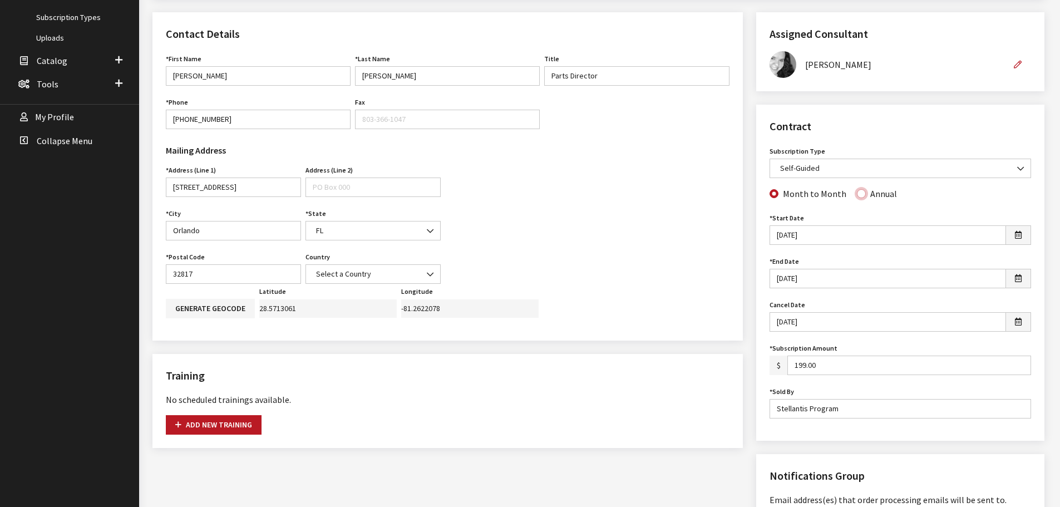
click at [859, 193] on input "Annual" at bounding box center [861, 193] width 9 height 9
radio input "true"
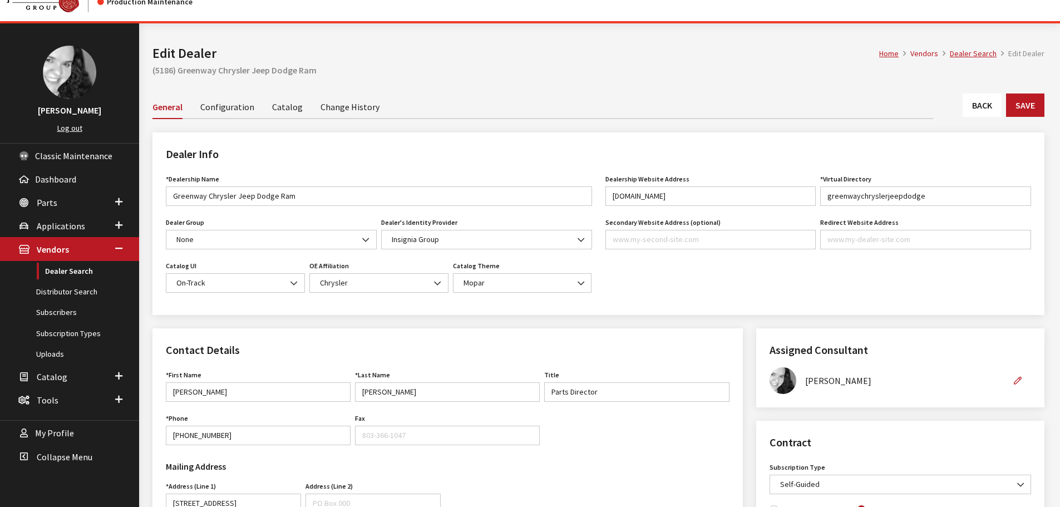
scroll to position [0, 0]
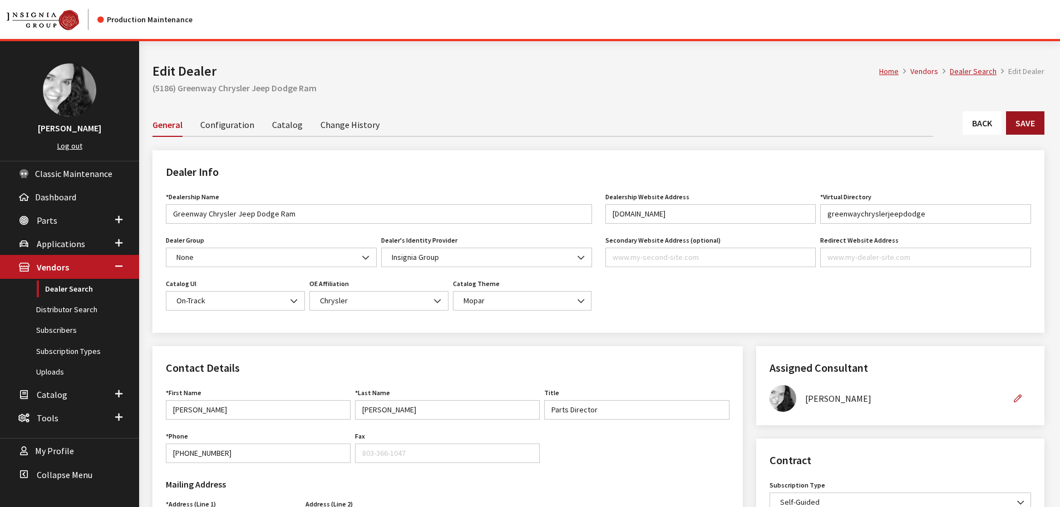
click at [1029, 126] on button "Save" at bounding box center [1025, 122] width 38 height 23
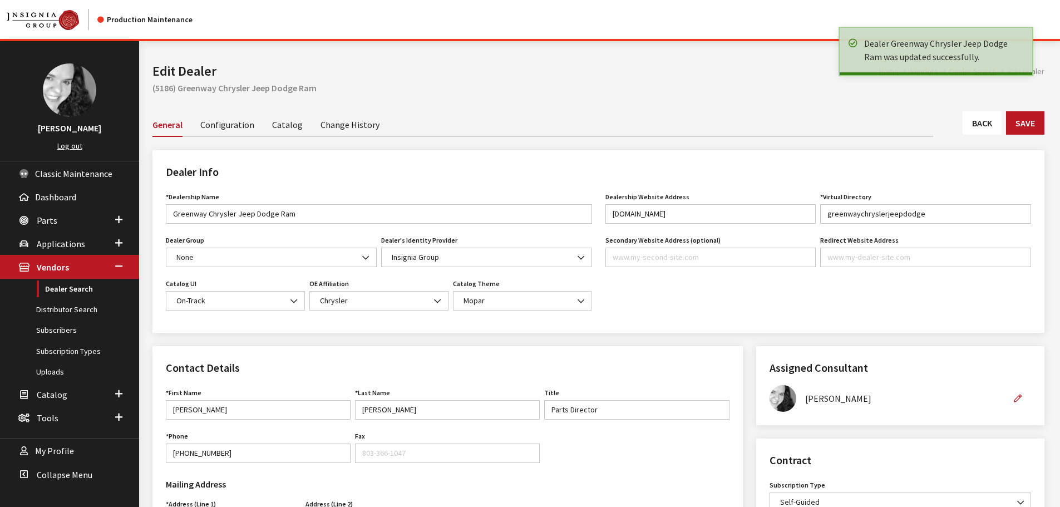
click at [982, 125] on link "Back" at bounding box center [982, 122] width 39 height 23
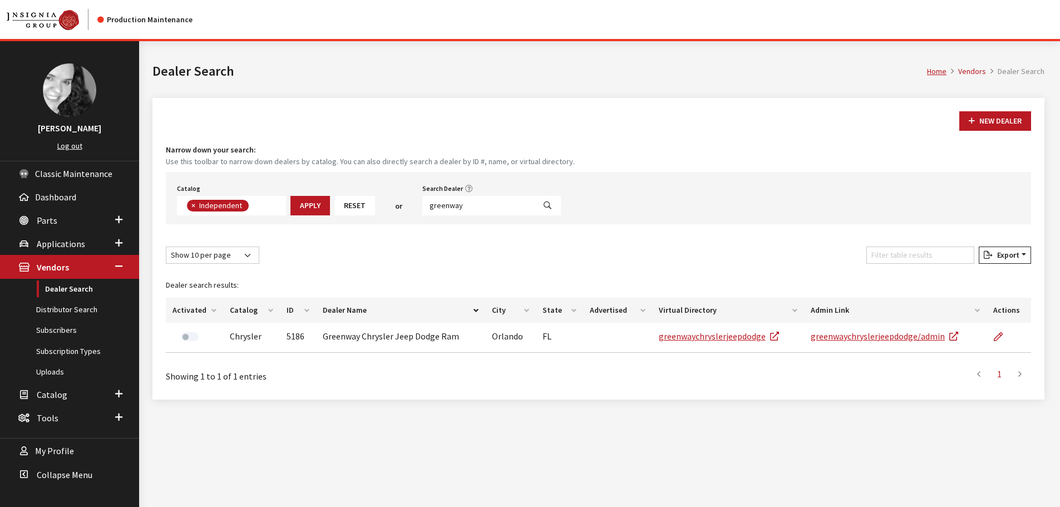
scroll to position [81, 0]
click at [469, 206] on input "greenway" at bounding box center [478, 205] width 112 height 19
type input "dolan"
select select
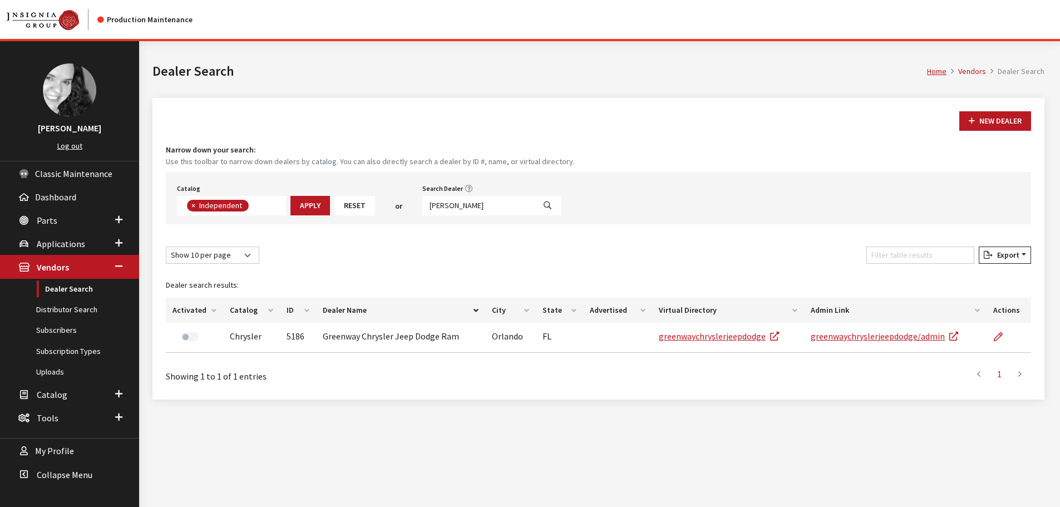
scroll to position [116, 0]
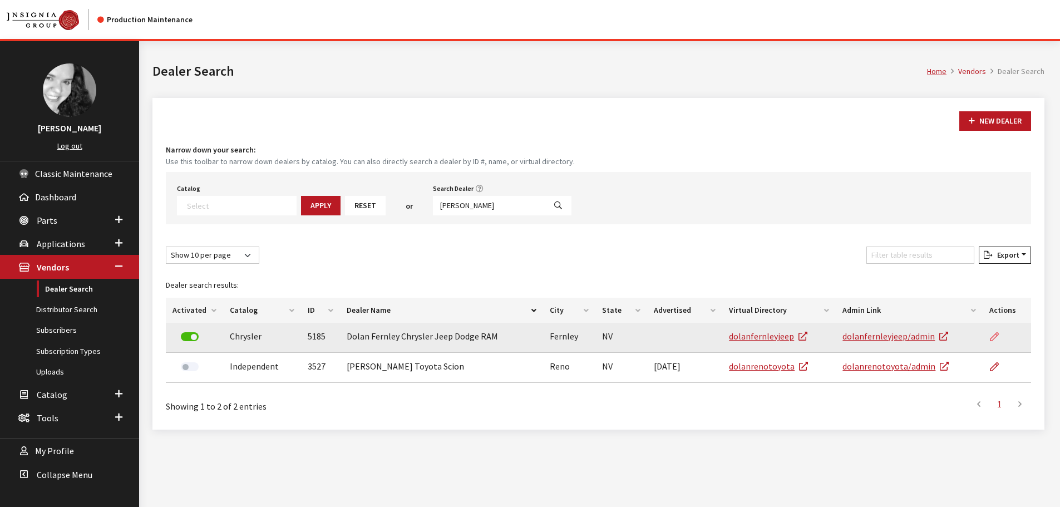
click at [993, 336] on icon at bounding box center [994, 337] width 9 height 9
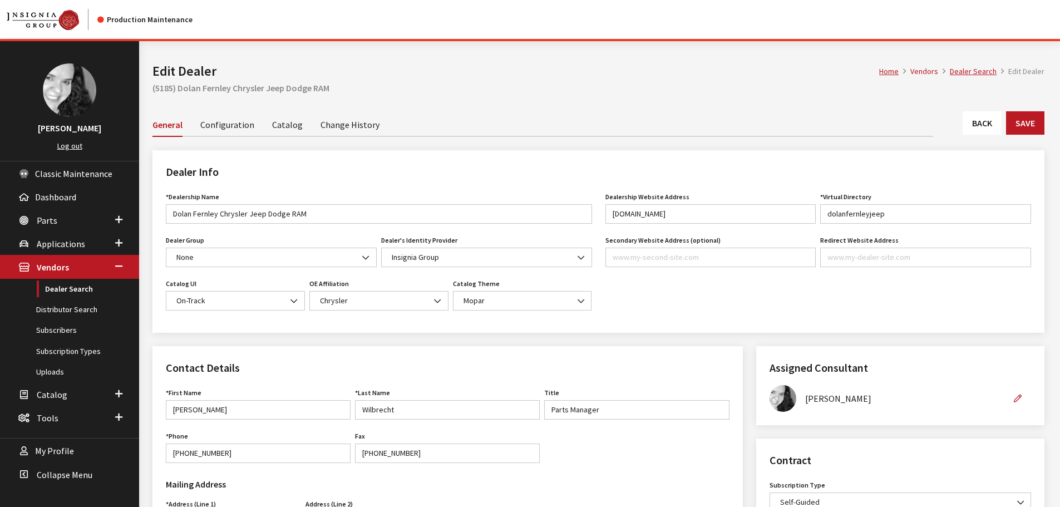
scroll to position [223, 0]
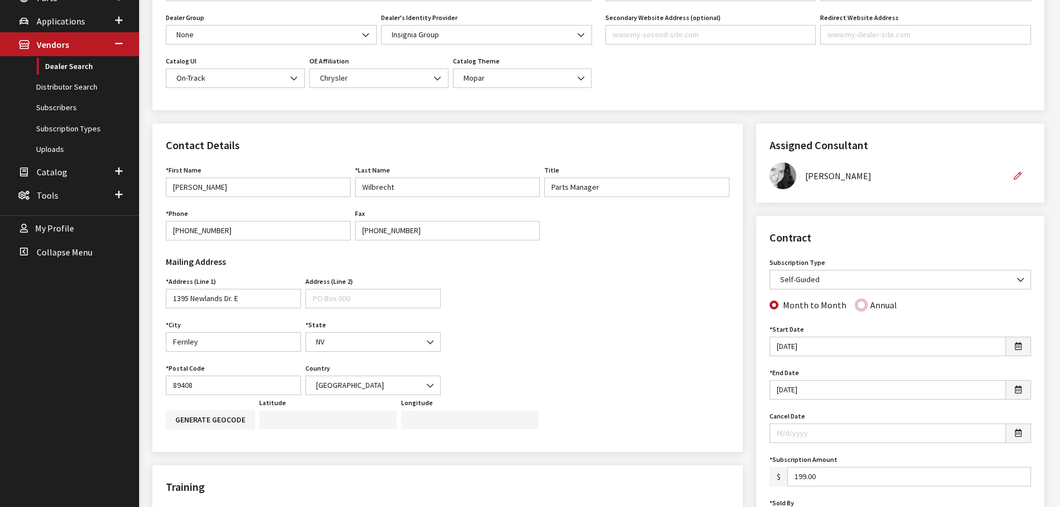
click at [859, 304] on input "Annual" at bounding box center [861, 304] width 9 height 9
radio input "true"
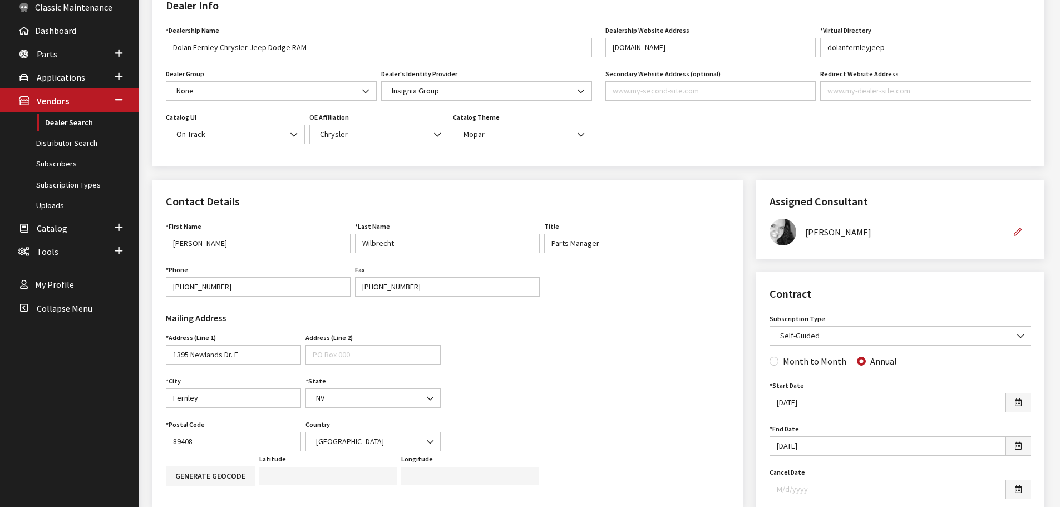
scroll to position [0, 0]
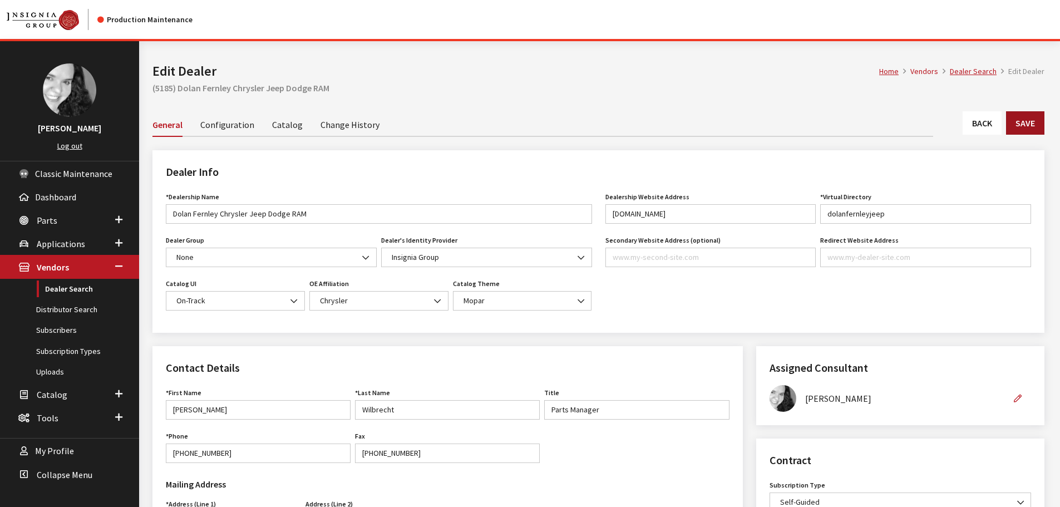
click at [1036, 128] on button "Save" at bounding box center [1025, 122] width 38 height 23
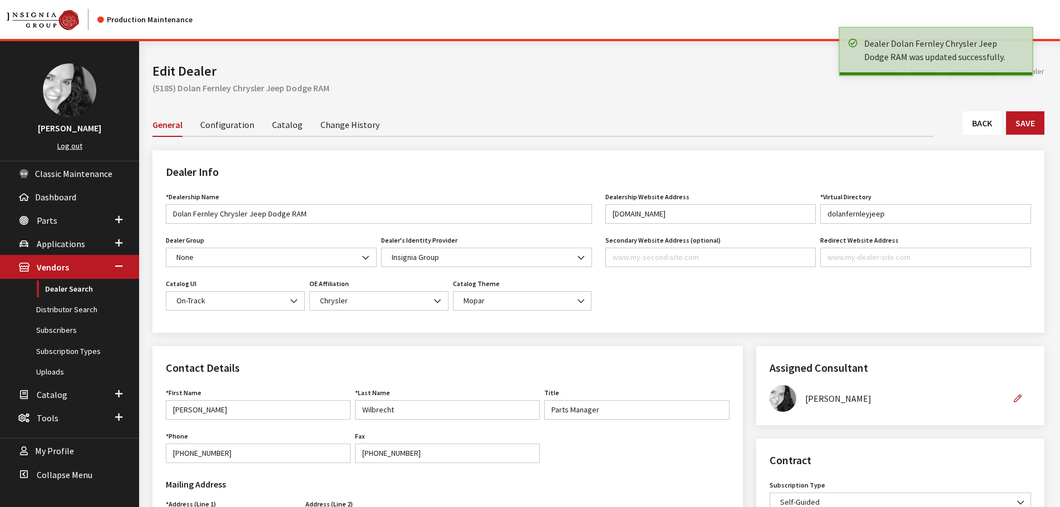
click at [990, 127] on link "Back" at bounding box center [982, 122] width 39 height 23
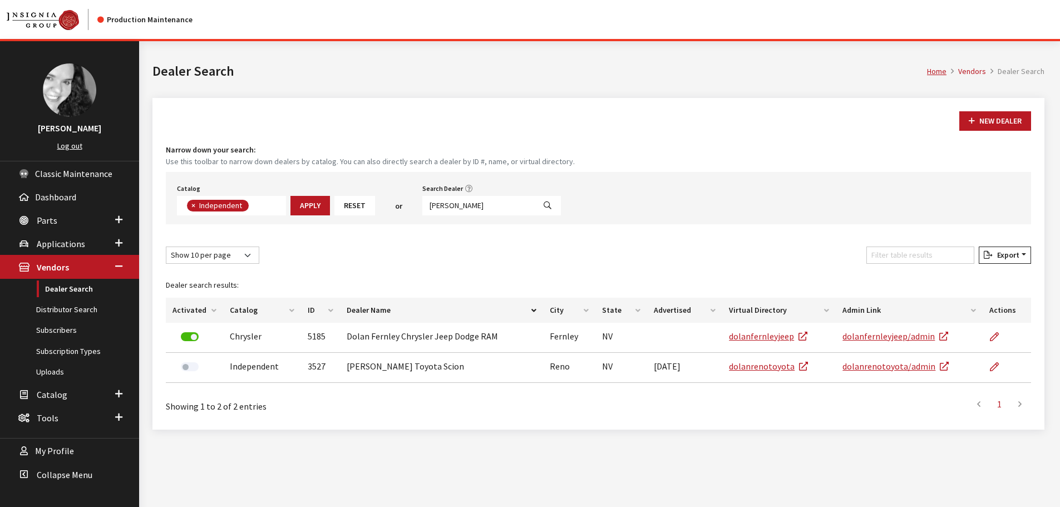
scroll to position [81, 0]
click at [458, 204] on input "dolan" at bounding box center [478, 205] width 112 height 19
type input "5184"
select select
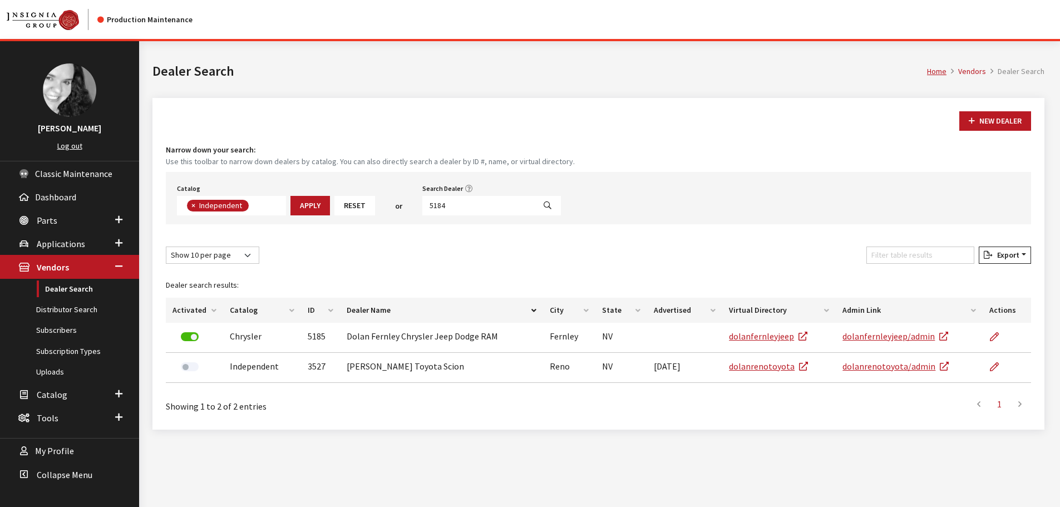
scroll to position [116, 0]
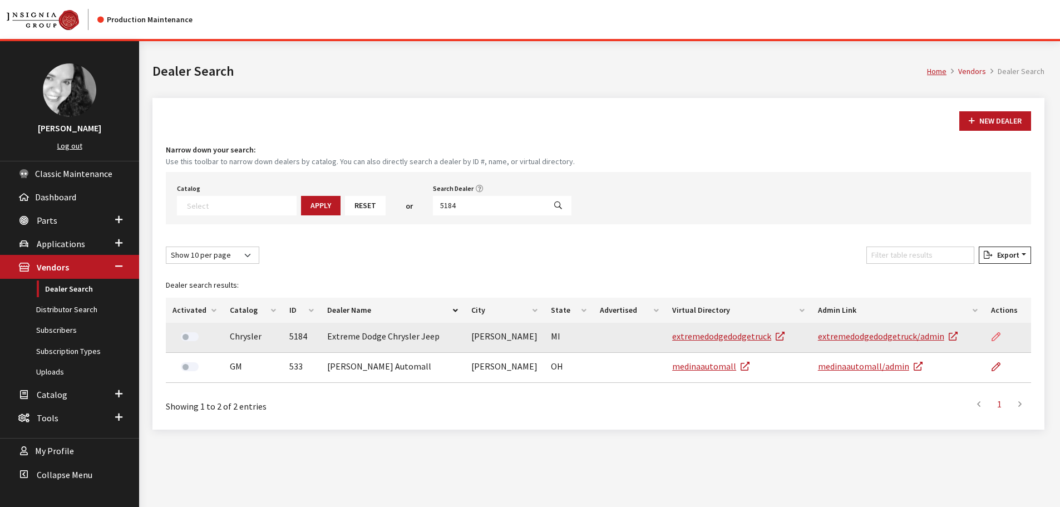
click at [999, 333] on icon at bounding box center [996, 337] width 9 height 9
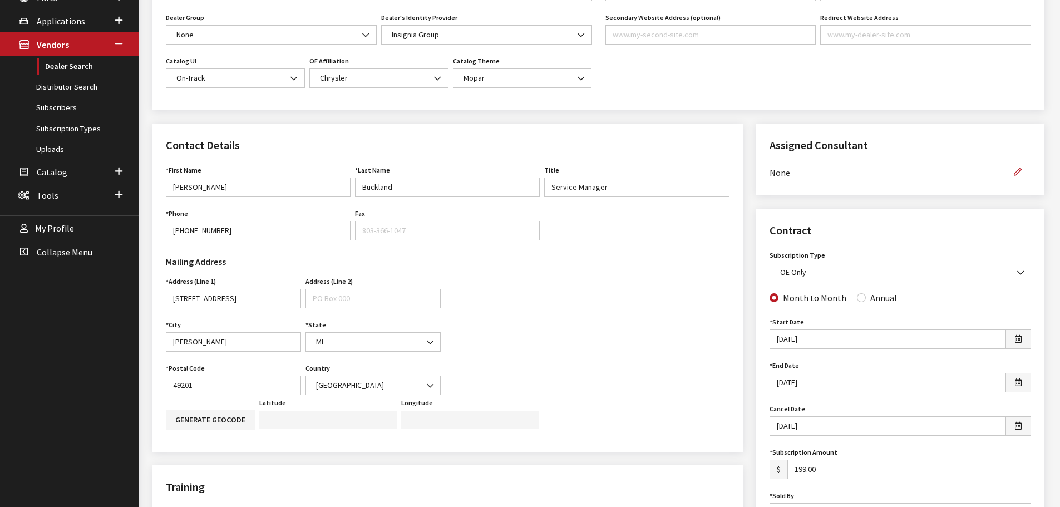
scroll to position [223, 0]
click at [1019, 172] on icon "button" at bounding box center [1018, 173] width 8 height 8
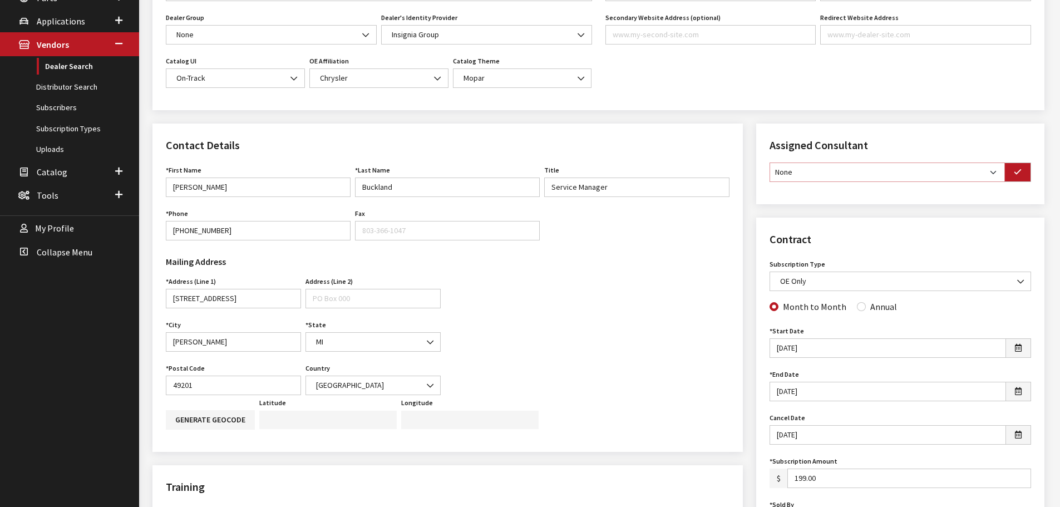
click at [998, 172] on select "None [PERSON_NAME] [PERSON_NAME] [PERSON_NAME] [PERSON_NAME] [PERSON_NAME]" at bounding box center [887, 171] width 235 height 19
select select "30"
click at [770, 162] on select "None [PERSON_NAME] [PERSON_NAME] [PERSON_NAME] [PERSON_NAME] [PERSON_NAME]" at bounding box center [887, 171] width 235 height 19
click at [1017, 174] on icon "button" at bounding box center [1018, 173] width 8 height 8
click at [857, 307] on input "Annual" at bounding box center [861, 304] width 9 height 9
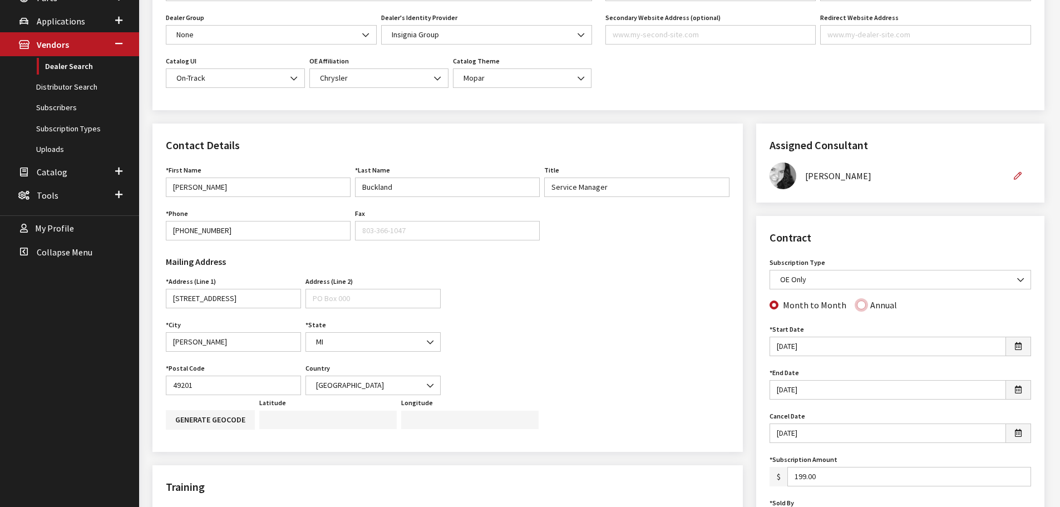
radio input "true"
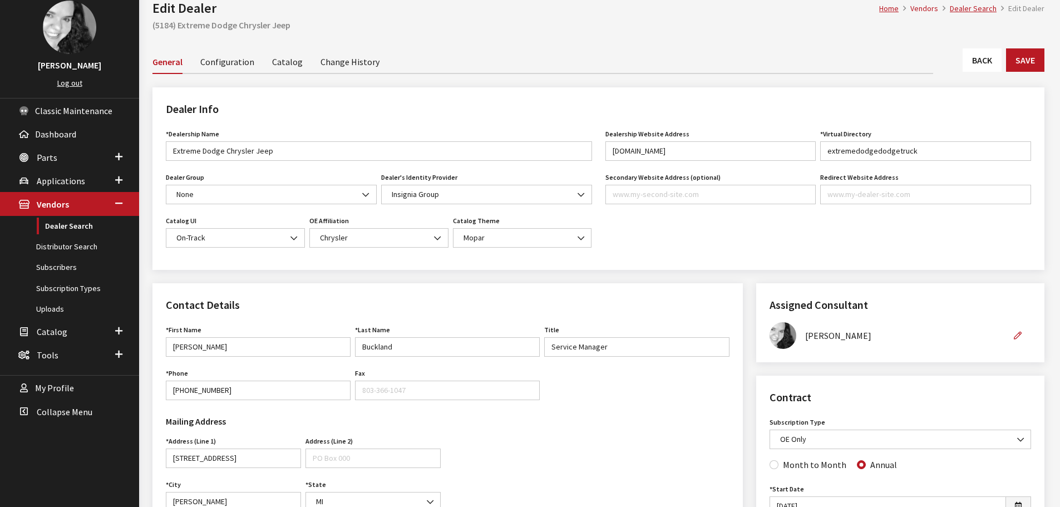
scroll to position [0, 0]
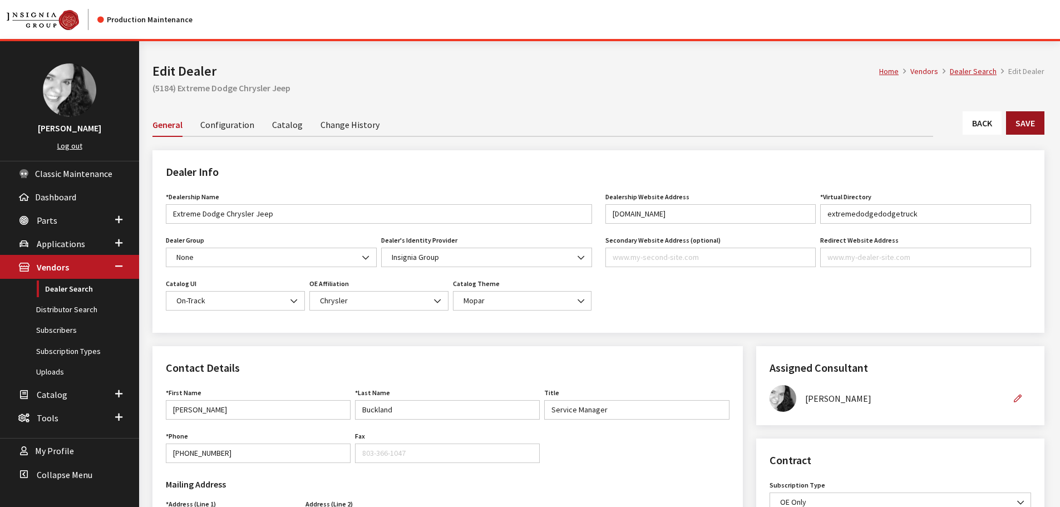
click at [1020, 131] on button "Save" at bounding box center [1025, 122] width 38 height 23
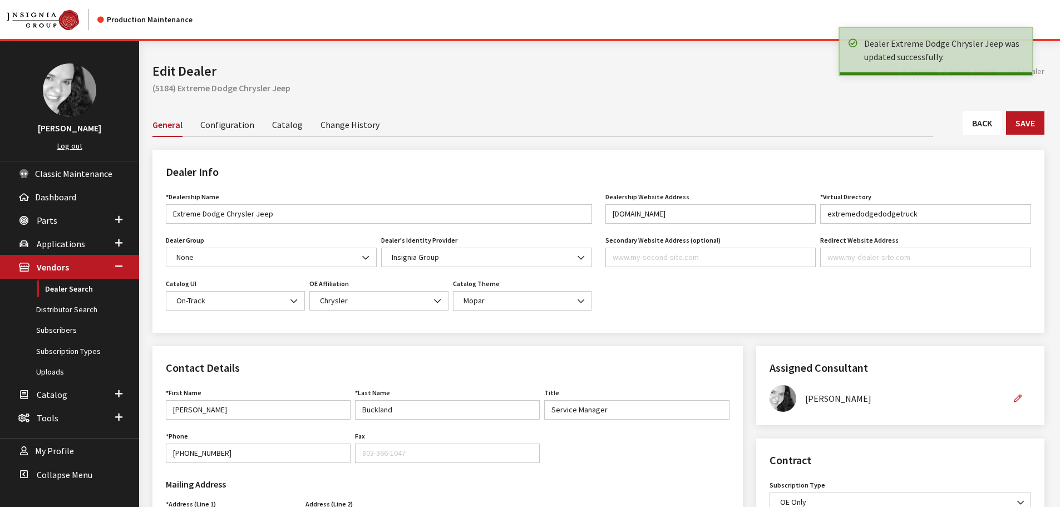
click at [978, 126] on link "Back" at bounding box center [982, 122] width 39 height 23
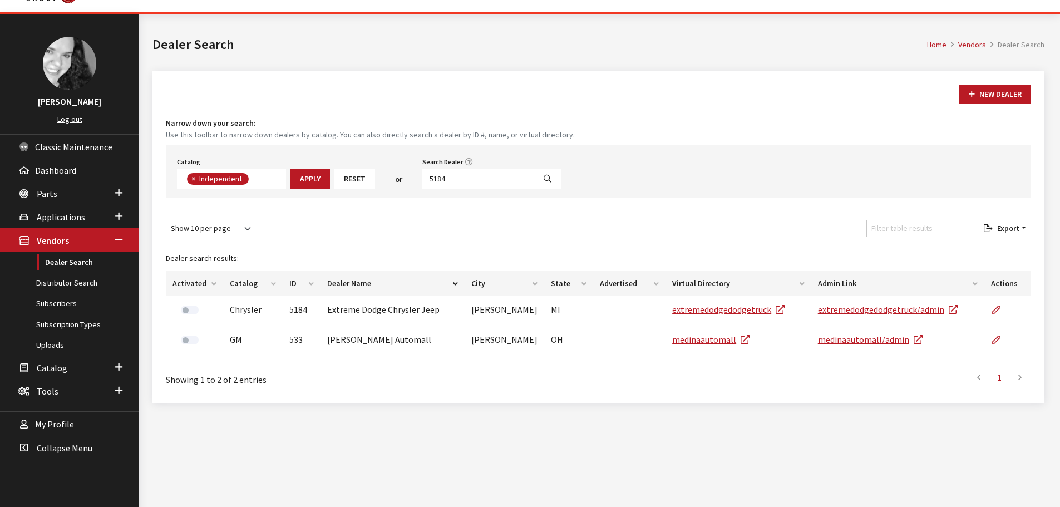
scroll to position [41, 0]
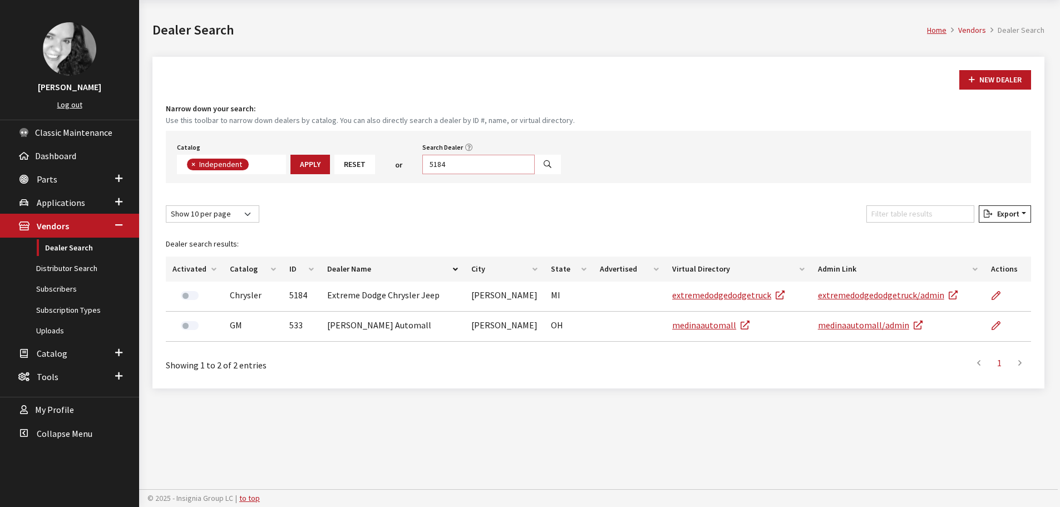
click at [449, 162] on input "5184" at bounding box center [478, 164] width 112 height 19
type input "[PERSON_NAME]"
select select
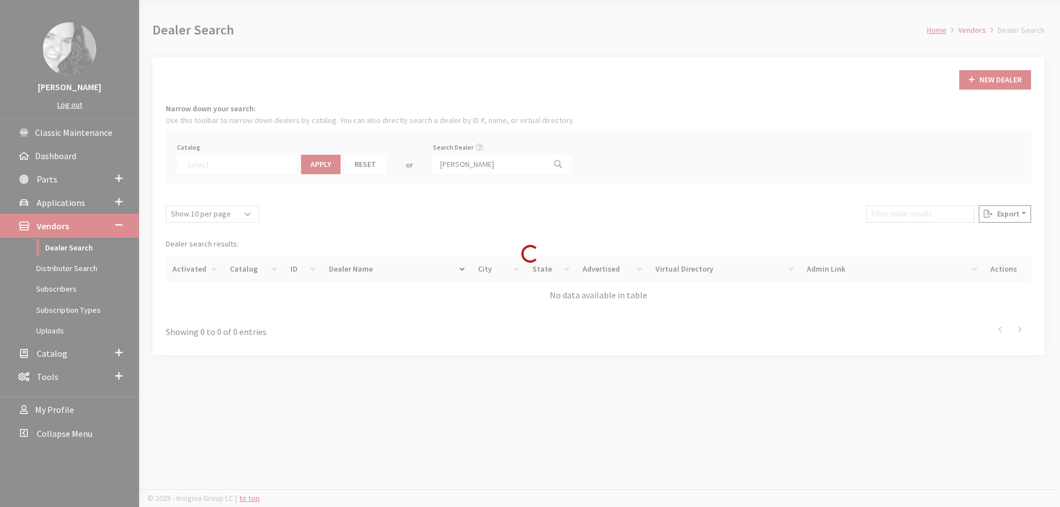
scroll to position [116, 0]
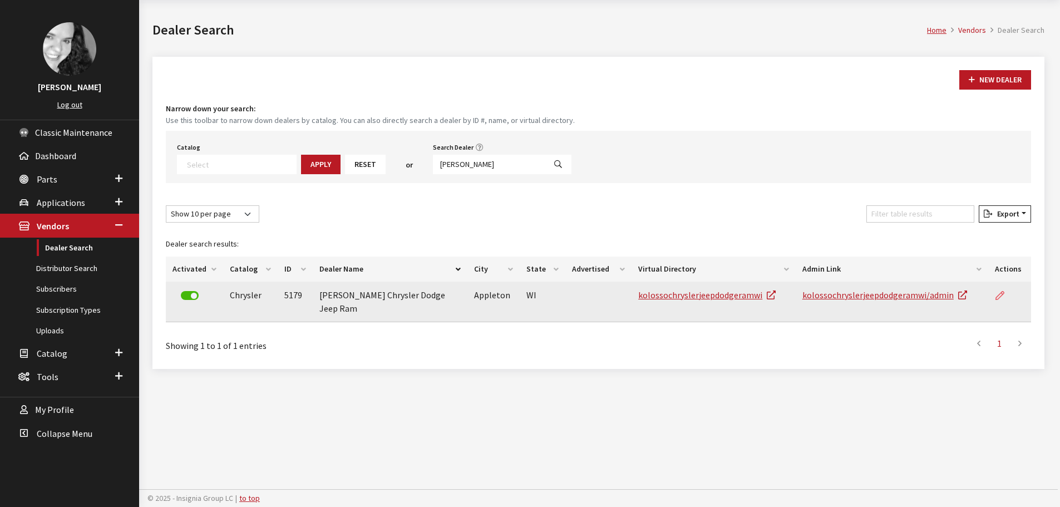
click at [1001, 298] on icon at bounding box center [999, 296] width 9 height 9
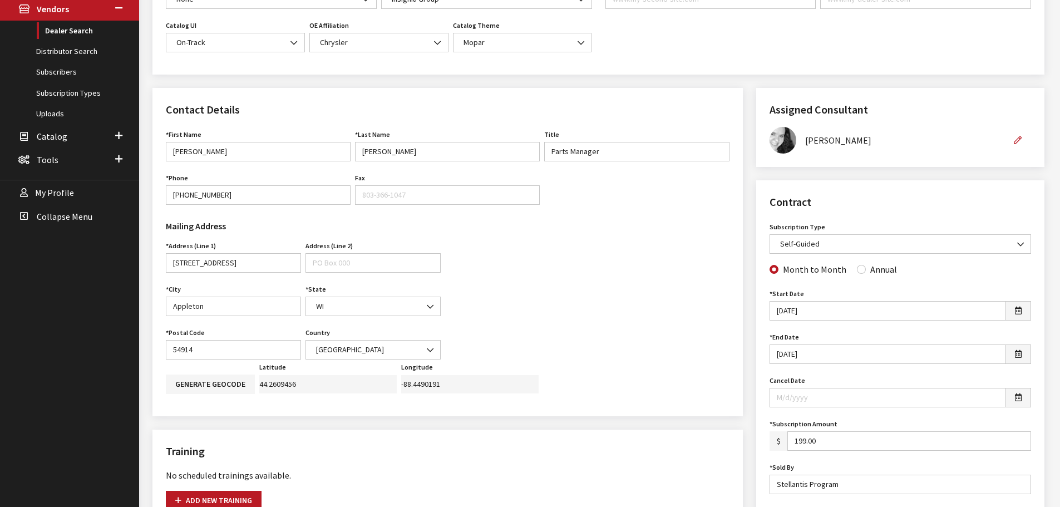
scroll to position [278, 0]
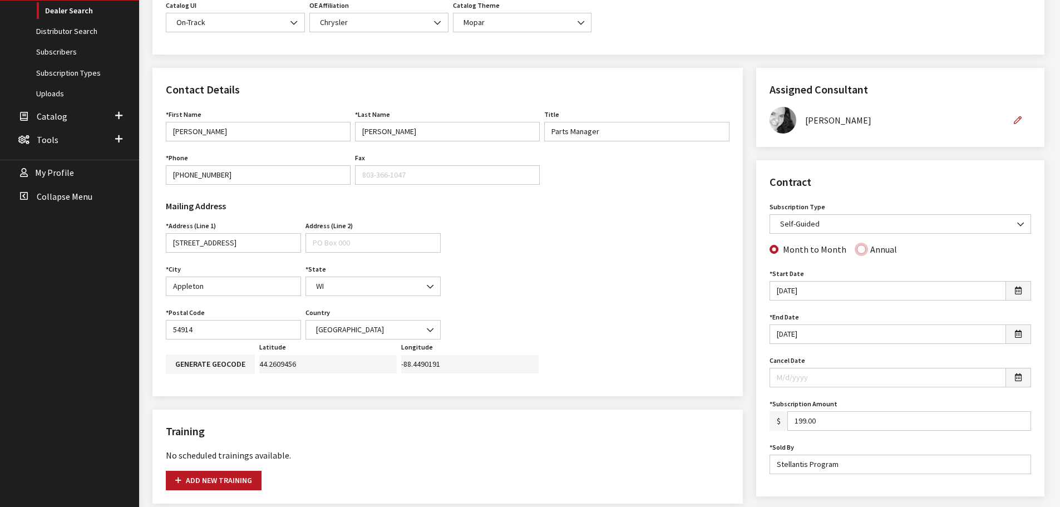
click at [857, 251] on input "Annual" at bounding box center [861, 249] width 9 height 9
radio input "true"
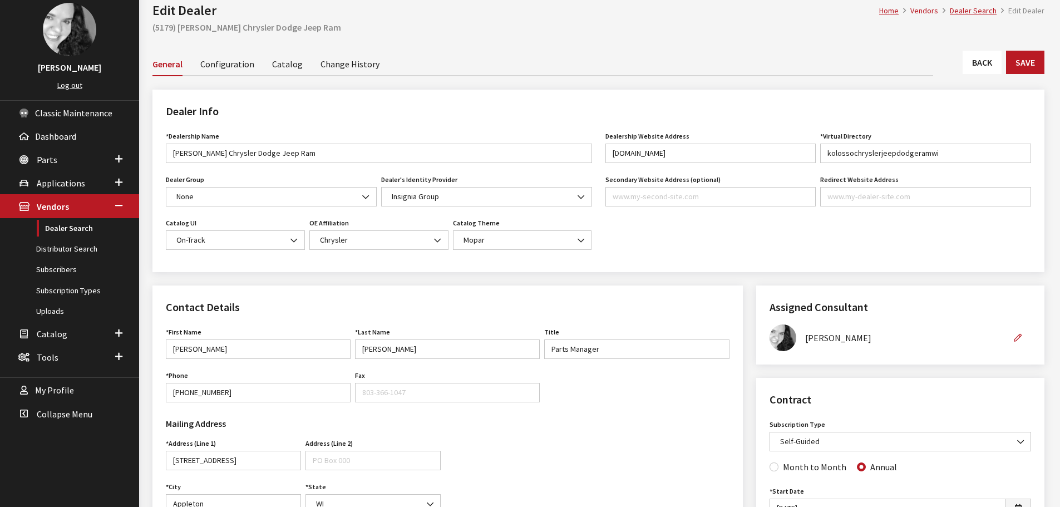
scroll to position [56, 0]
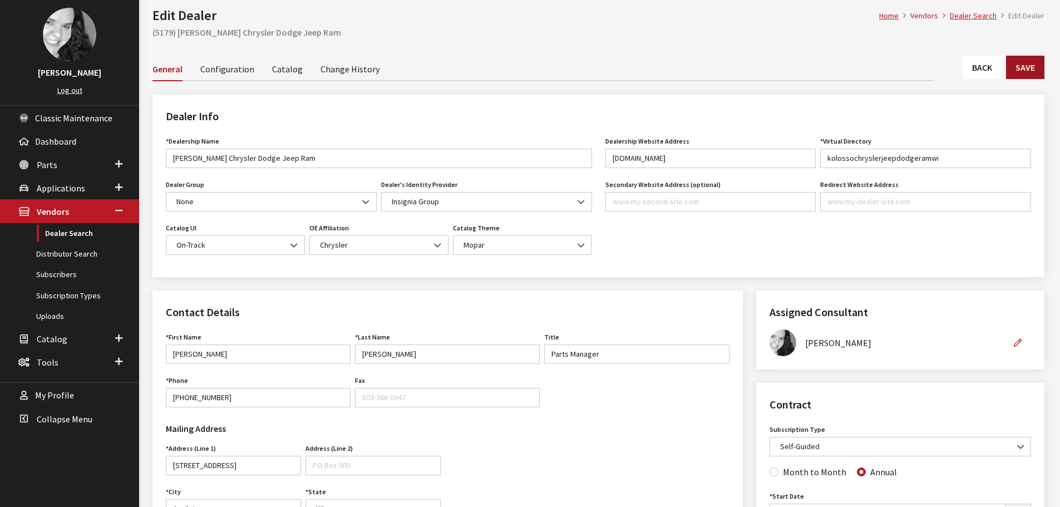
click at [1022, 75] on button "Save" at bounding box center [1025, 67] width 38 height 23
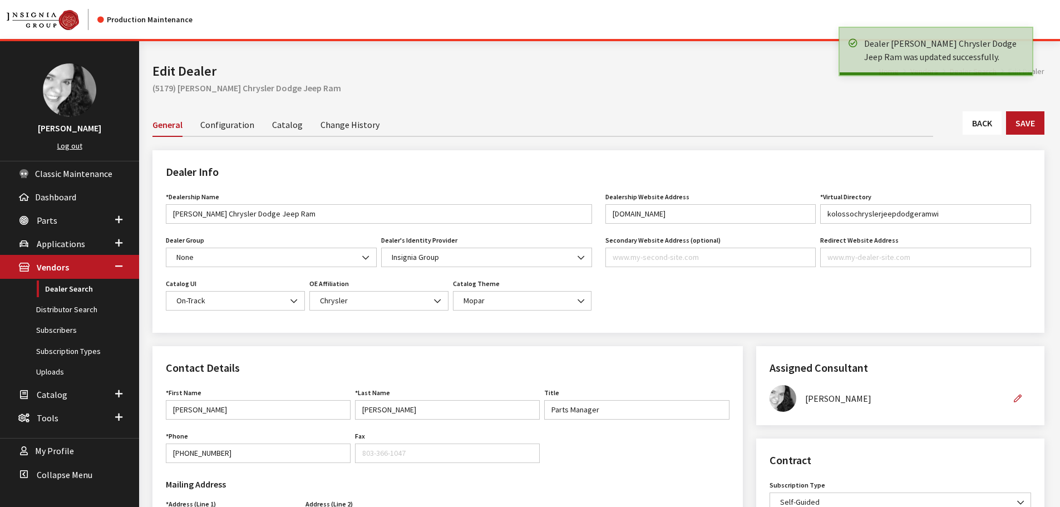
click at [980, 126] on link "Back" at bounding box center [982, 122] width 39 height 23
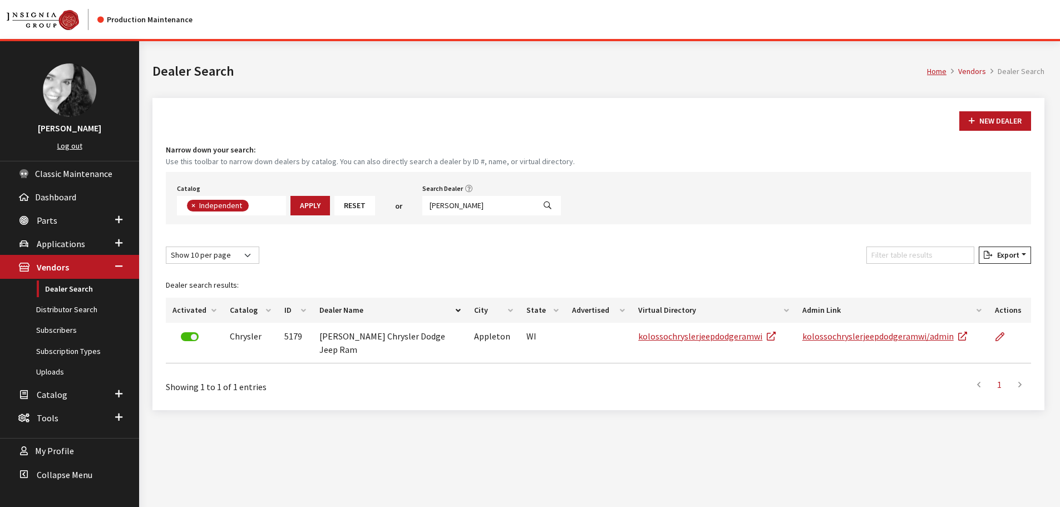
scroll to position [81, 0]
click at [457, 209] on input "[PERSON_NAME]" at bounding box center [478, 205] width 112 height 19
type input "s & l"
select select
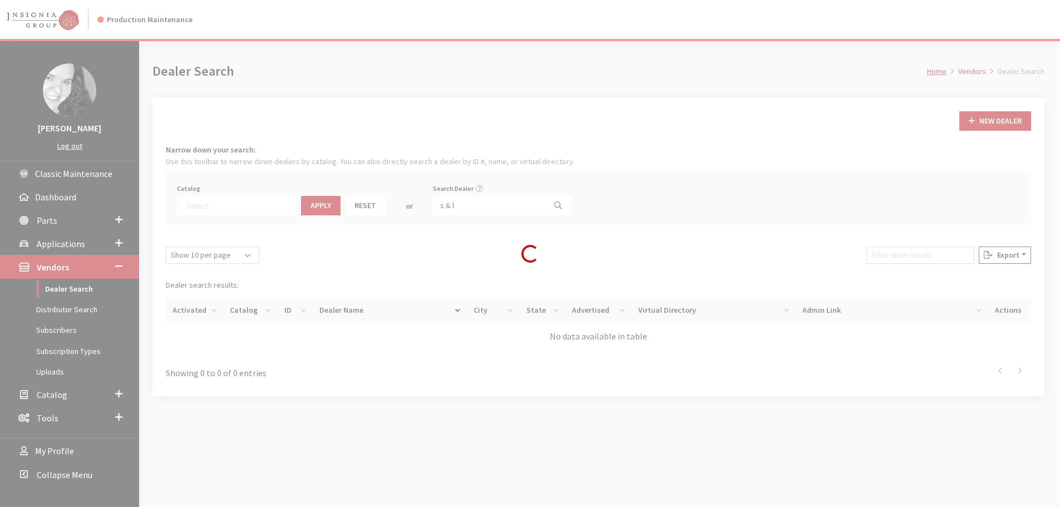
scroll to position [116, 0]
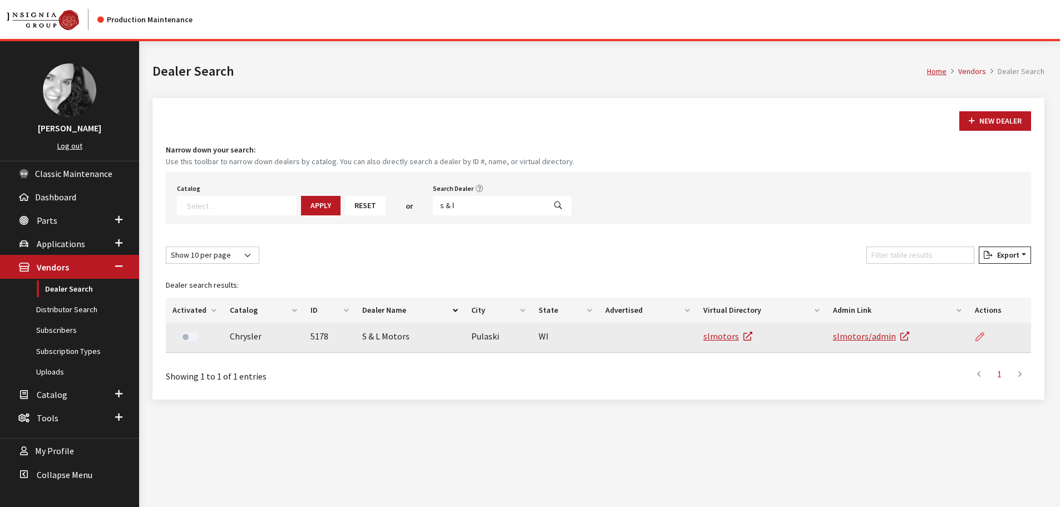
click at [975, 339] on icon at bounding box center [979, 337] width 9 height 9
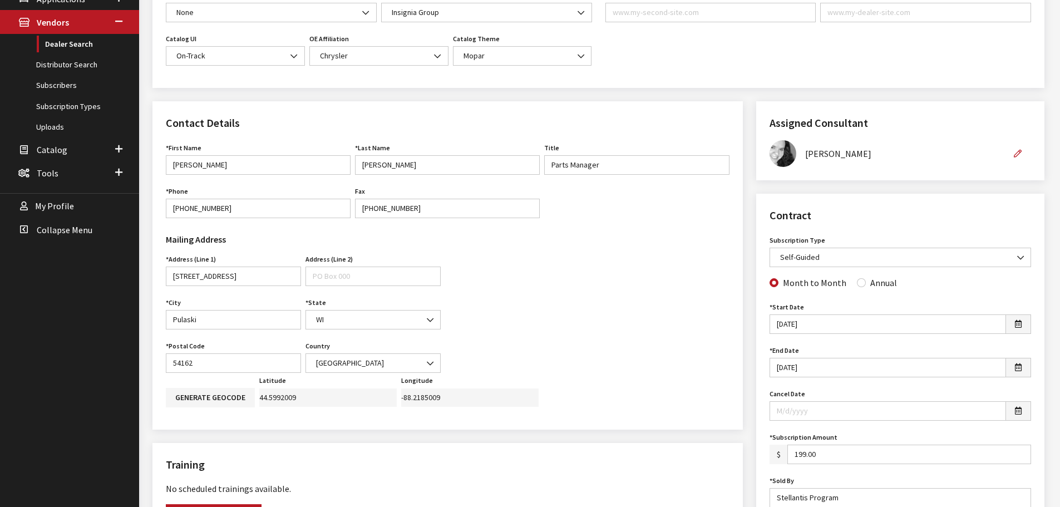
scroll to position [278, 0]
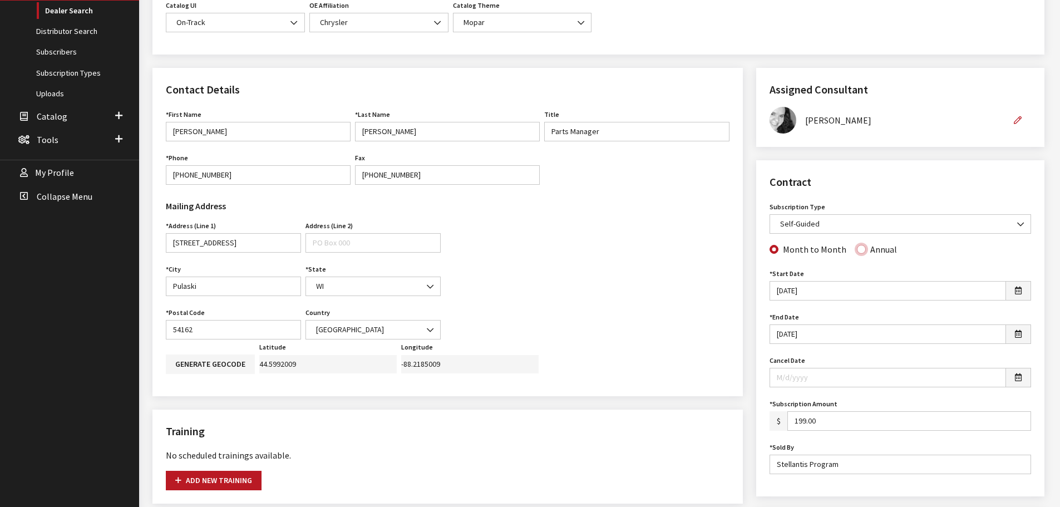
click at [859, 253] on input "Annual" at bounding box center [861, 249] width 9 height 9
radio input "true"
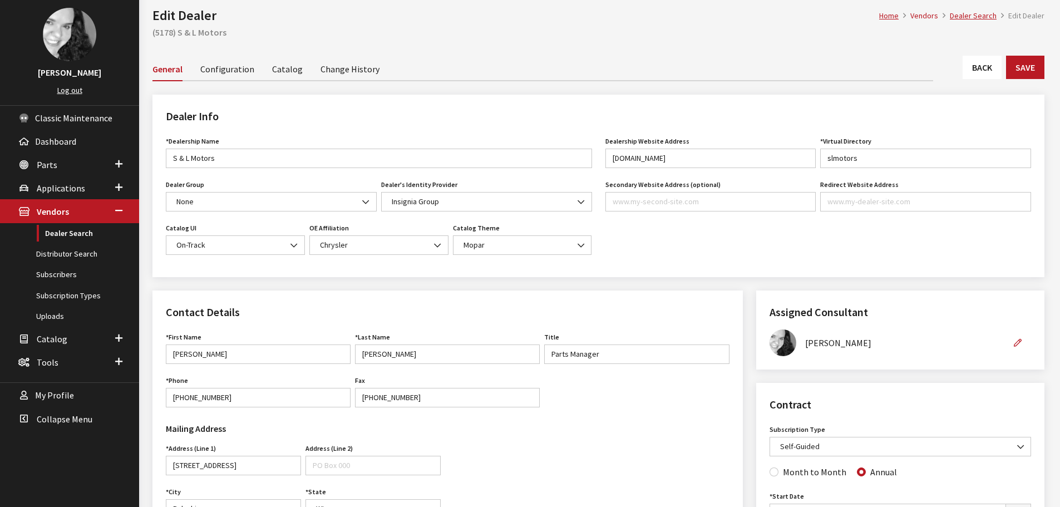
click at [343, 71] on link "Change History" at bounding box center [350, 68] width 59 height 23
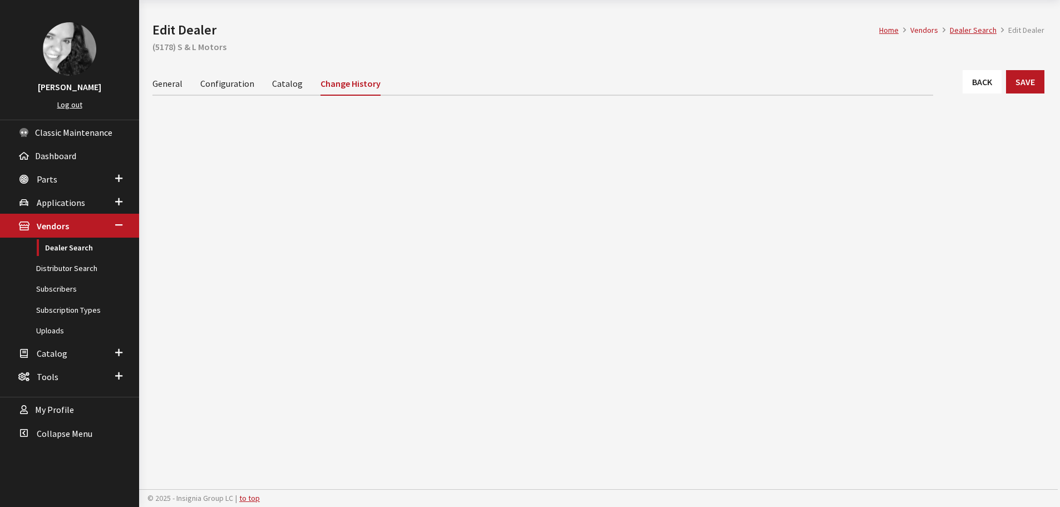
scroll to position [41, 0]
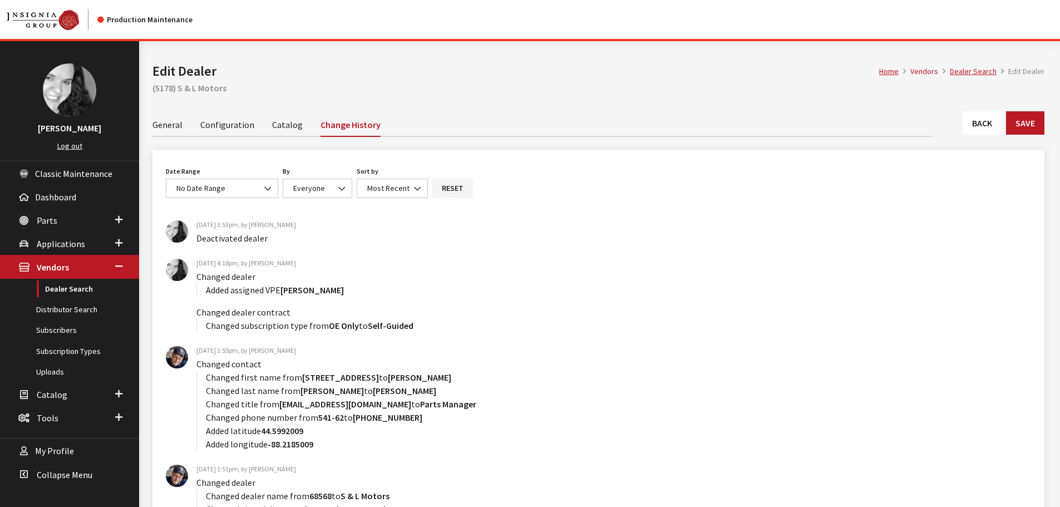
click at [162, 126] on link "General" at bounding box center [167, 123] width 30 height 23
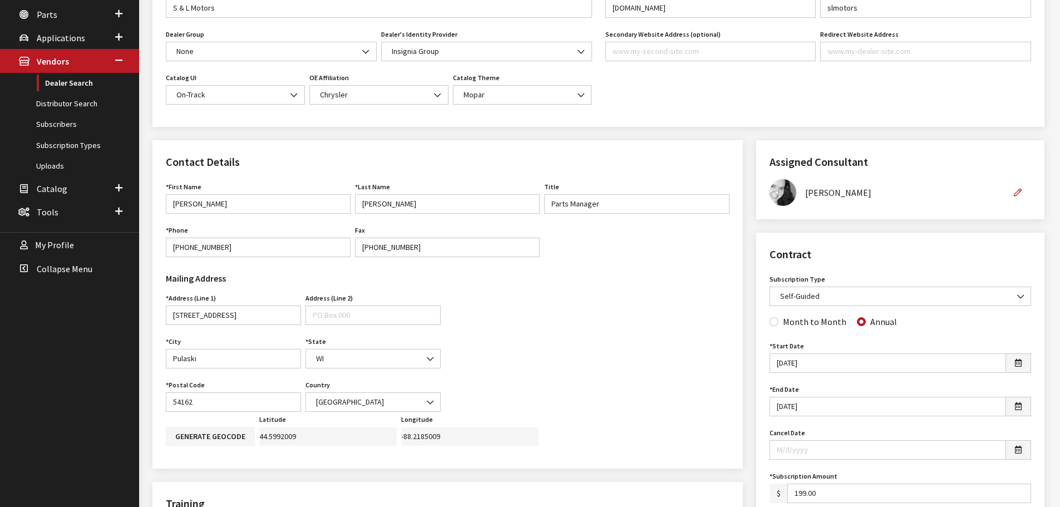
scroll to position [223, 0]
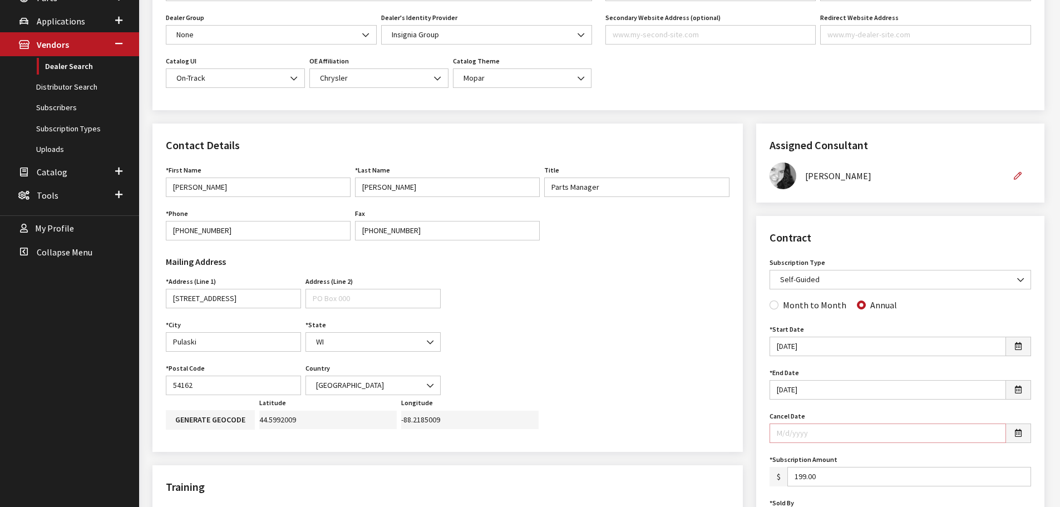
click at [846, 432] on input "Cancel Date" at bounding box center [888, 432] width 236 height 19
click at [1015, 436] on icon "button" at bounding box center [1018, 434] width 7 height 8
click at [785, 270] on th "«" at bounding box center [783, 270] width 17 height 17
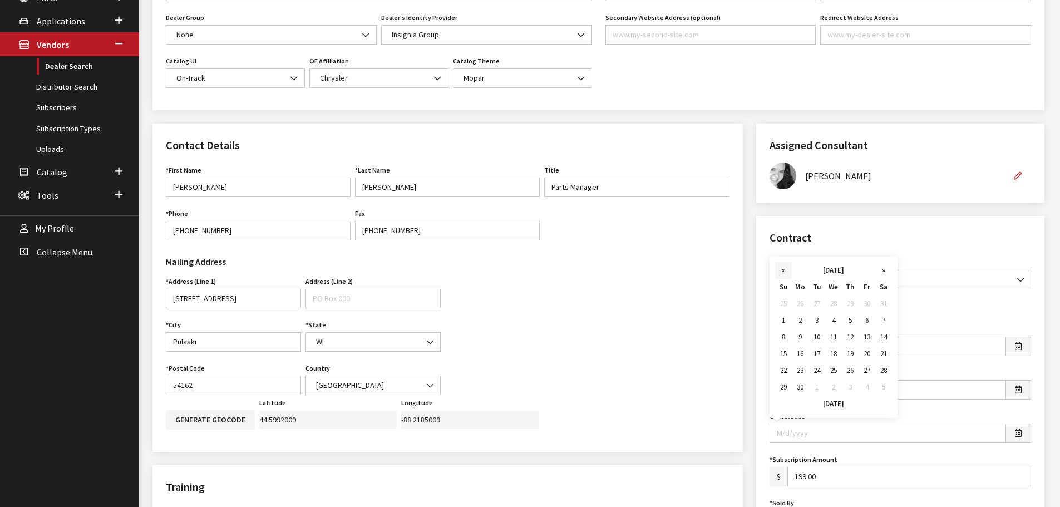
click at [785, 270] on th "«" at bounding box center [783, 270] width 17 height 17
click at [830, 340] on td "12" at bounding box center [833, 337] width 17 height 17
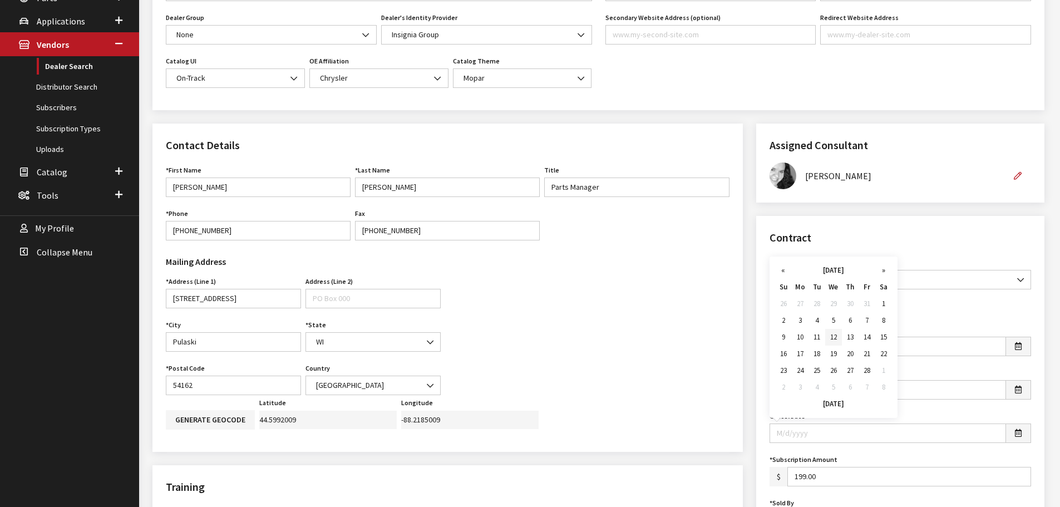
type input "02/12/2025"
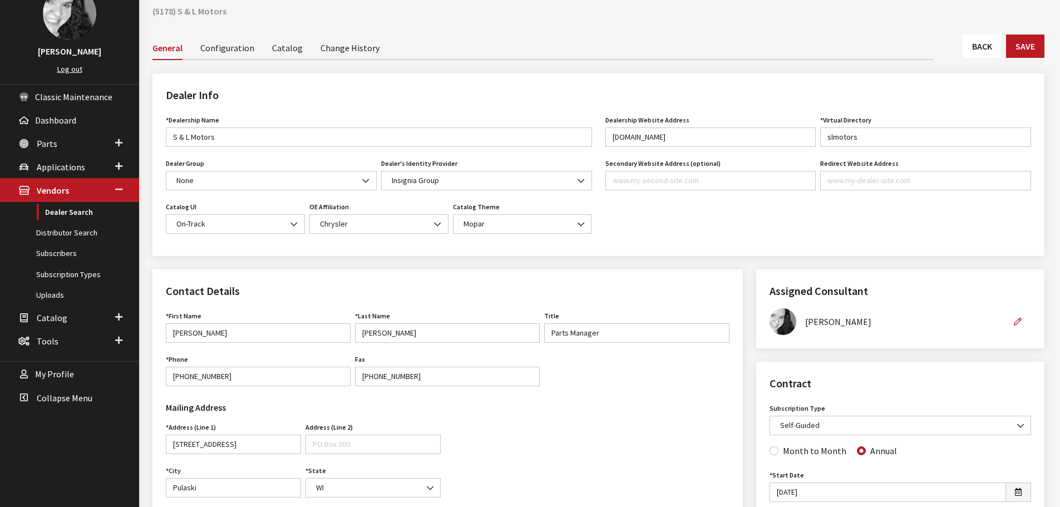
scroll to position [0, 0]
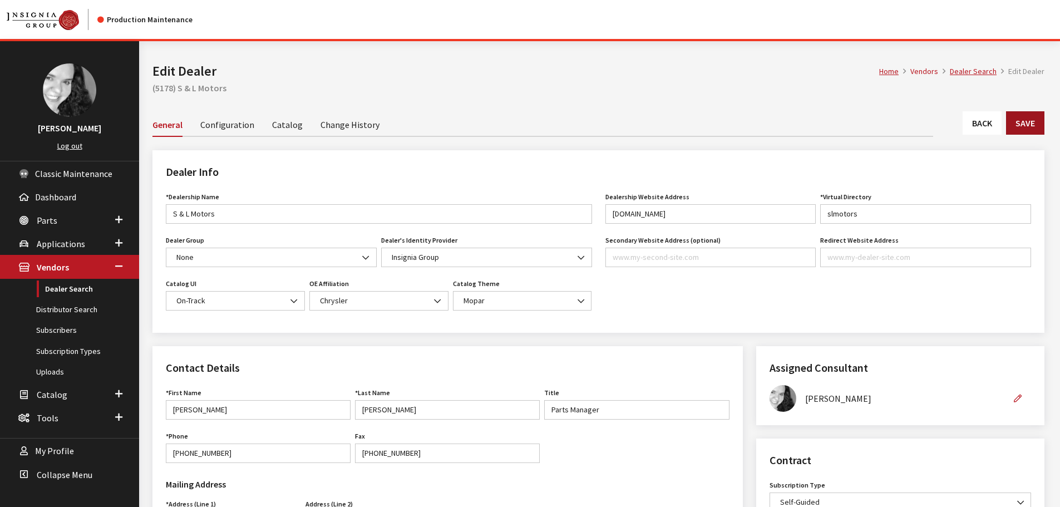
click at [1019, 125] on button "Save" at bounding box center [1025, 122] width 38 height 23
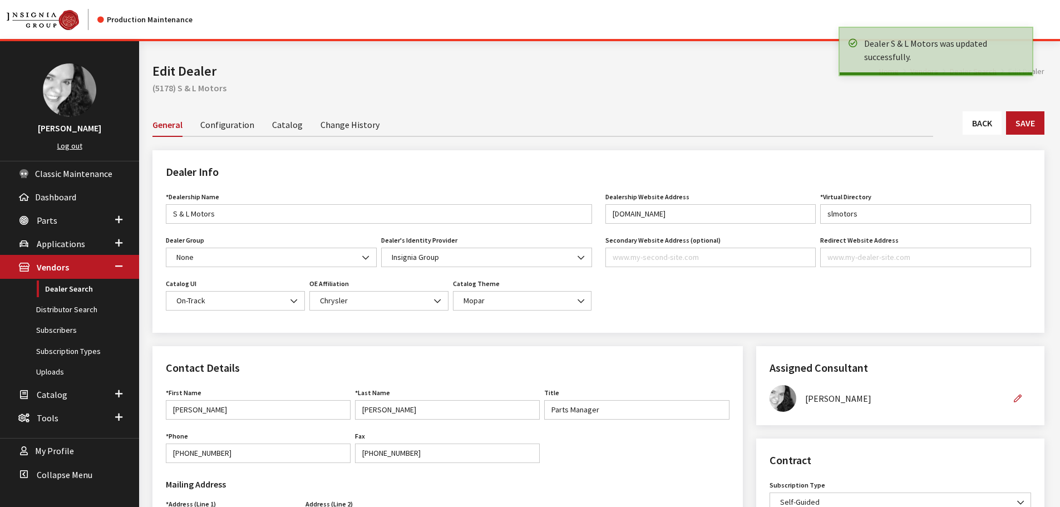
drag, startPoint x: 0, startPoint y: 0, endPoint x: 973, endPoint y: 125, distance: 980.6
click at [973, 125] on link "Back" at bounding box center [982, 122] width 39 height 23
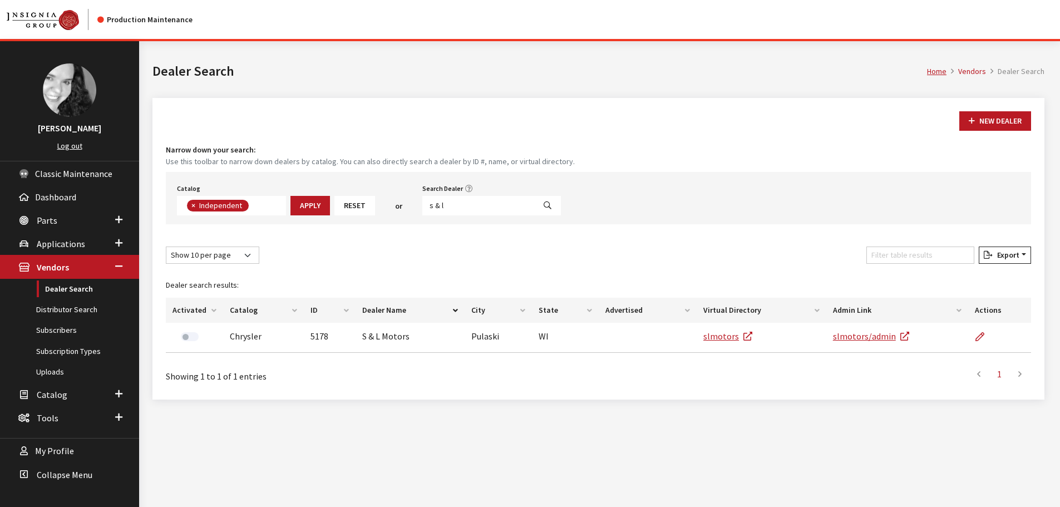
scroll to position [81, 0]
click at [442, 206] on input "s & l" at bounding box center [478, 205] width 112 height 19
type input "griffin"
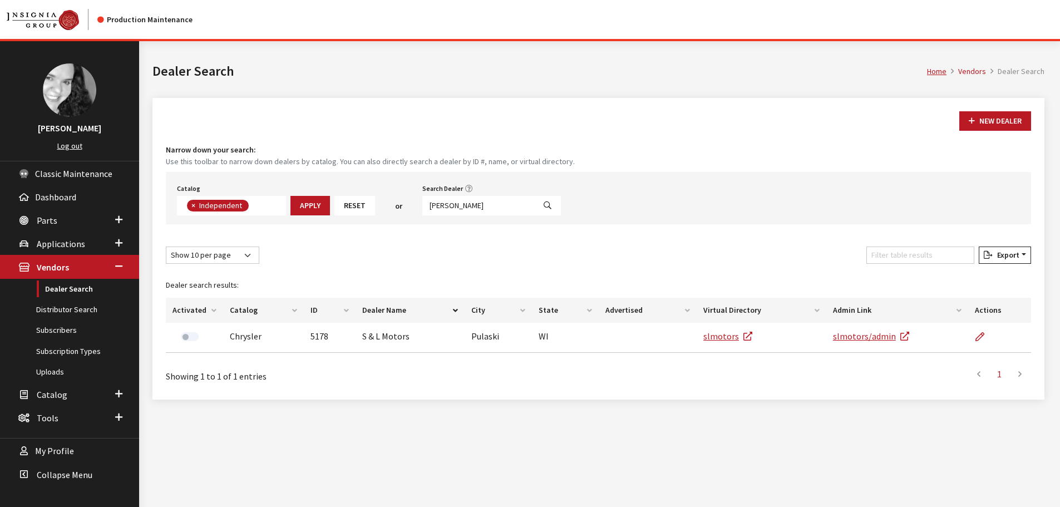
select select
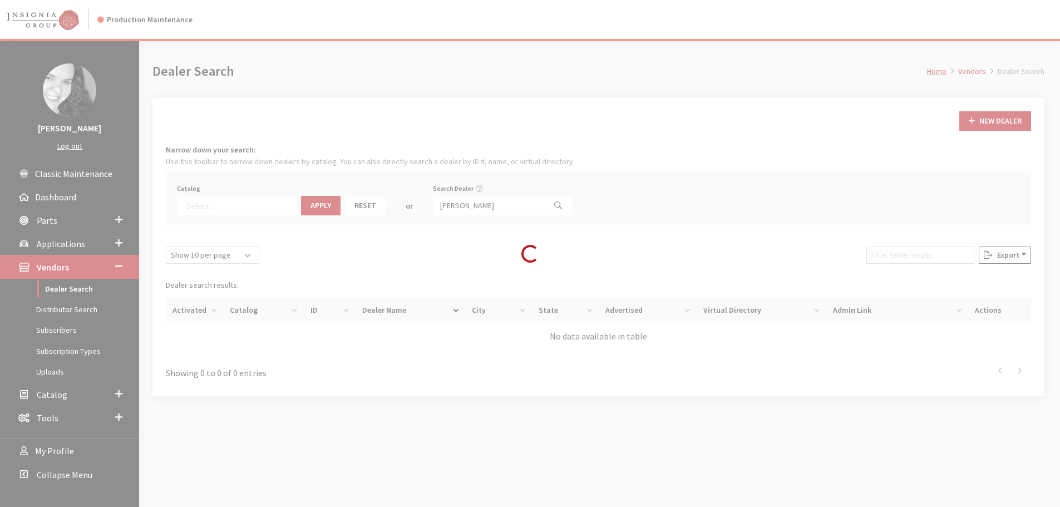
scroll to position [116, 0]
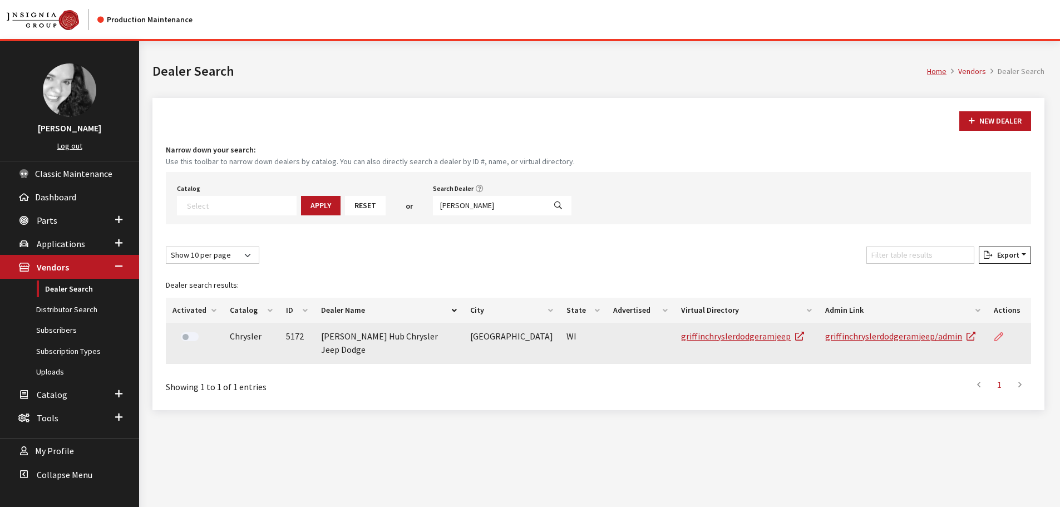
click at [994, 336] on icon at bounding box center [998, 337] width 9 height 9
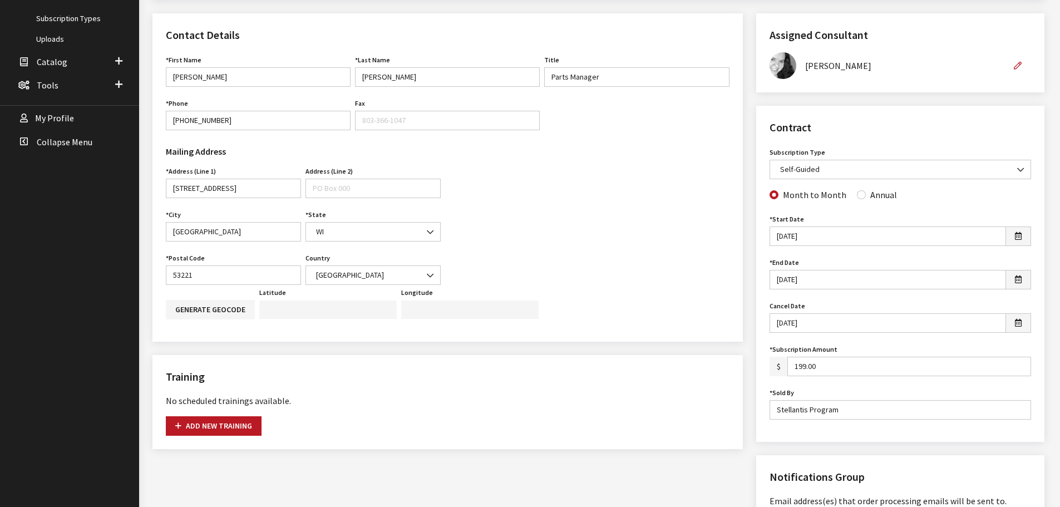
scroll to position [334, 0]
click at [858, 196] on input "Annual" at bounding box center [861, 193] width 9 height 9
radio input "true"
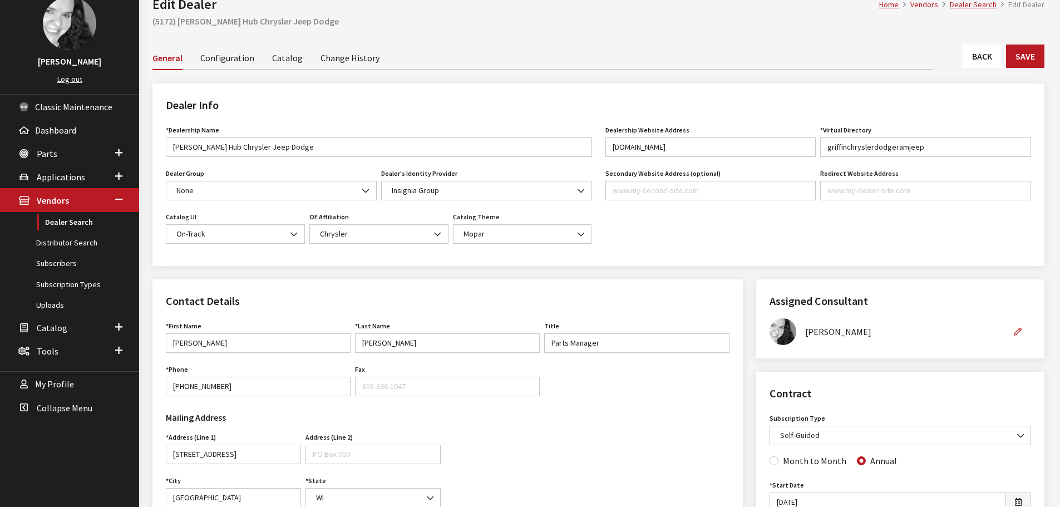
scroll to position [0, 0]
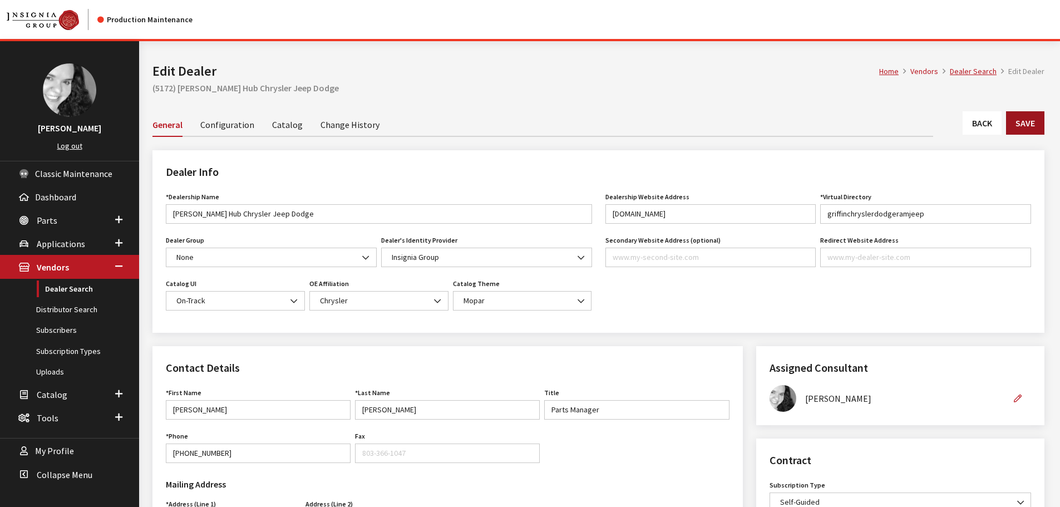
click at [1020, 122] on button "Save" at bounding box center [1025, 122] width 38 height 23
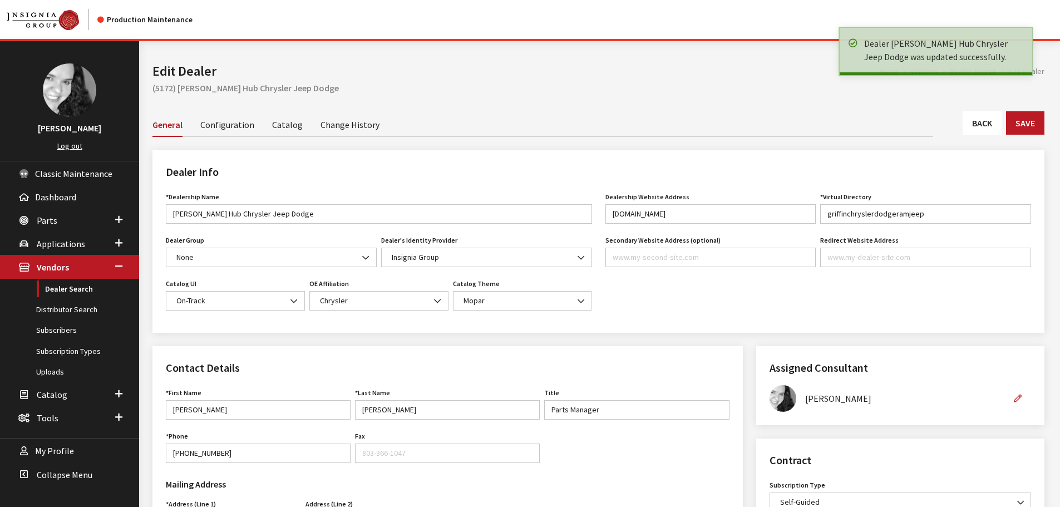
click at [973, 116] on link "Back" at bounding box center [982, 122] width 39 height 23
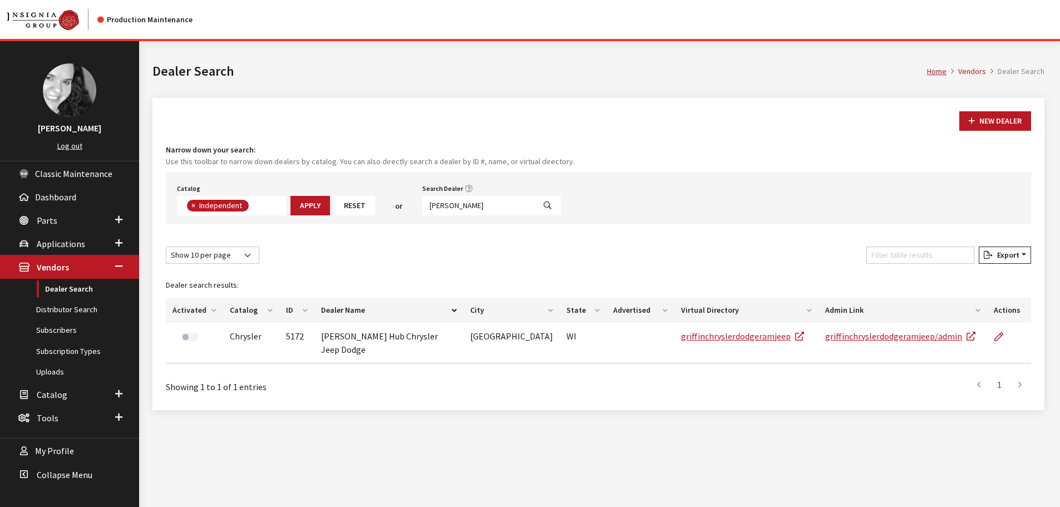
scroll to position [81, 0]
click at [459, 204] on input "griffin" at bounding box center [478, 205] width 112 height 19
type input "bernard"
select select
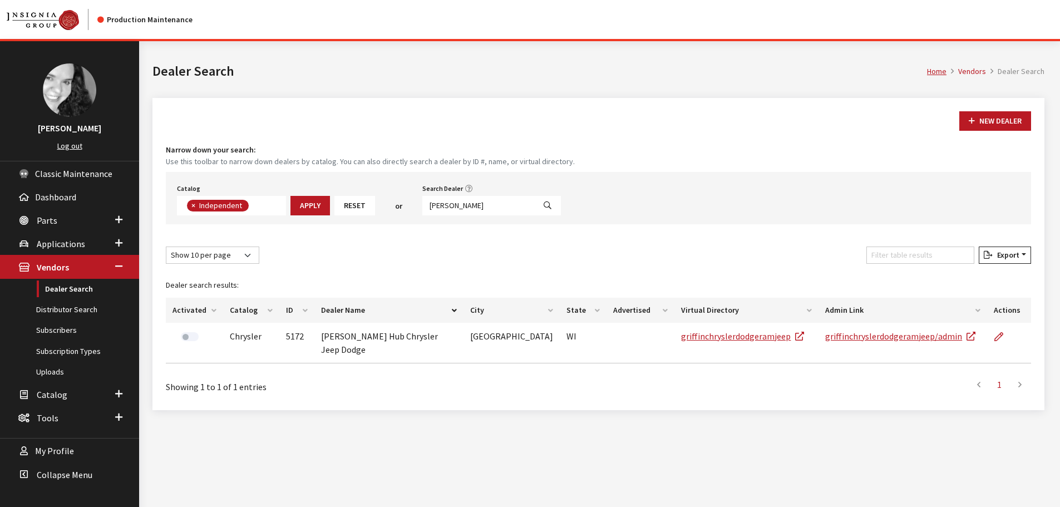
scroll to position [116, 0]
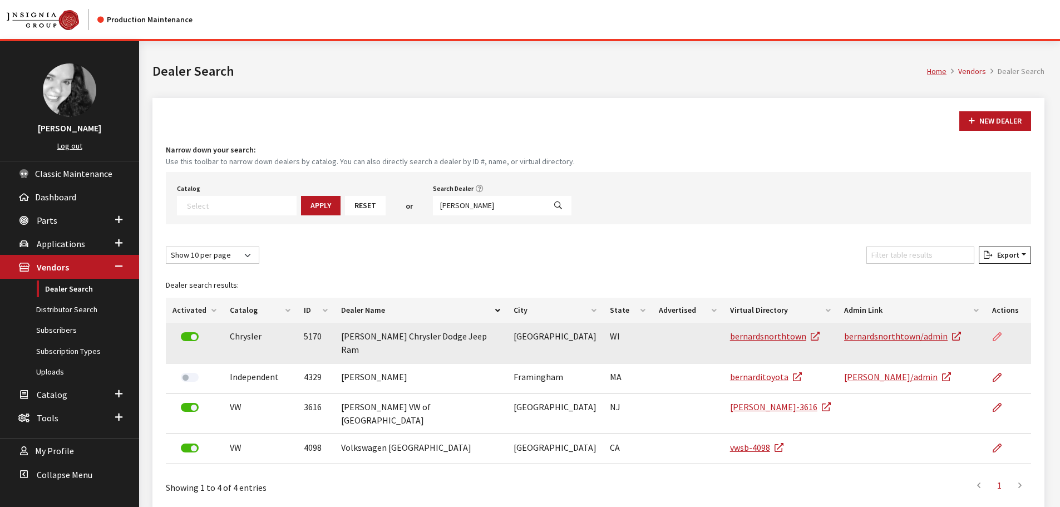
click at [995, 336] on icon at bounding box center [997, 337] width 9 height 9
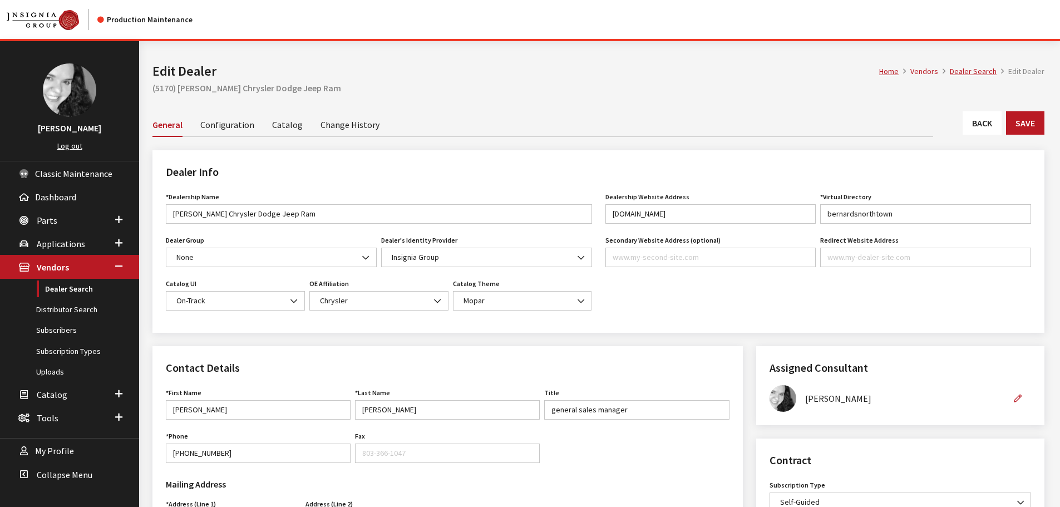
scroll to position [223, 0]
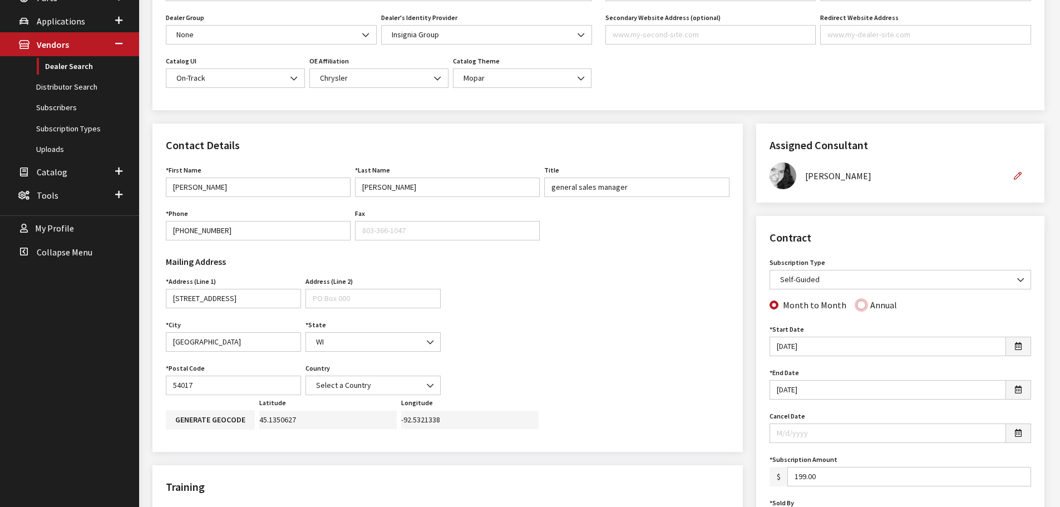
click at [857, 305] on input "Annual" at bounding box center [861, 304] width 9 height 9
radio input "true"
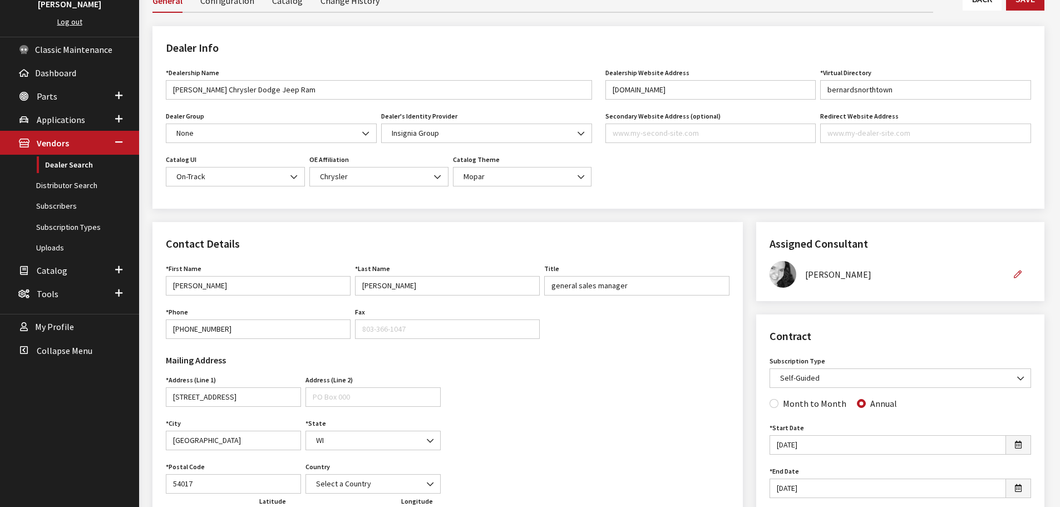
scroll to position [0, 0]
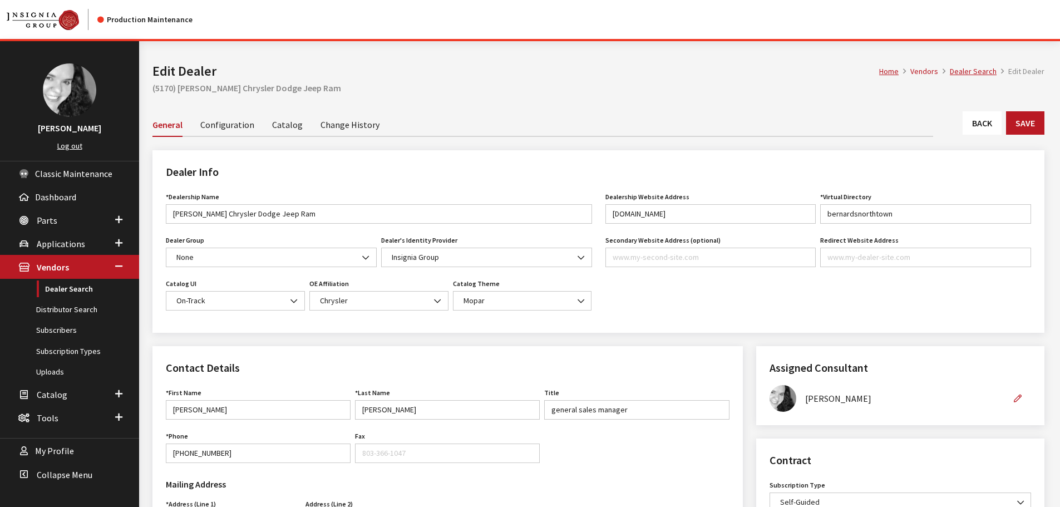
click at [984, 128] on link "Back" at bounding box center [982, 122] width 39 height 23
click at [1028, 127] on button "Save" at bounding box center [1025, 122] width 38 height 23
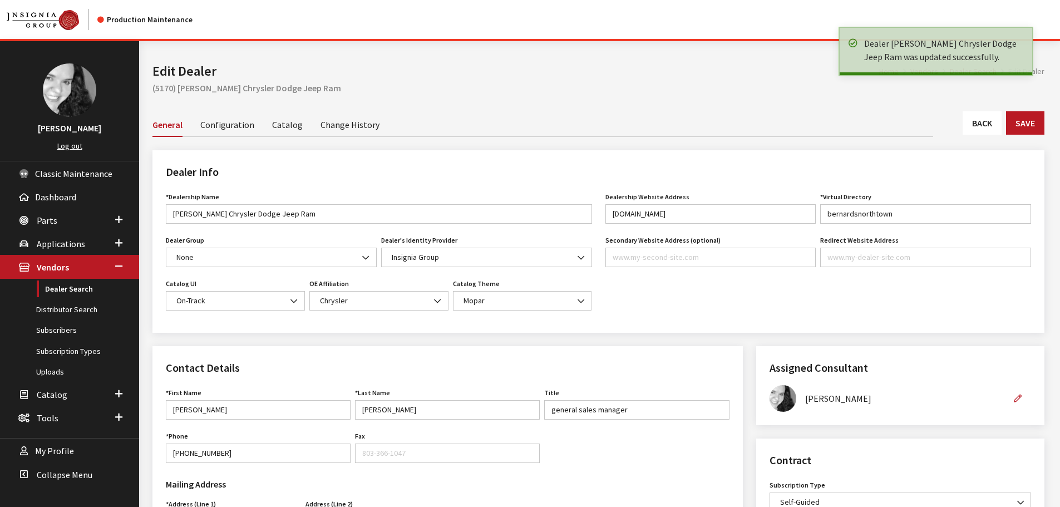
click at [979, 122] on link "Back" at bounding box center [982, 122] width 39 height 23
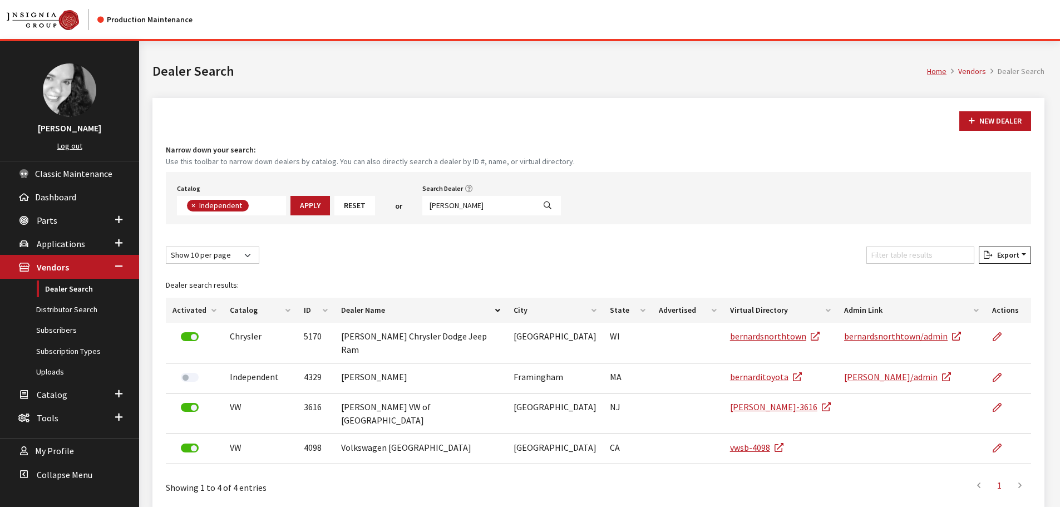
scroll to position [81, 0]
click at [459, 201] on input "[PERSON_NAME]" at bounding box center [478, 205] width 112 height 19
type input "[PERSON_NAME]"
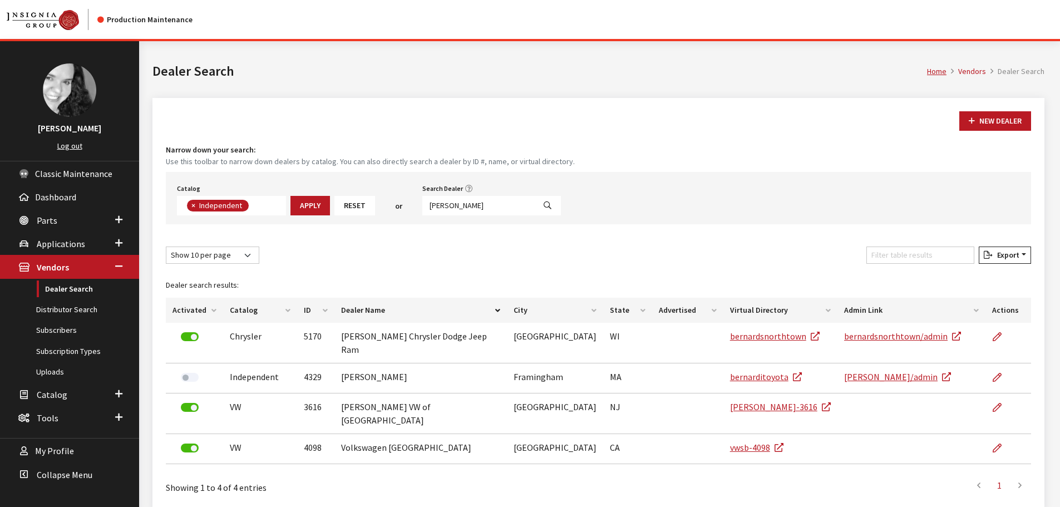
select select
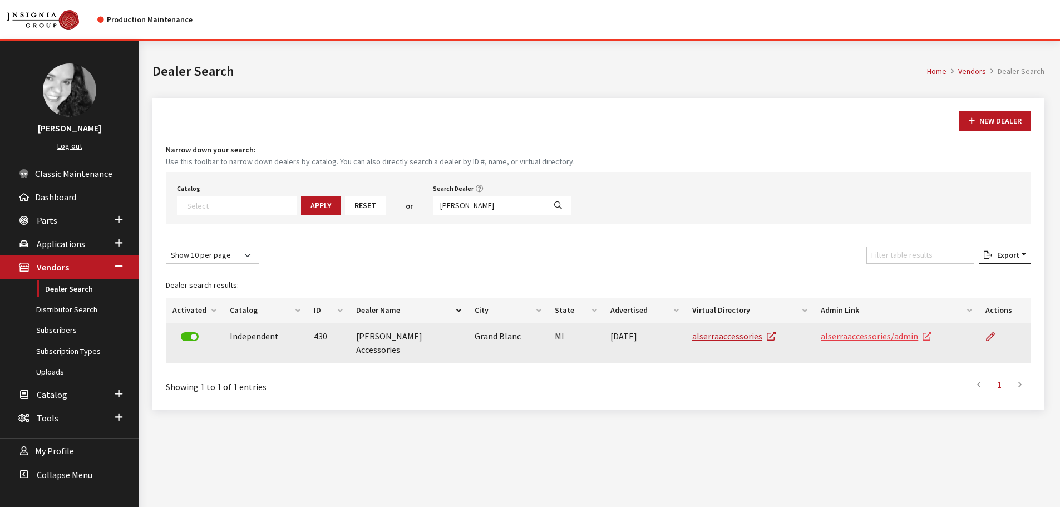
click at [852, 337] on link "alserraaccessories/admin" at bounding box center [876, 336] width 111 height 11
